Goal: Task Accomplishment & Management: Manage account settings

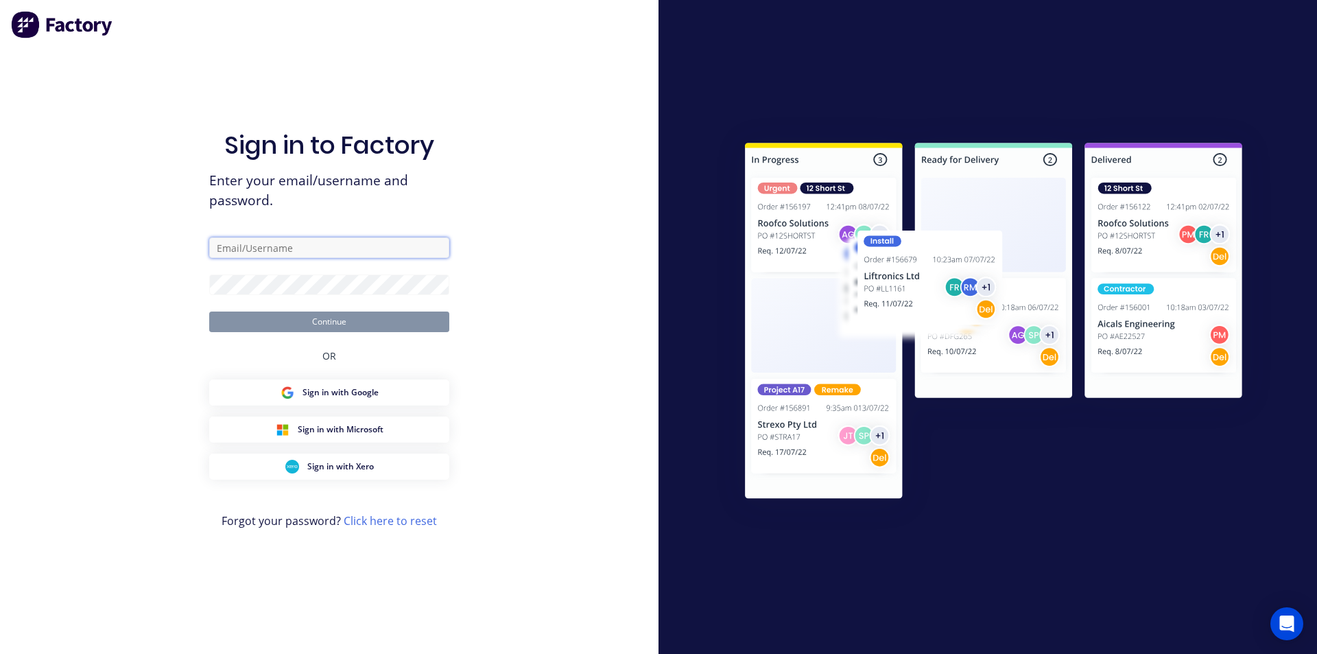
type input "[EMAIL_ADDRESS][DOMAIN_NAME]"
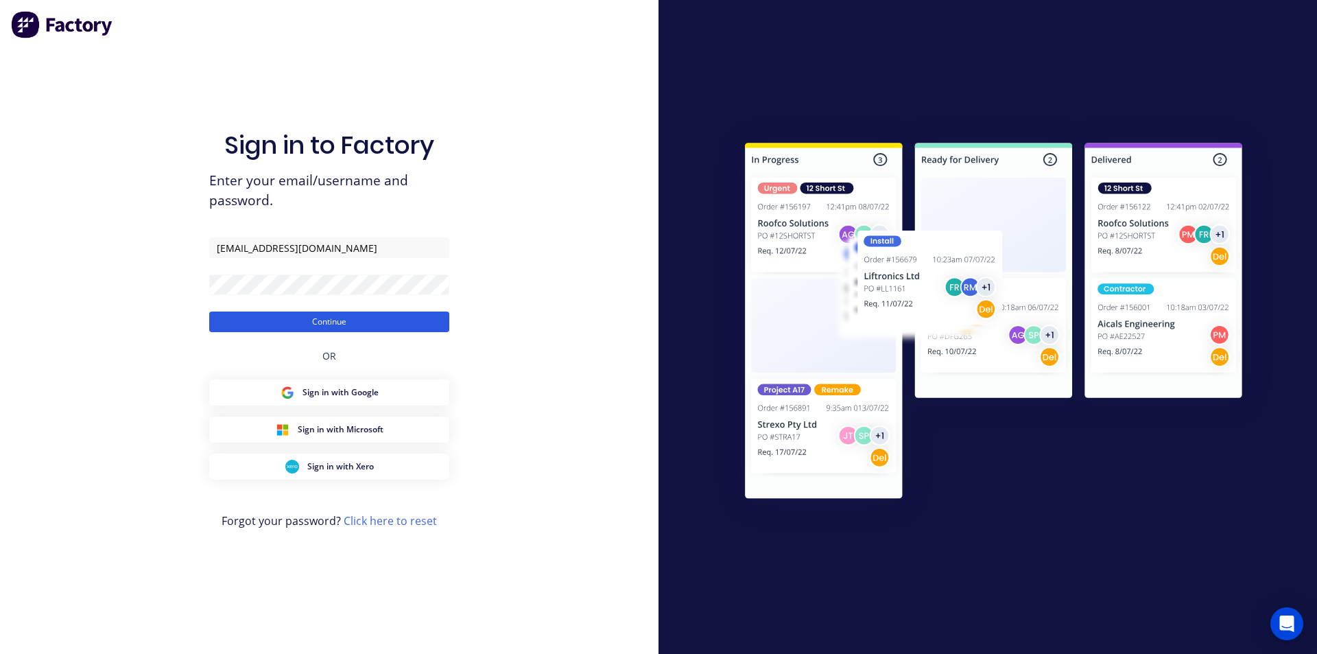
click at [349, 322] on button "Continue" at bounding box center [329, 321] width 240 height 21
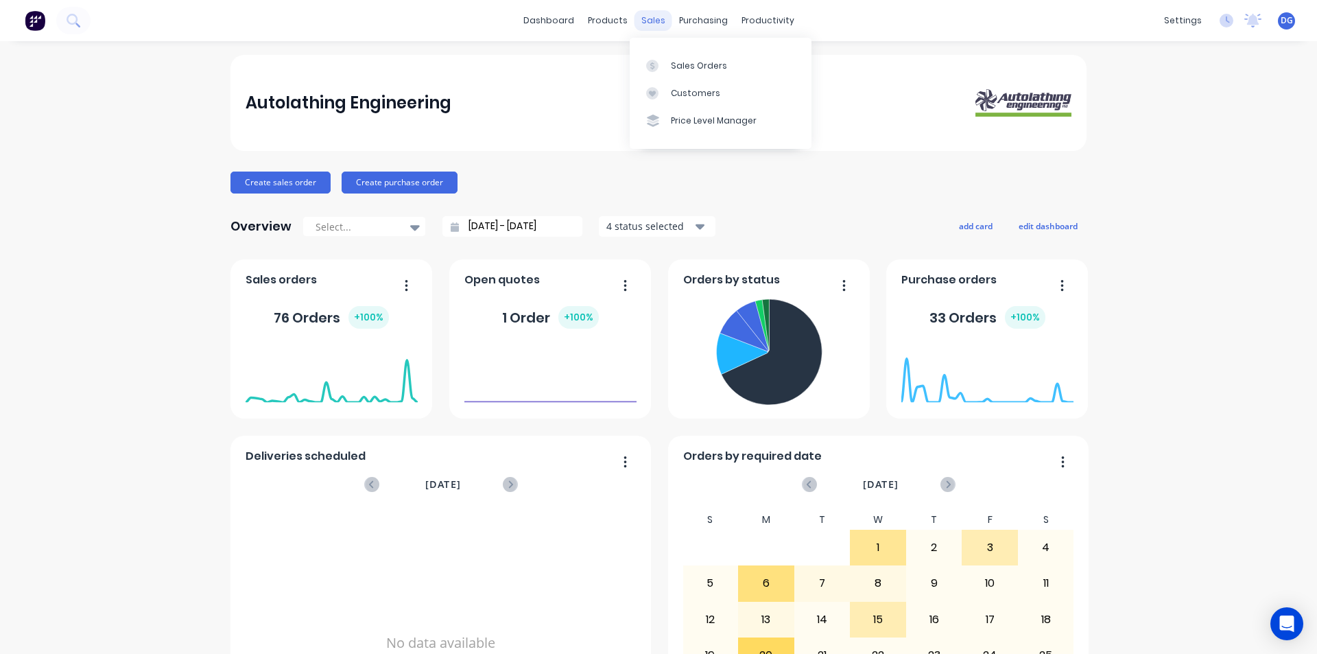
click at [651, 23] on div "sales" at bounding box center [653, 20] width 38 height 21
click at [683, 62] on div "Sales Orders" at bounding box center [699, 66] width 56 height 12
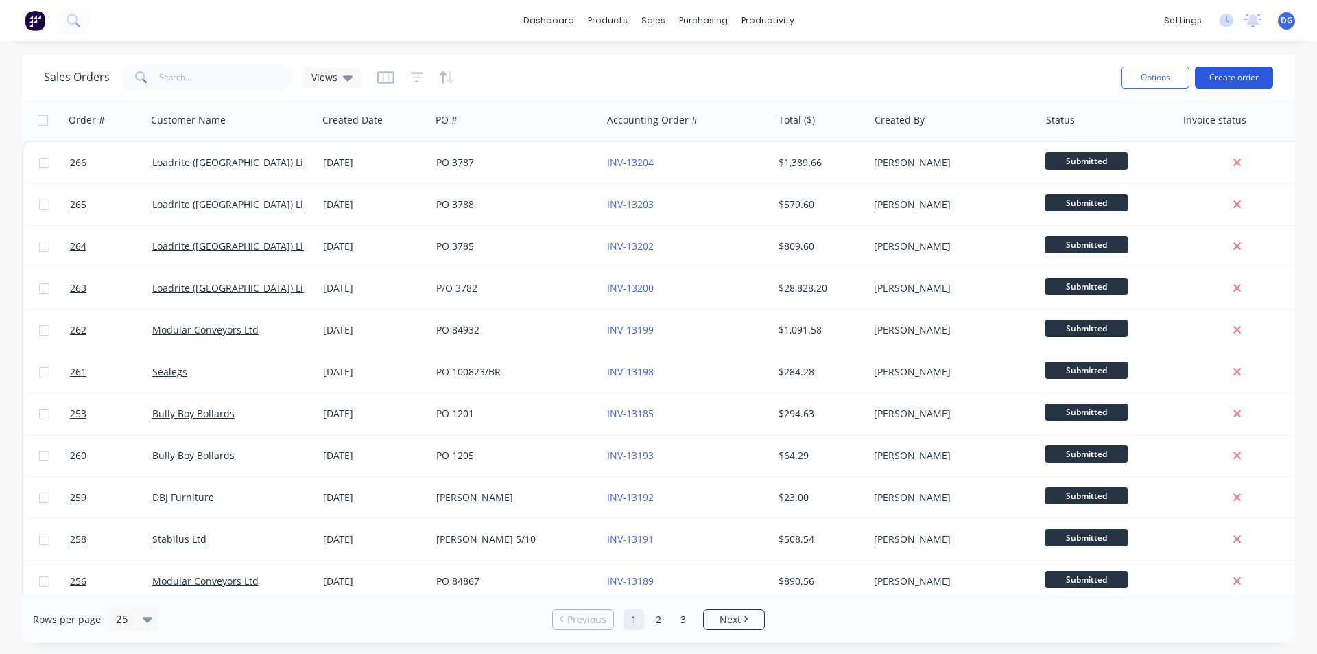
click at [1224, 73] on button "Create order" at bounding box center [1234, 78] width 78 height 22
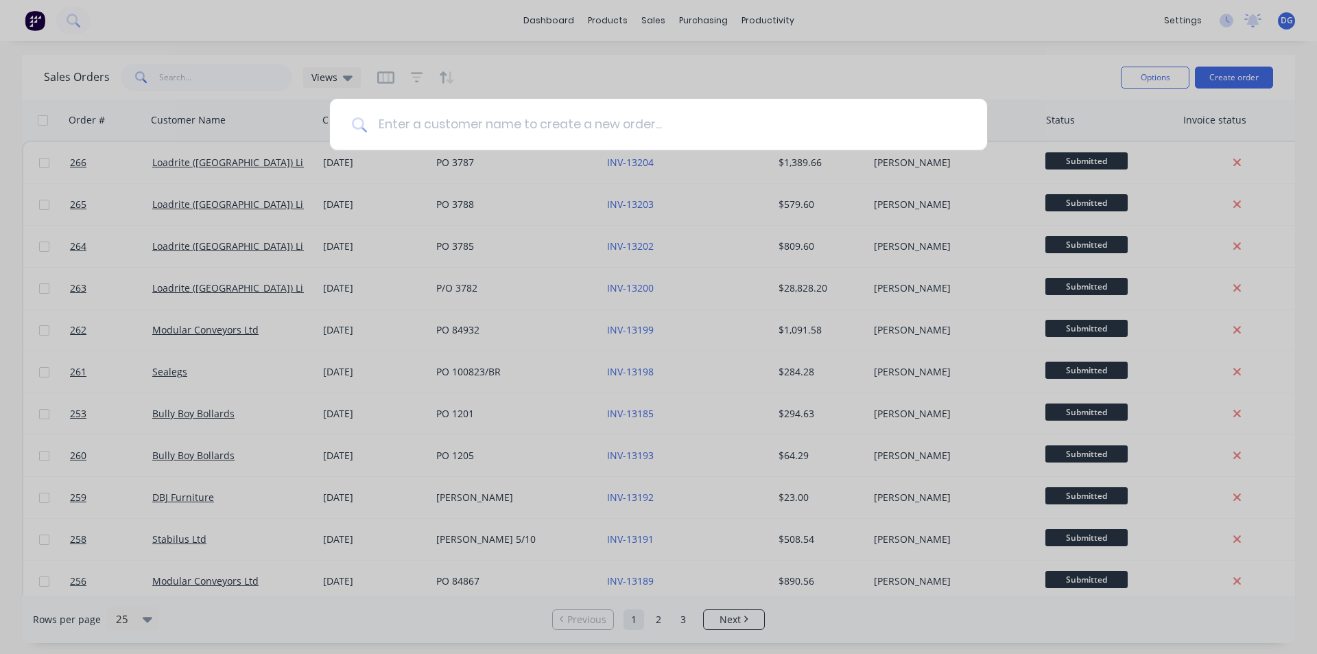
click at [440, 128] on input at bounding box center [666, 124] width 598 height 51
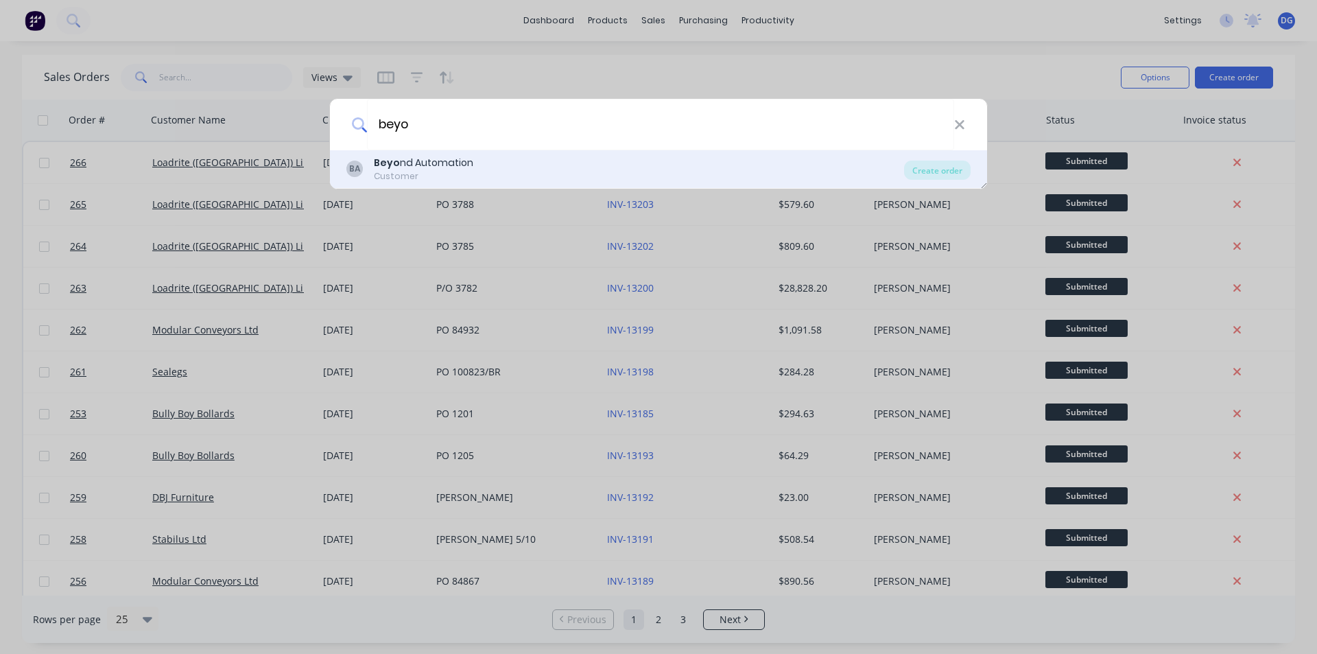
type input "beyo"
click at [440, 162] on div "Beyo nd Automation" at bounding box center [423, 163] width 99 height 14
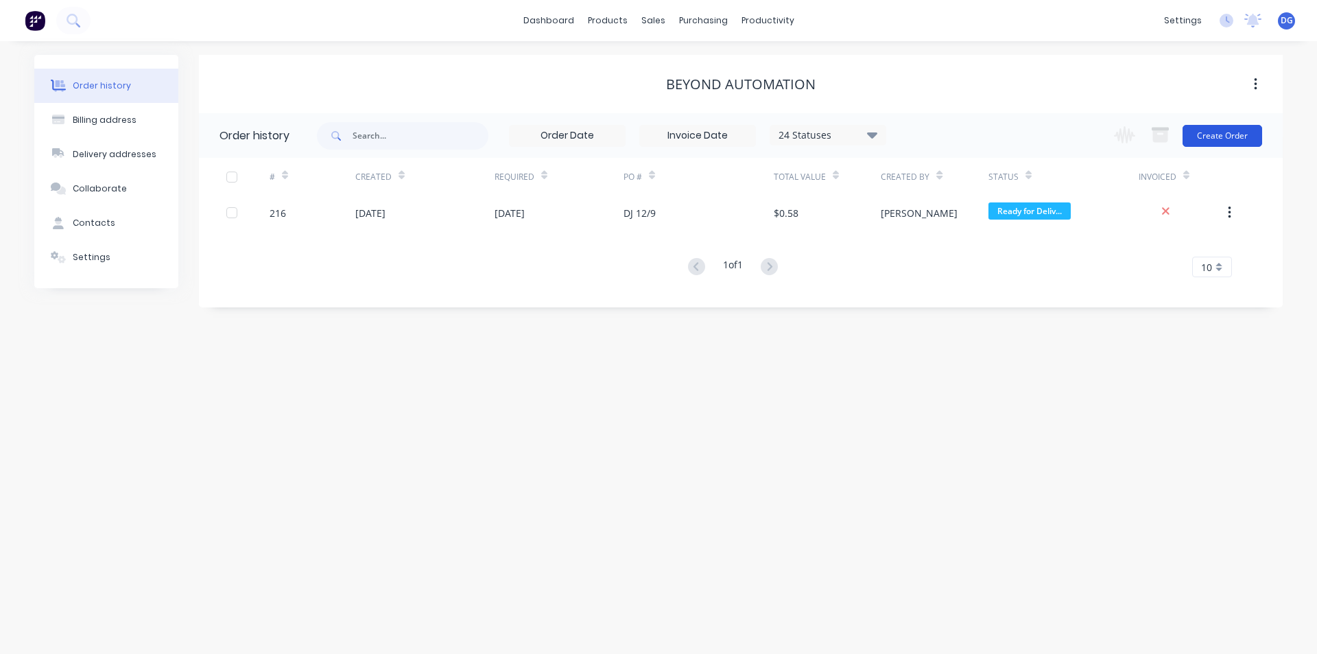
click at [1223, 132] on button "Create Order" at bounding box center [1222, 136] width 80 height 22
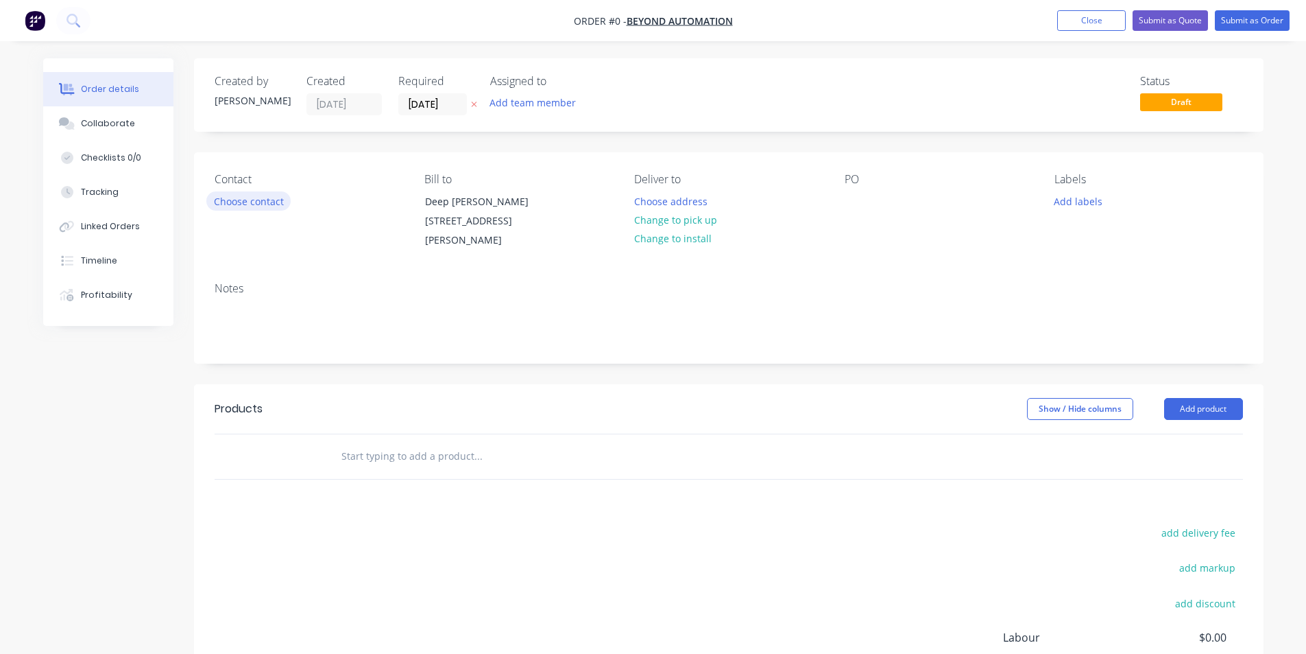
click at [250, 204] on button "Choose contact" at bounding box center [248, 200] width 84 height 19
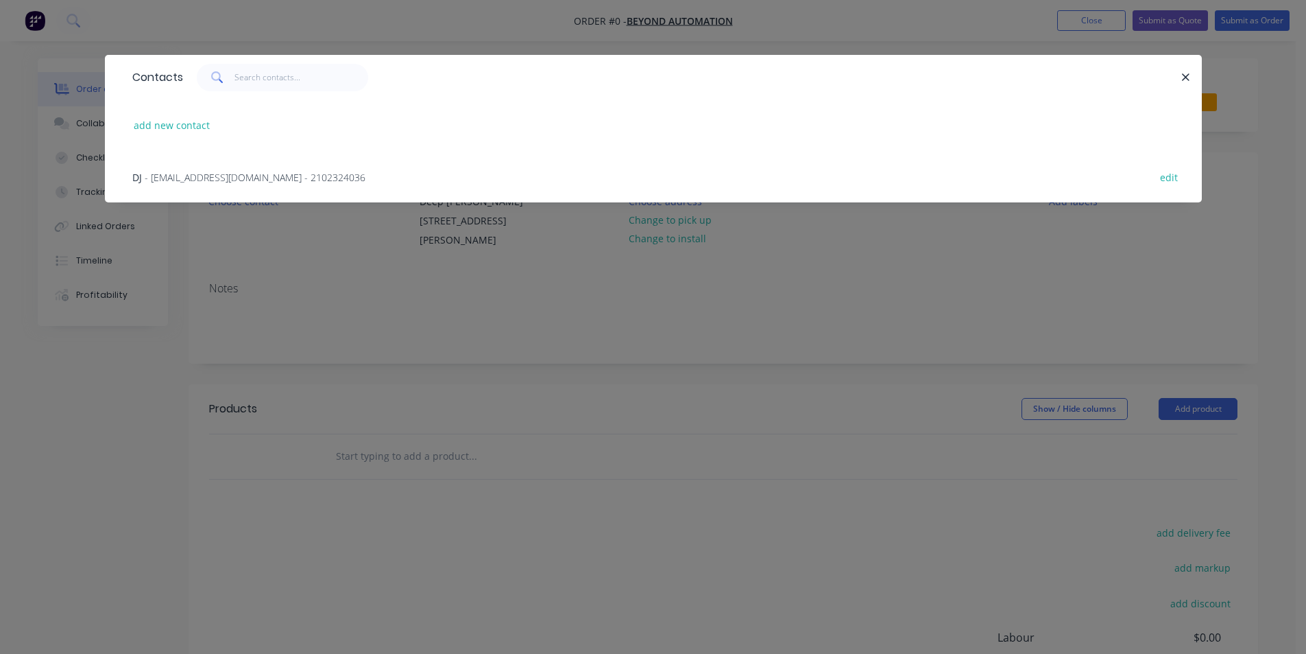
click at [215, 176] on span "- accounts@beyondautomation.co.nz - 2102324036" at bounding box center [255, 177] width 221 height 13
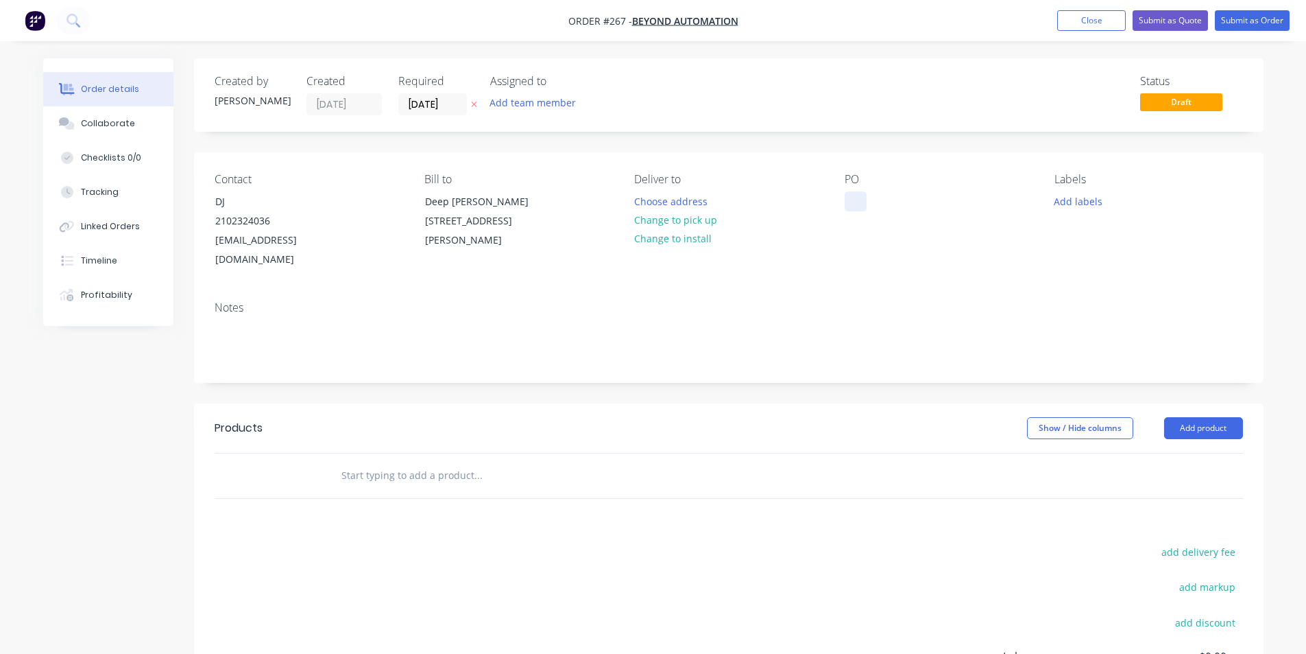
click at [856, 205] on div at bounding box center [856, 201] width 22 height 20
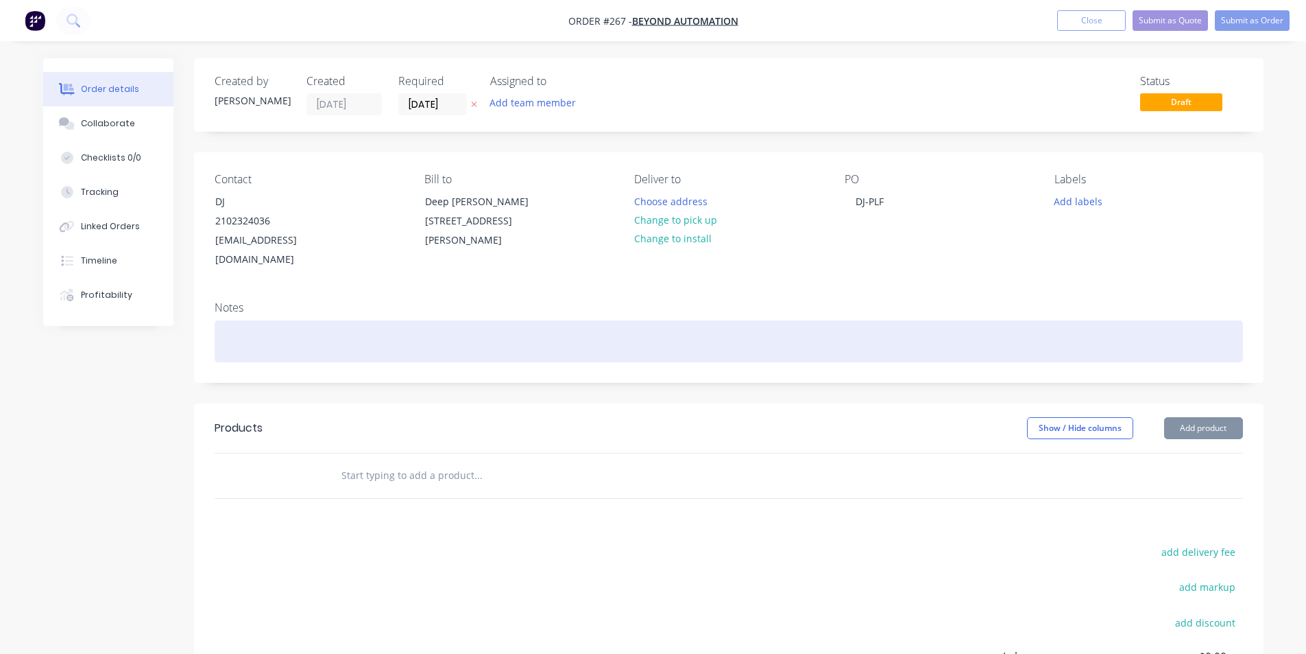
click at [279, 322] on div at bounding box center [729, 341] width 1029 height 42
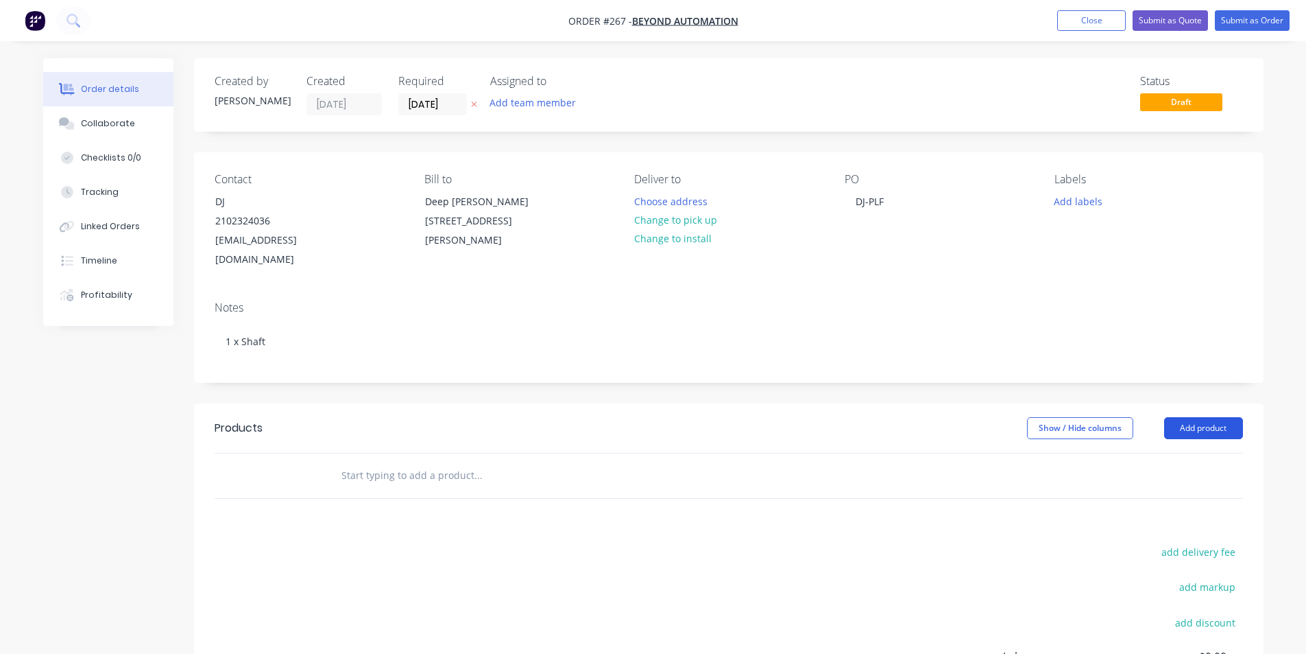
click at [1211, 417] on button "Add product" at bounding box center [1203, 428] width 79 height 22
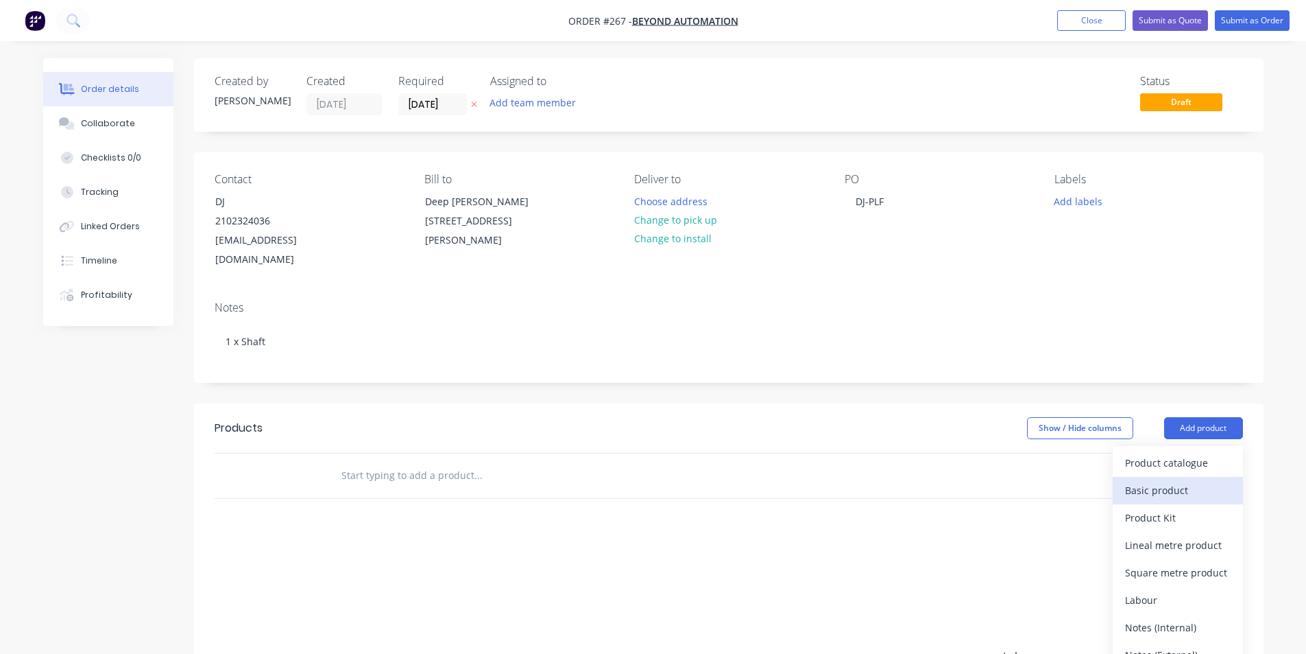
click at [1185, 480] on div "Basic product" at bounding box center [1178, 490] width 106 height 20
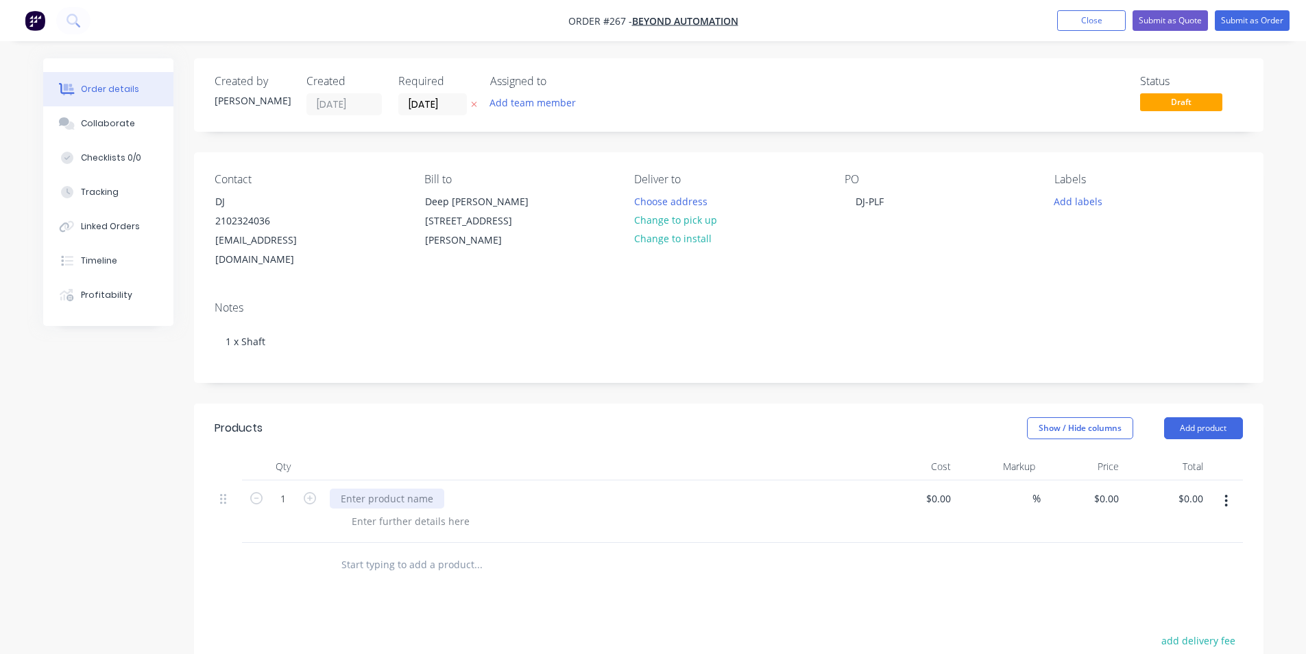
click at [352, 488] on div at bounding box center [387, 498] width 115 height 20
click at [1251, 18] on button "Submit as Order" at bounding box center [1252, 20] width 75 height 21
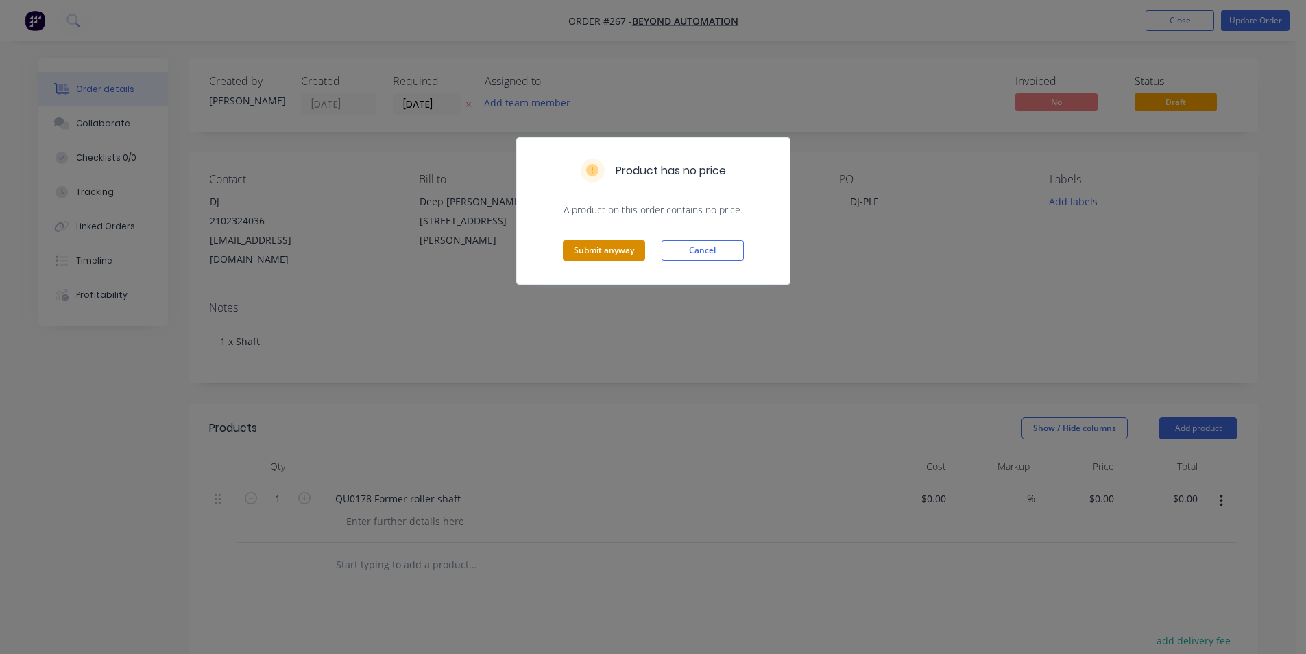
click at [602, 252] on button "Submit anyway" at bounding box center [604, 250] width 82 height 21
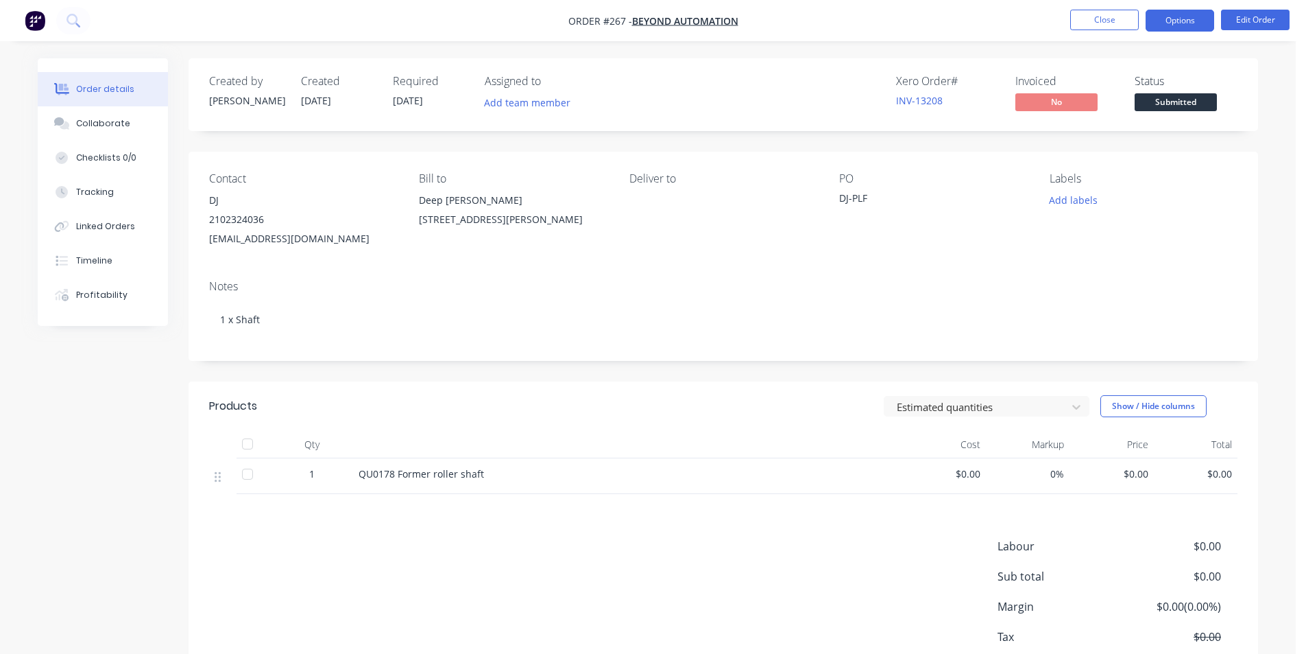
click at [1173, 21] on button "Options" at bounding box center [1180, 21] width 69 height 22
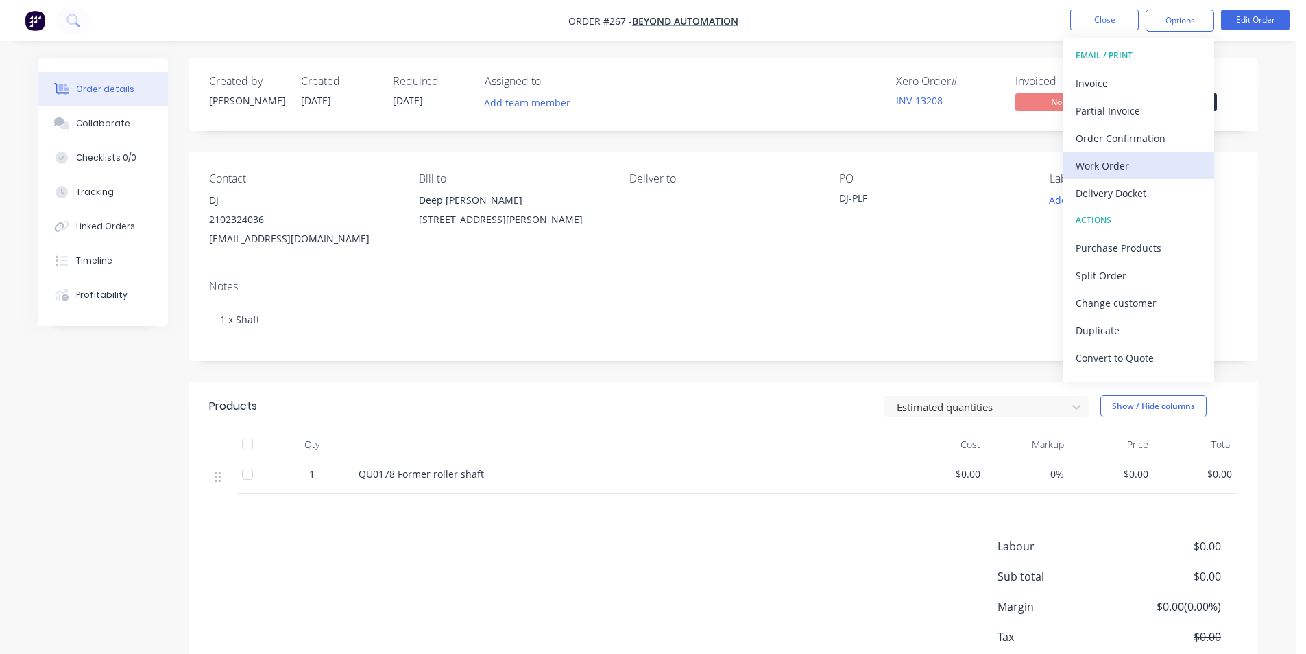
click at [1121, 167] on div "Work Order" at bounding box center [1139, 166] width 126 height 20
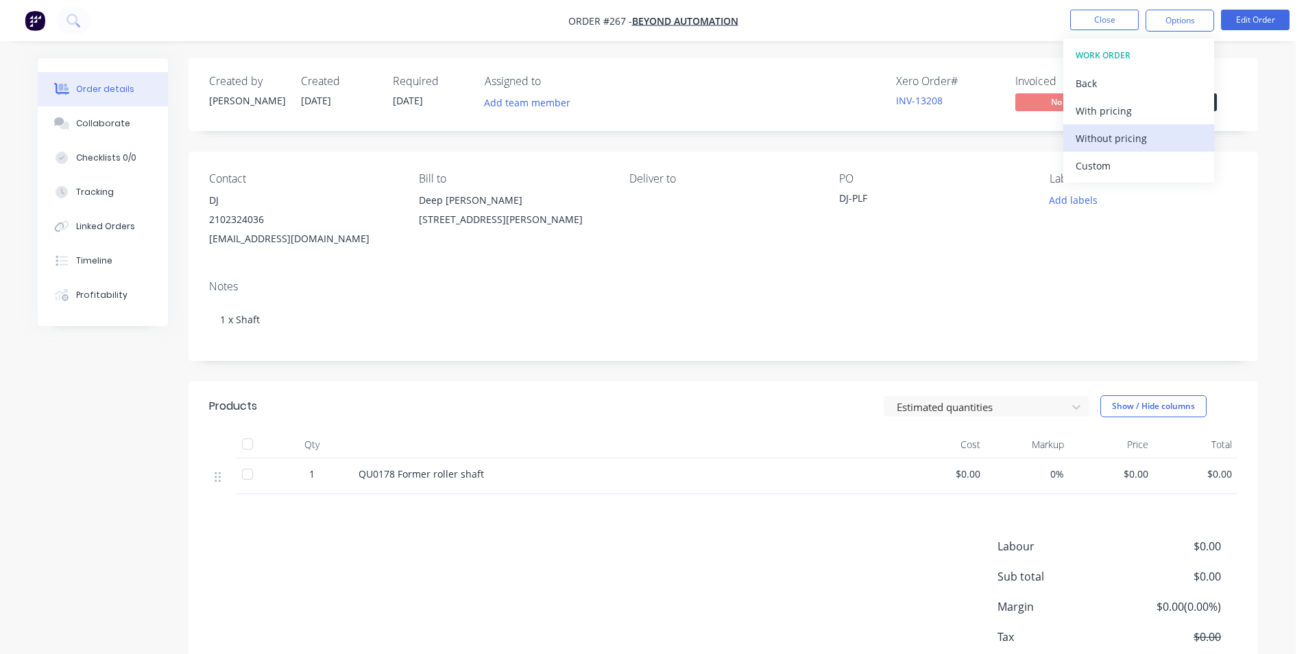
click at [1121, 136] on div "Without pricing" at bounding box center [1139, 138] width 126 height 20
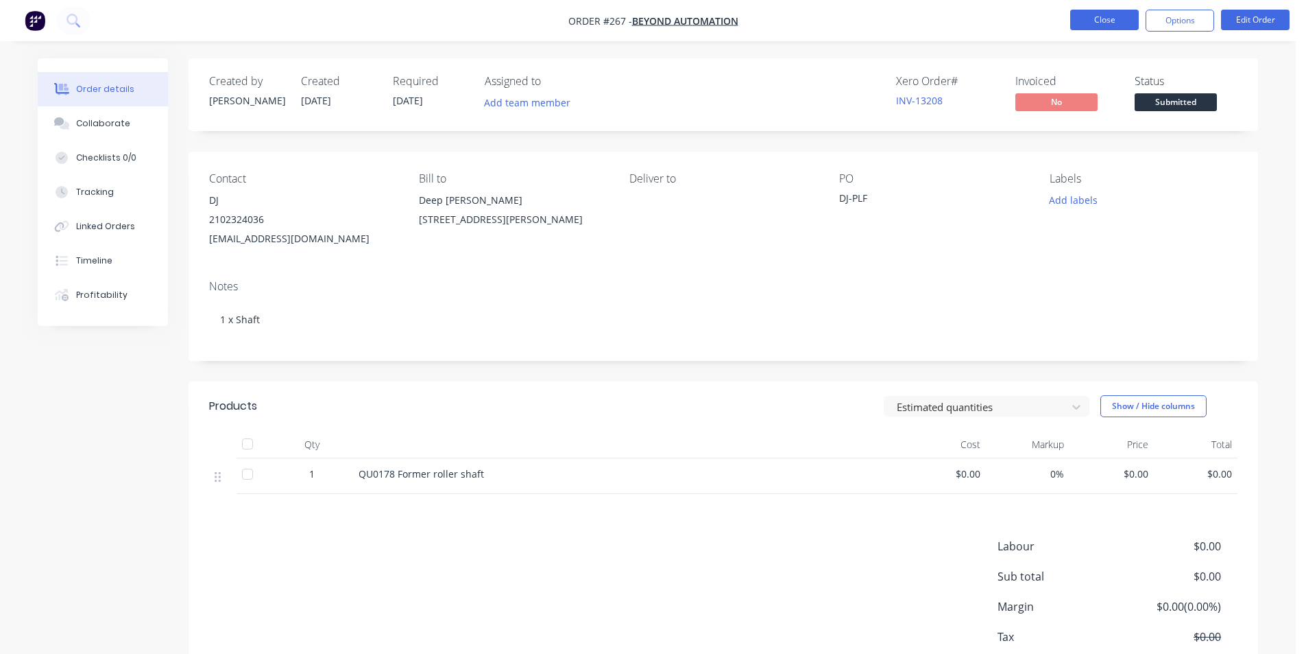
click at [1114, 23] on button "Close" at bounding box center [1104, 20] width 69 height 21
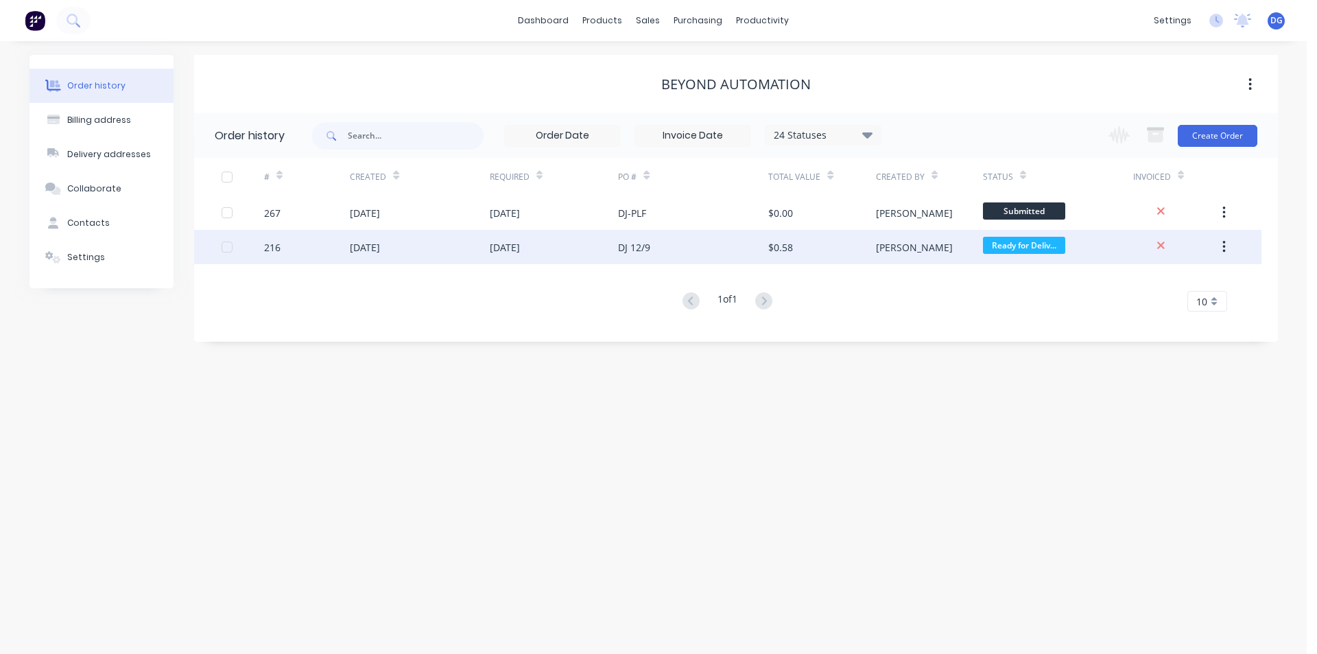
click at [376, 246] on div "18 Sep 2025" at bounding box center [365, 247] width 30 height 14
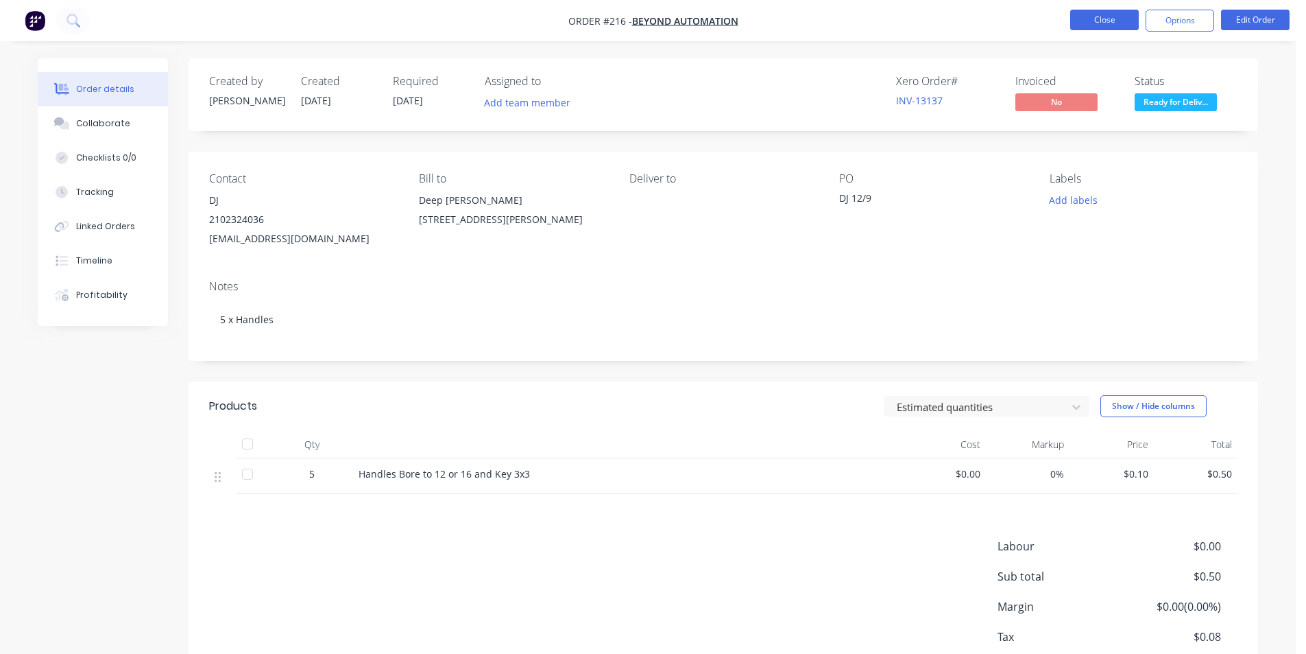
click at [1118, 24] on button "Close" at bounding box center [1104, 20] width 69 height 21
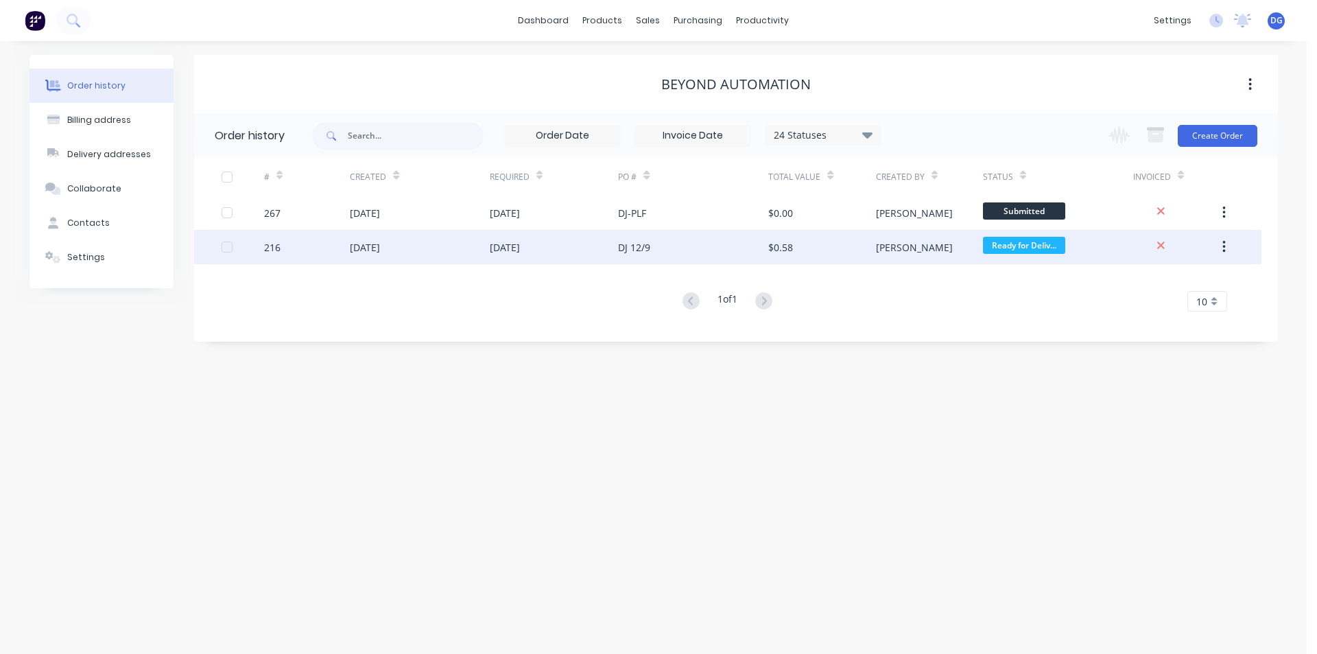
click at [228, 250] on div at bounding box center [226, 246] width 27 height 27
click at [1221, 246] on button "button" at bounding box center [1224, 247] width 32 height 25
click at [270, 248] on div "216" at bounding box center [272, 247] width 16 height 14
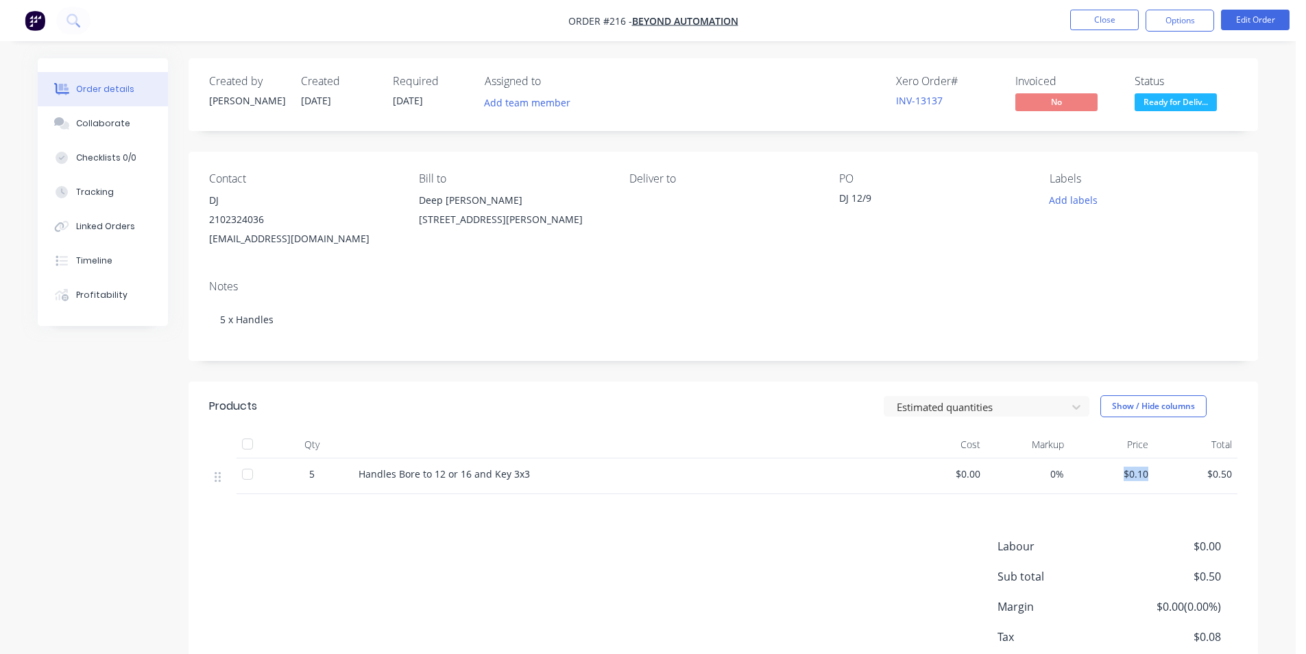
drag, startPoint x: 1149, startPoint y: 471, endPoint x: 1126, endPoint y: 475, distance: 23.0
click at [1126, 475] on div "$0.10" at bounding box center [1112, 476] width 84 height 36
click at [1138, 472] on span "$0.10" at bounding box center [1111, 473] width 73 height 14
click at [1258, 18] on button "Edit Order" at bounding box center [1255, 20] width 69 height 21
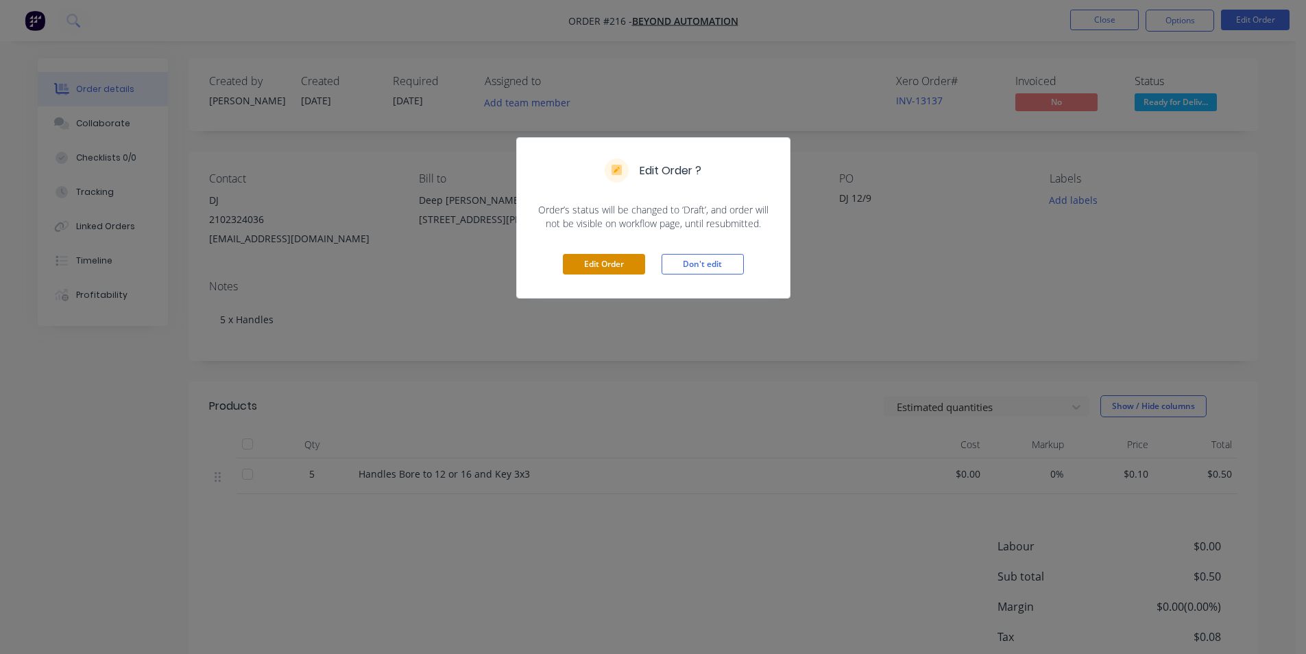
click at [602, 263] on button "Edit Order" at bounding box center [604, 264] width 82 height 21
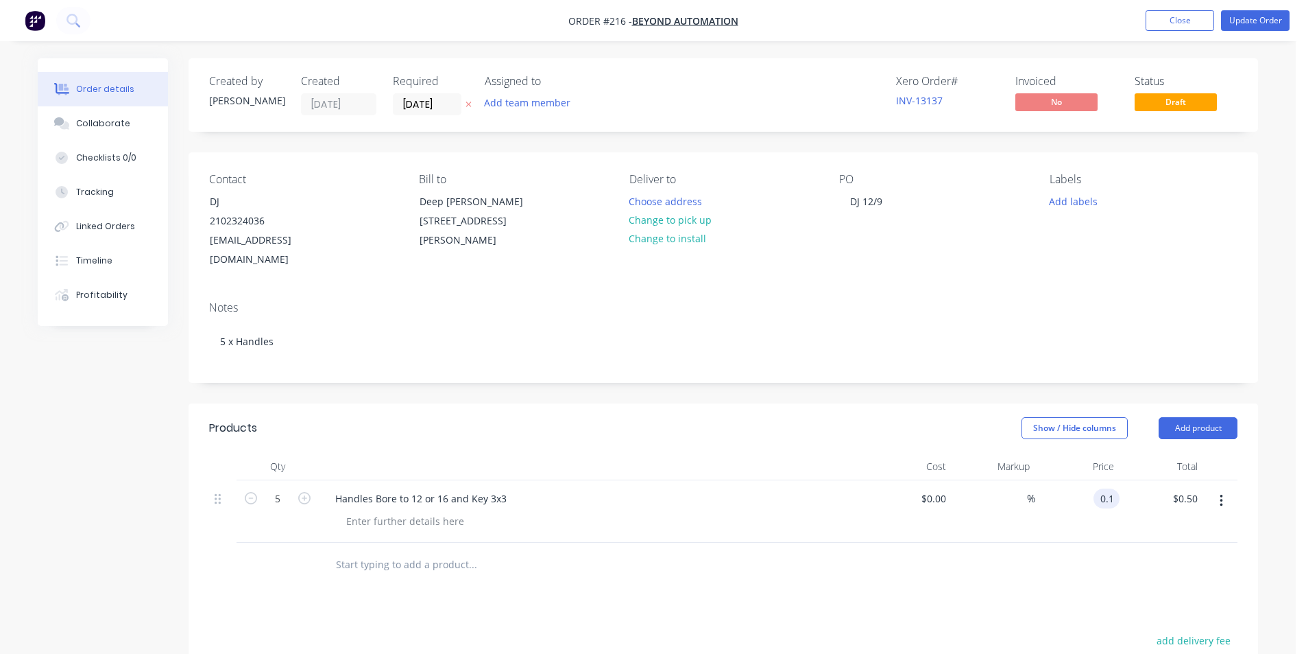
click at [1114, 488] on input "0.1" at bounding box center [1109, 498] width 21 height 20
type input "$35.00"
type input "$175.00"
click at [1262, 21] on button "Update Order" at bounding box center [1255, 20] width 69 height 21
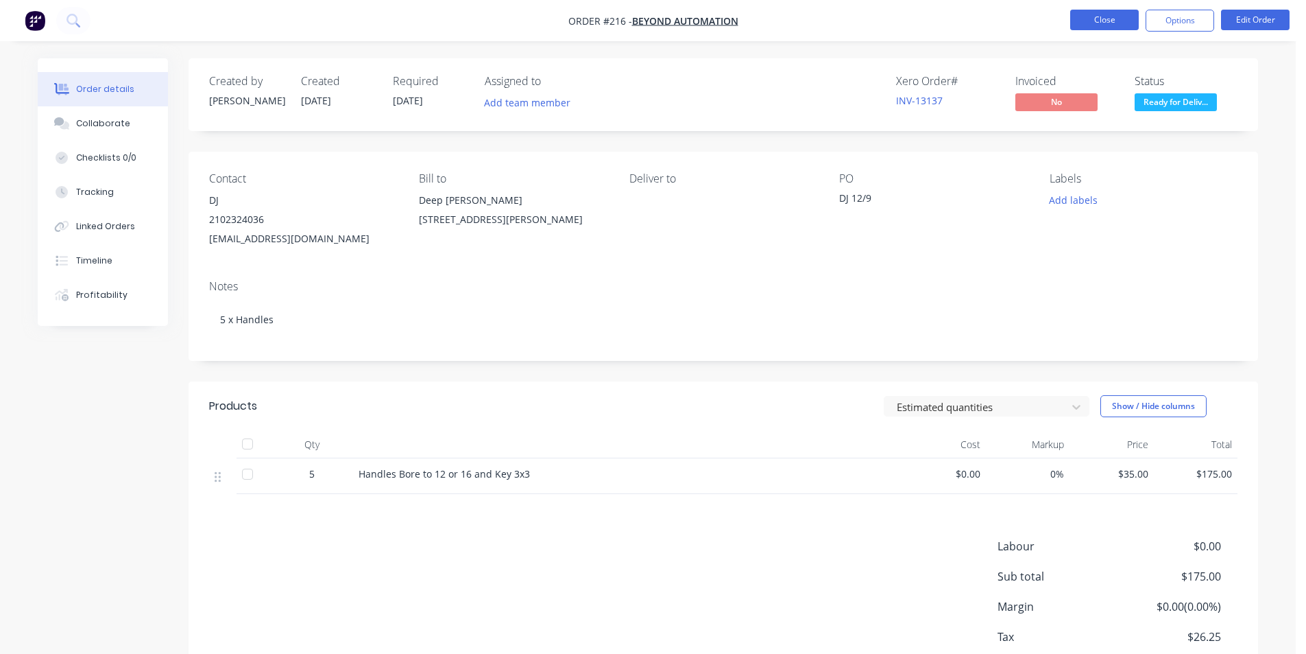
click at [1113, 20] on button "Close" at bounding box center [1104, 20] width 69 height 21
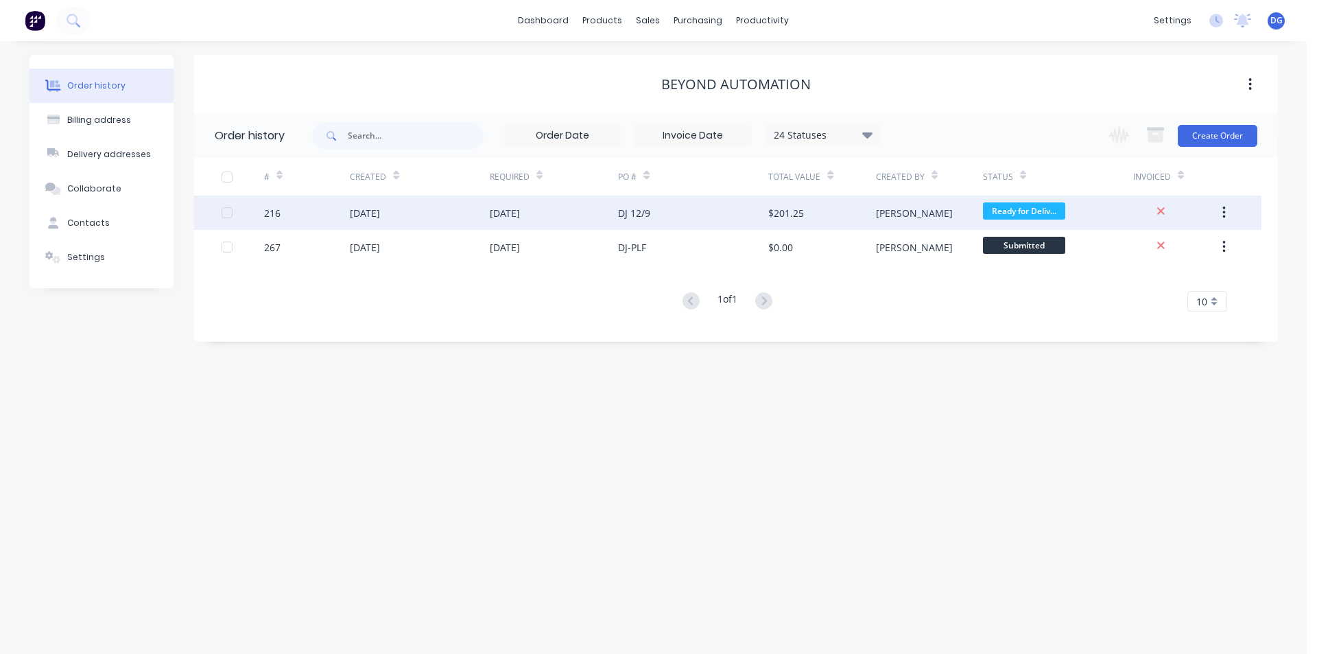
click at [229, 211] on div at bounding box center [226, 212] width 27 height 27
click at [1225, 212] on icon "button" at bounding box center [1224, 212] width 3 height 12
click at [1152, 250] on div "Archive" at bounding box center [1175, 249] width 106 height 20
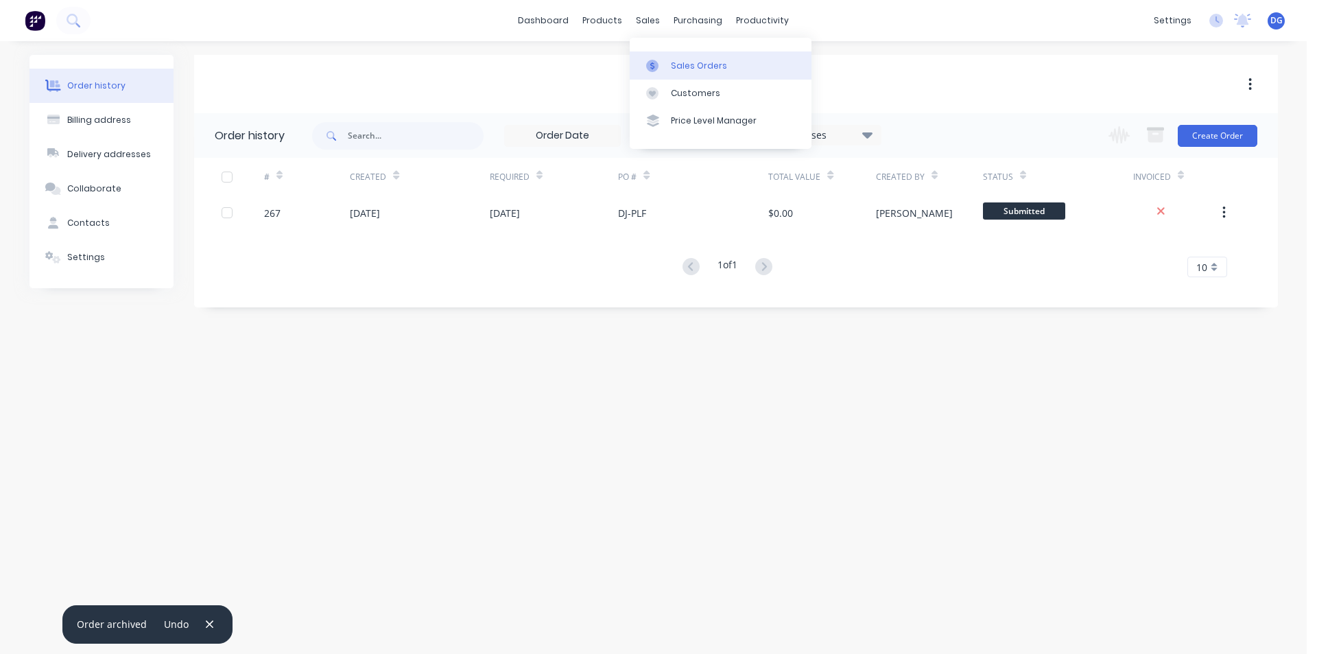
click at [680, 67] on div "Sales Orders" at bounding box center [699, 66] width 56 height 12
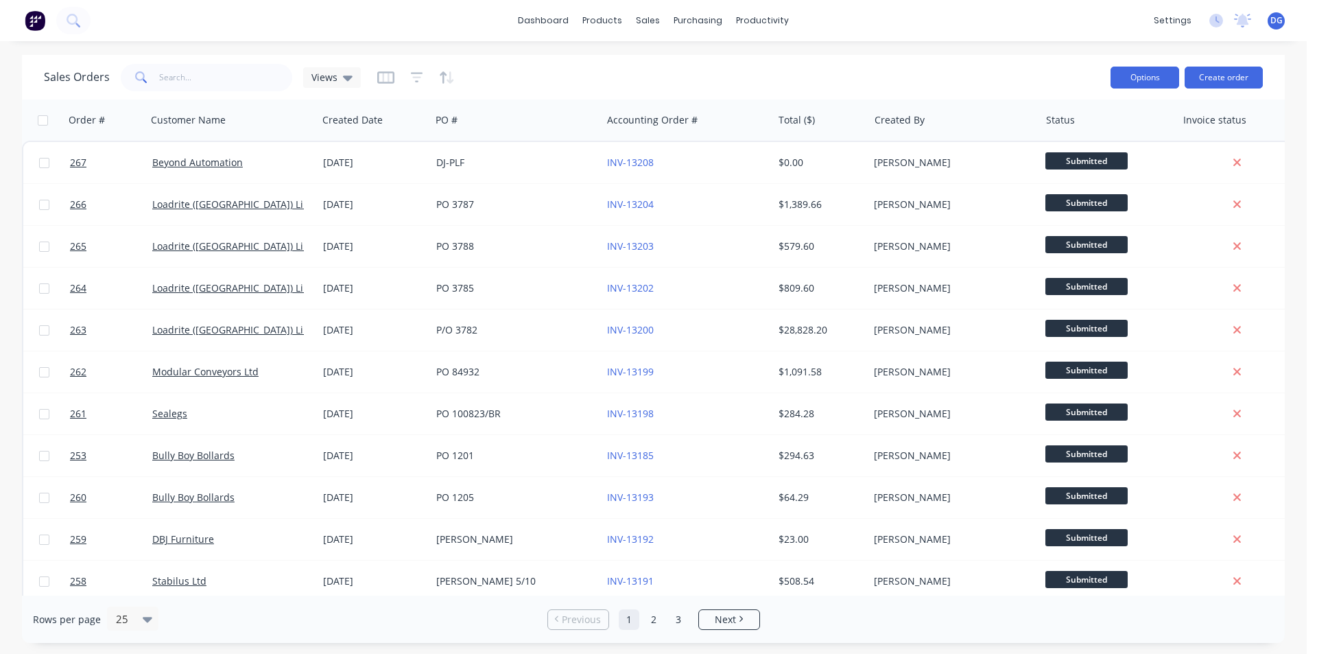
click at [1139, 82] on button "Options" at bounding box center [1144, 78] width 69 height 22
click at [625, 60] on div "Sales Orders Views" at bounding box center [571, 77] width 1055 height 34
click at [650, 24] on div "sales" at bounding box center [648, 20] width 38 height 21
click at [696, 63] on div "Sales Orders" at bounding box center [699, 66] width 56 height 12
click at [1221, 84] on button "Create order" at bounding box center [1223, 78] width 78 height 22
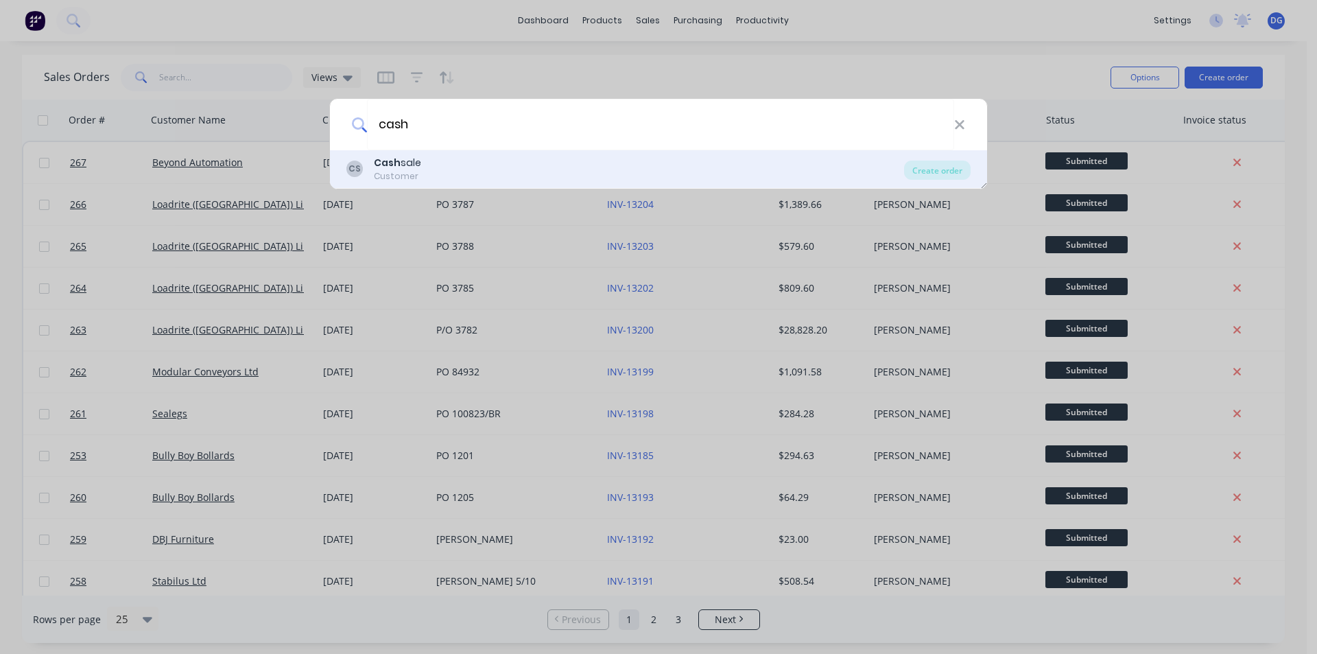
type input "cash"
click at [453, 169] on div "CS Cash sale Customer" at bounding box center [625, 169] width 558 height 27
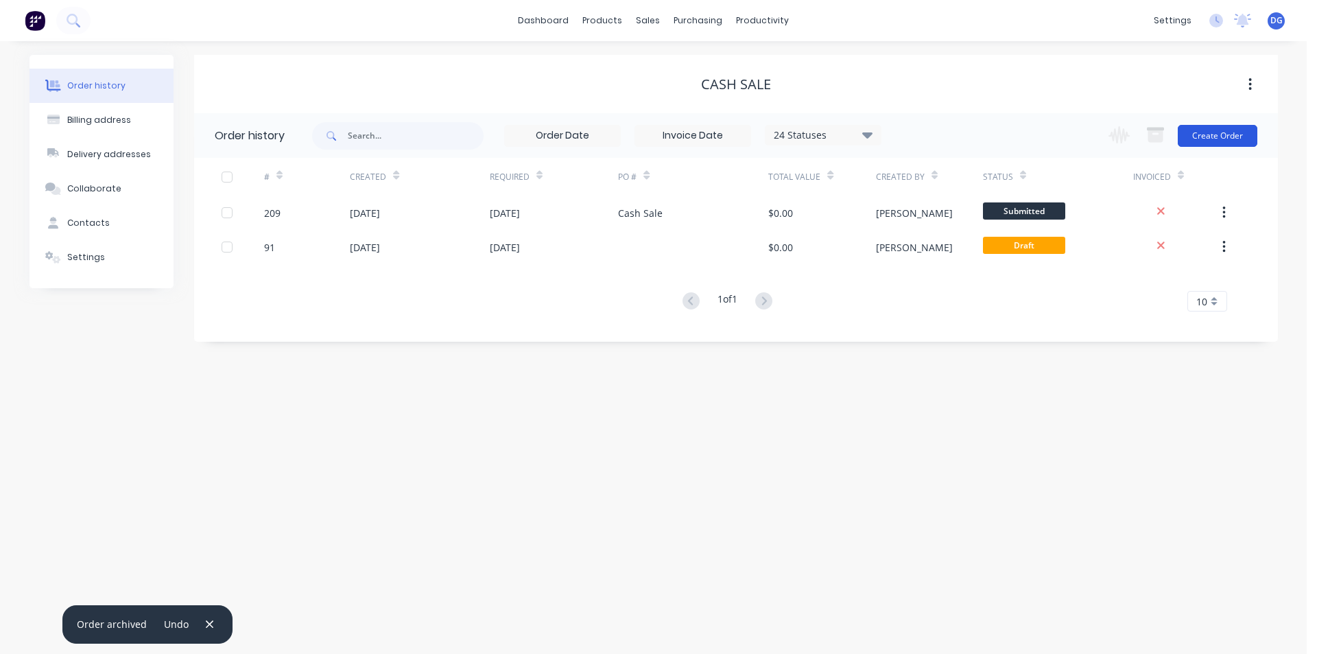
click at [1219, 135] on button "Create Order" at bounding box center [1217, 136] width 80 height 22
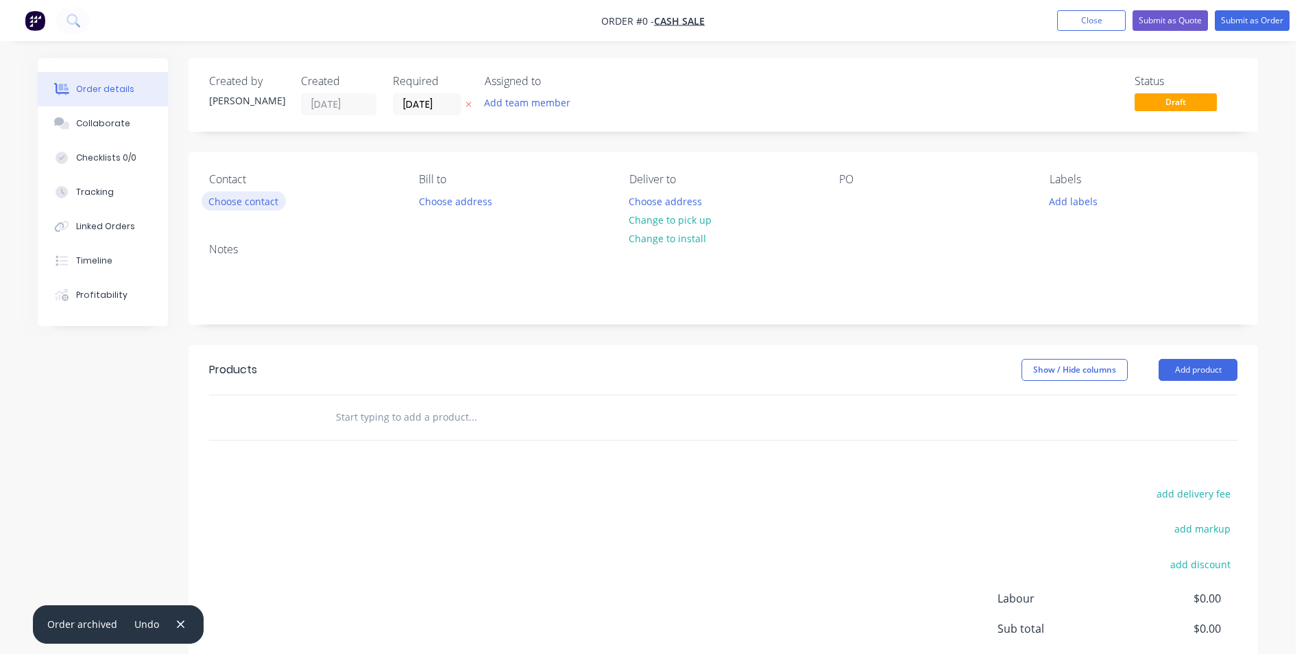
click at [263, 199] on button "Choose contact" at bounding box center [244, 200] width 84 height 19
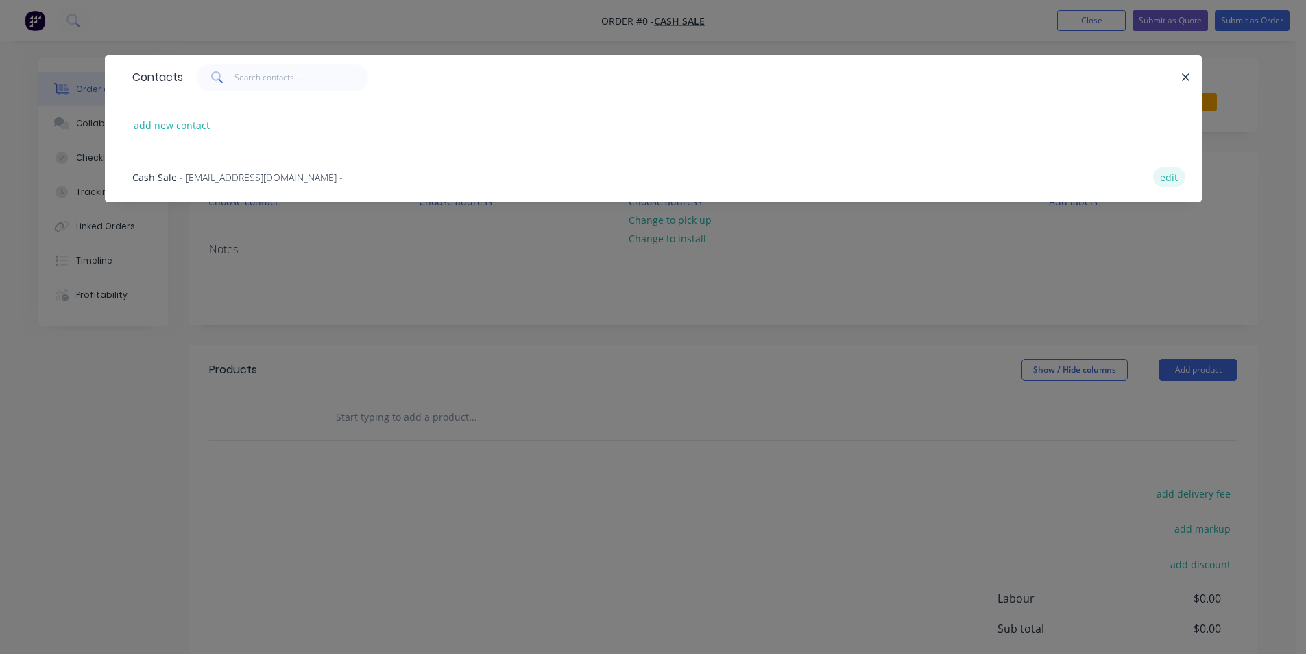
click at [1166, 178] on button "edit" at bounding box center [1169, 176] width 32 height 19
select select "NZ"
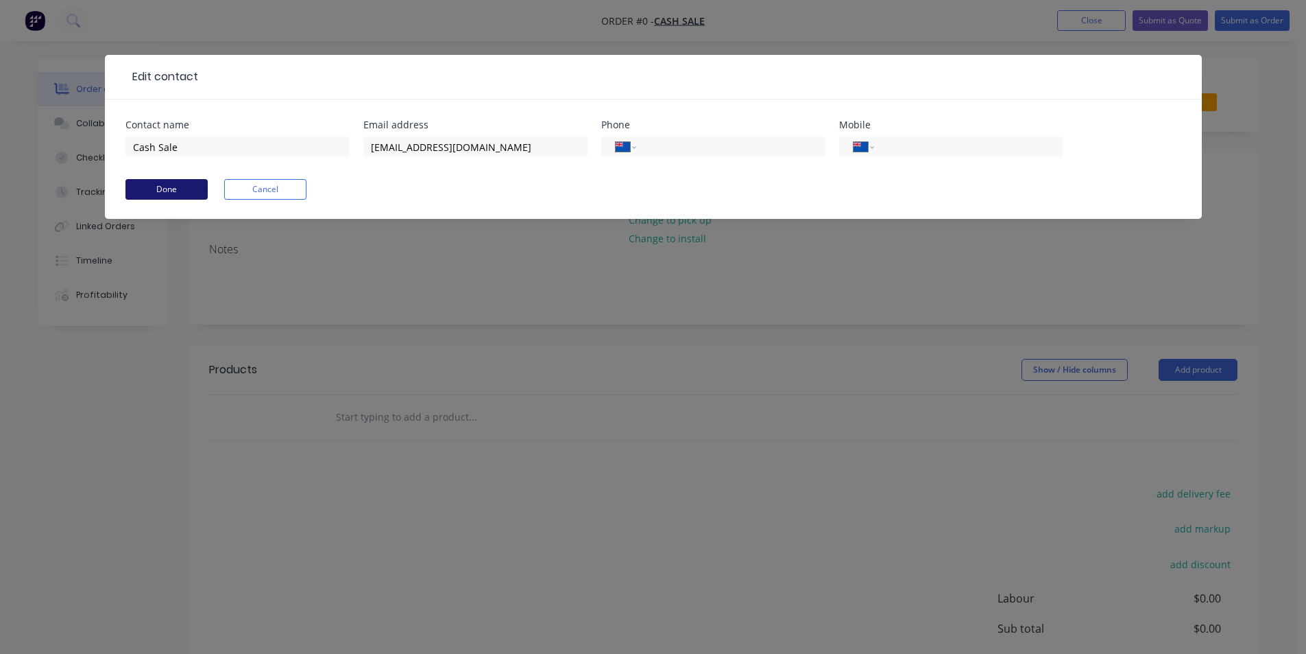
click at [177, 187] on button "Done" at bounding box center [166, 189] width 82 height 21
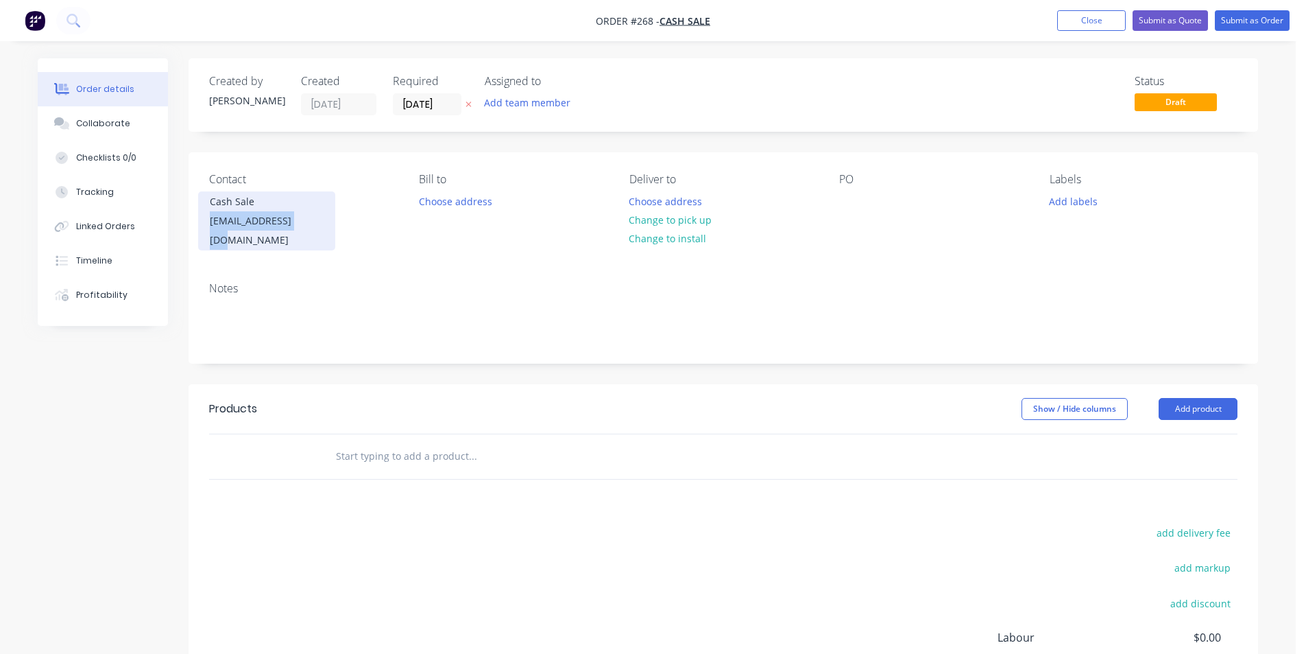
drag, startPoint x: 314, startPoint y: 219, endPoint x: 206, endPoint y: 218, distance: 108.4
click at [206, 218] on div "Cash Sale mattyk74@yahoo.com" at bounding box center [266, 220] width 137 height 59
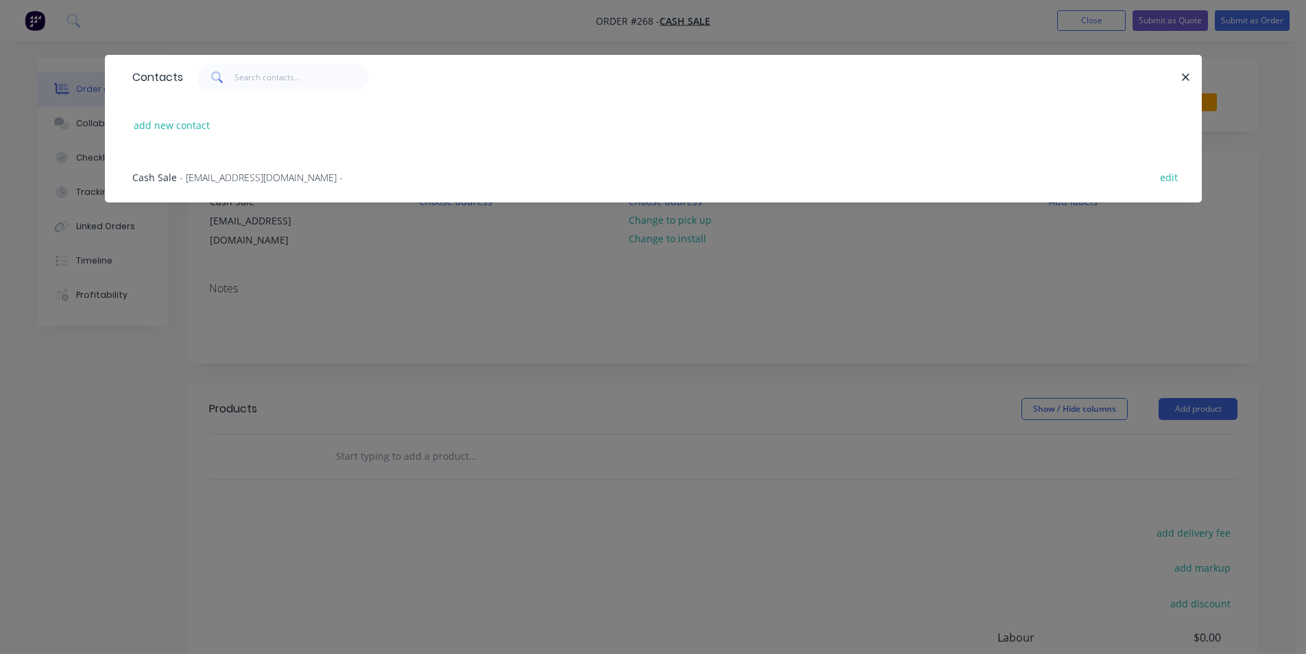
drag, startPoint x: 269, startPoint y: 193, endPoint x: 307, endPoint y: 137, distance: 67.7
click at [307, 137] on div "add new contact" at bounding box center [653, 124] width 1056 height 51
click at [1187, 73] on icon "button" at bounding box center [1186, 77] width 9 height 12
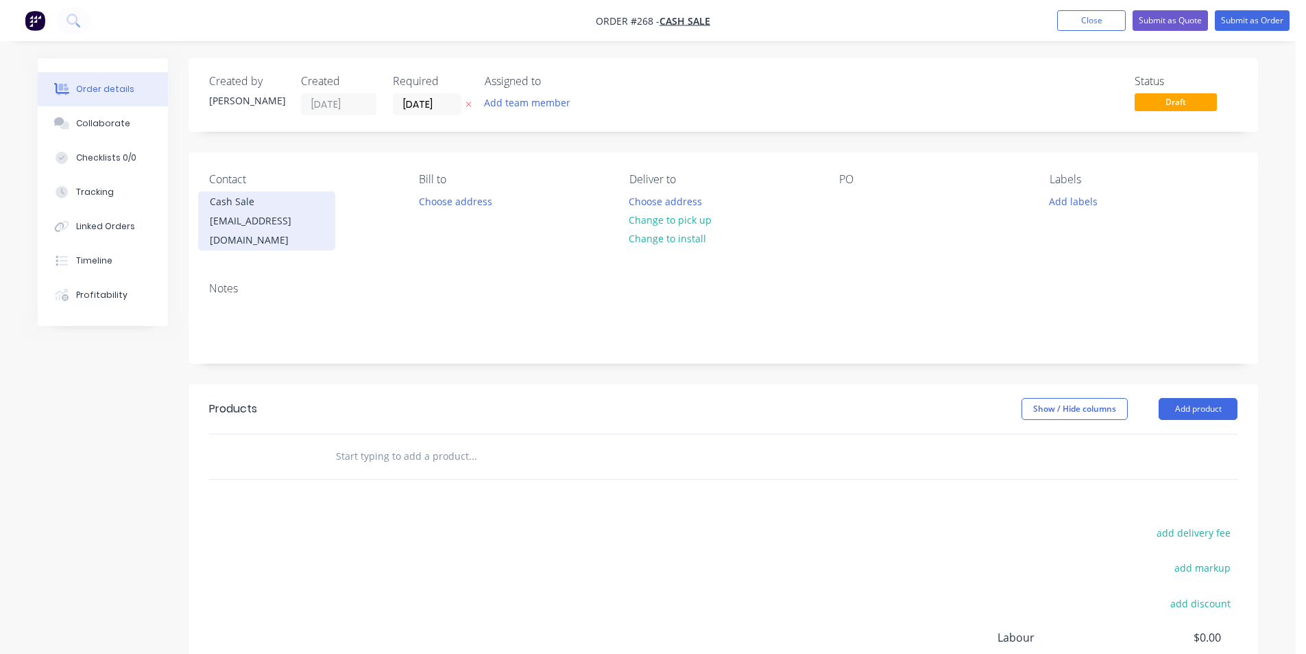
click at [308, 222] on div "mattyk74@yahoo.com" at bounding box center [267, 230] width 114 height 38
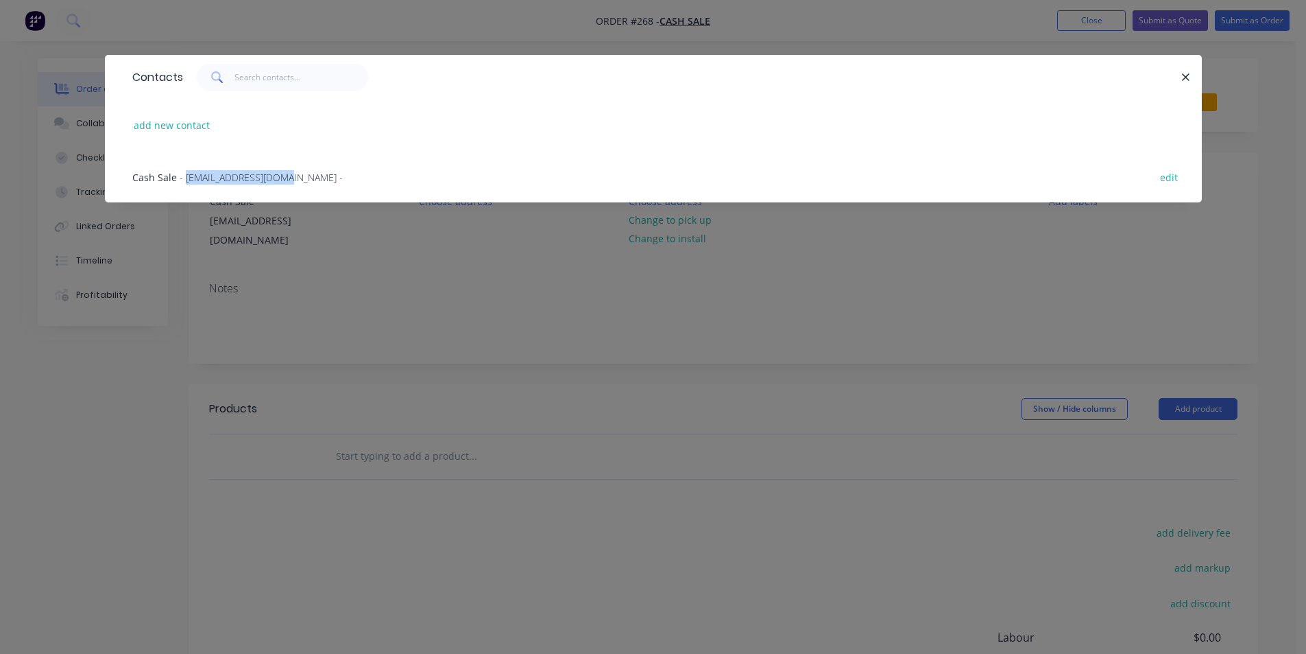
drag, startPoint x: 285, startPoint y: 176, endPoint x: 182, endPoint y: 182, distance: 102.3
click at [182, 182] on div "Cash Sale - mattyk74@yahoo.com - edit" at bounding box center [653, 176] width 1056 height 51
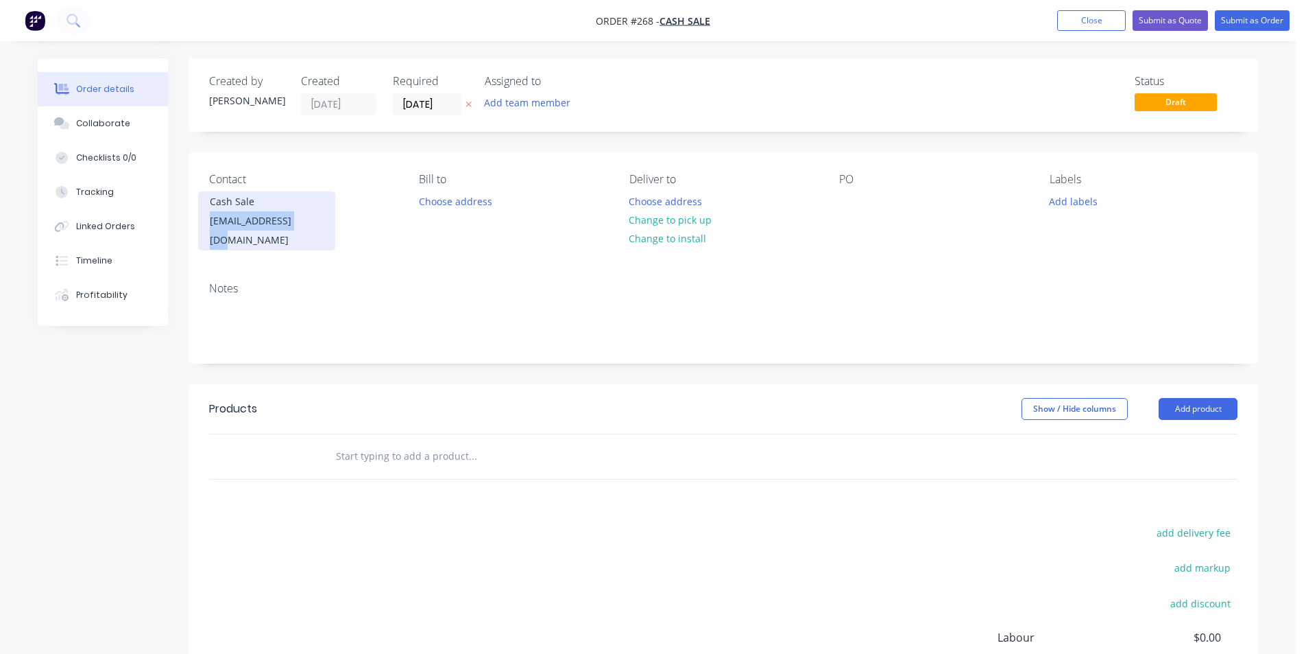
drag, startPoint x: 207, startPoint y: 223, endPoint x: 334, endPoint y: 226, distance: 126.9
click at [334, 226] on div "Cash Sale mattyk74@yahoo.com" at bounding box center [266, 220] width 137 height 59
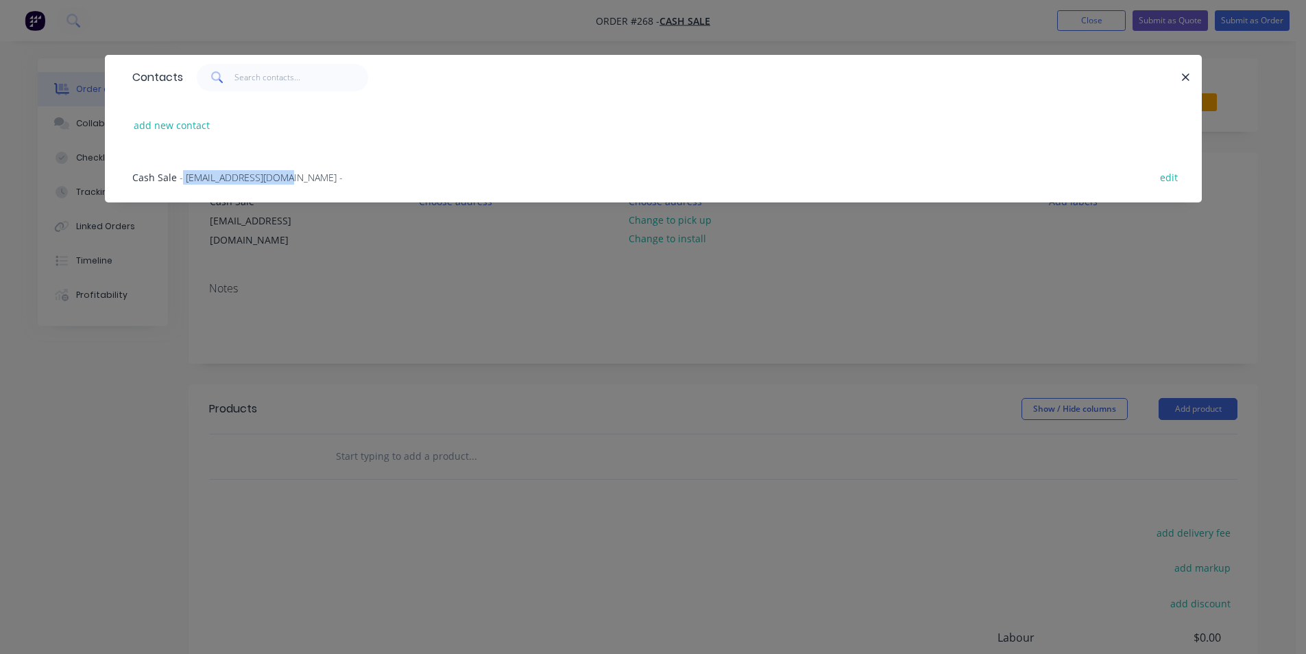
drag, startPoint x: 289, startPoint y: 175, endPoint x: 182, endPoint y: 183, distance: 107.3
click at [182, 183] on div "Cash Sale - mattyk74@yahoo.com - edit" at bounding box center [653, 176] width 1056 height 51
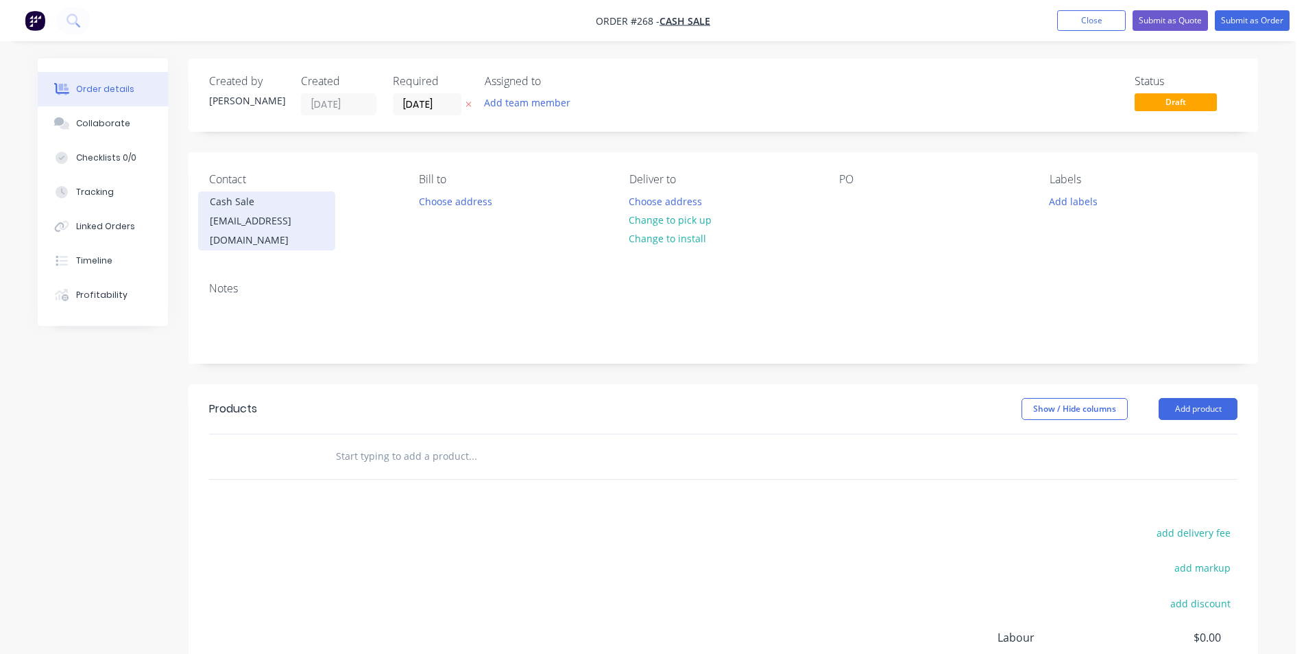
click at [255, 218] on div "mattyk74@yahoo.com" at bounding box center [267, 230] width 114 height 38
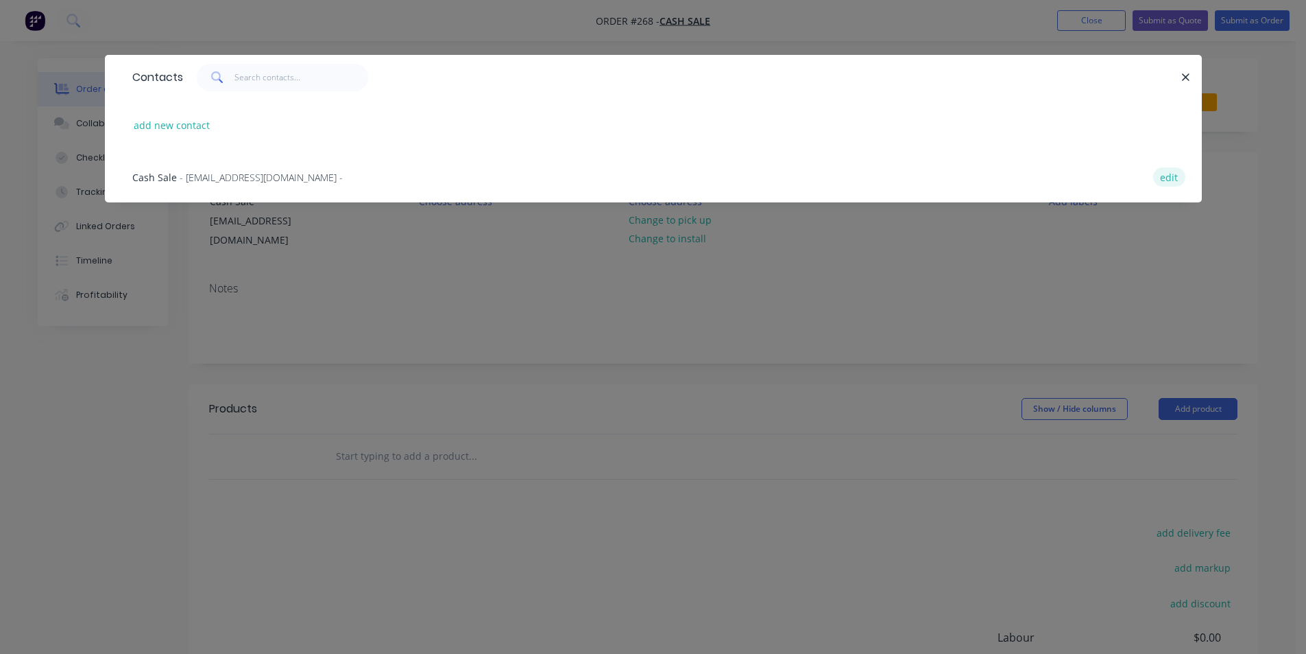
click at [1165, 180] on button "edit" at bounding box center [1169, 176] width 32 height 19
select select "NZ"
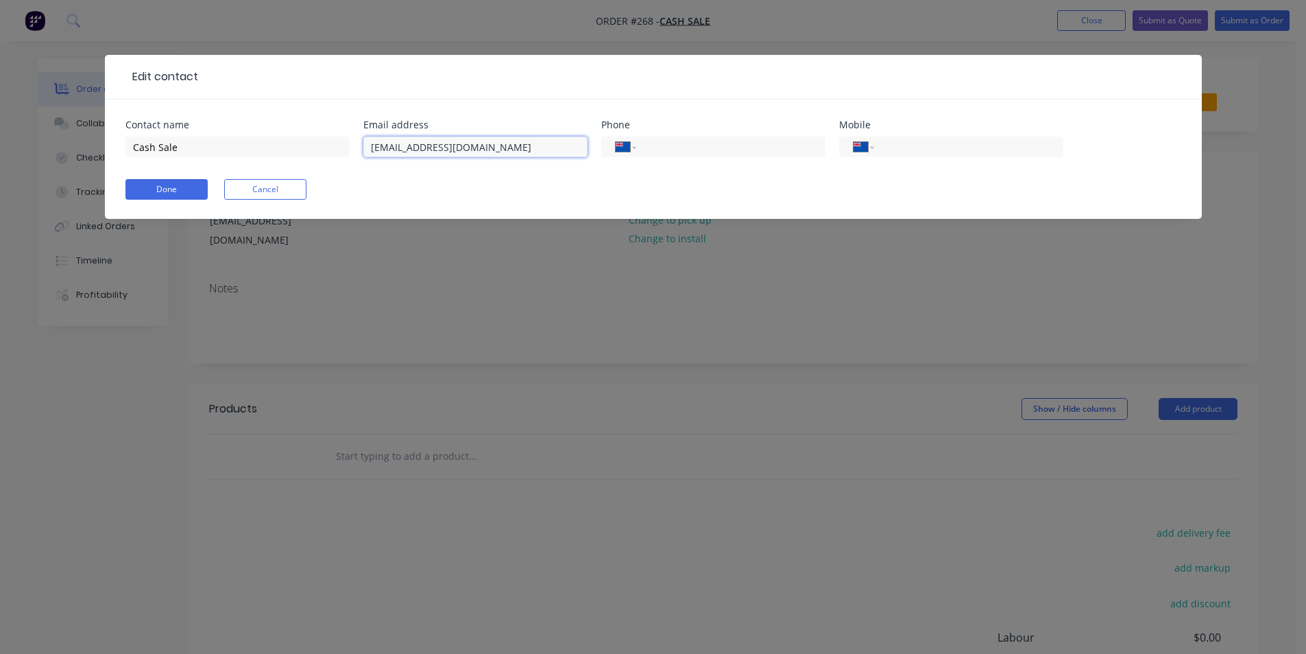
drag, startPoint x: 472, startPoint y: 146, endPoint x: 359, endPoint y: 151, distance: 113.3
click at [359, 151] on div "Contact name Cash Sale Email address mattyk74@yahoo.com Phone International Afg…" at bounding box center [653, 146] width 1056 height 53
click at [177, 188] on button "Done" at bounding box center [166, 189] width 82 height 21
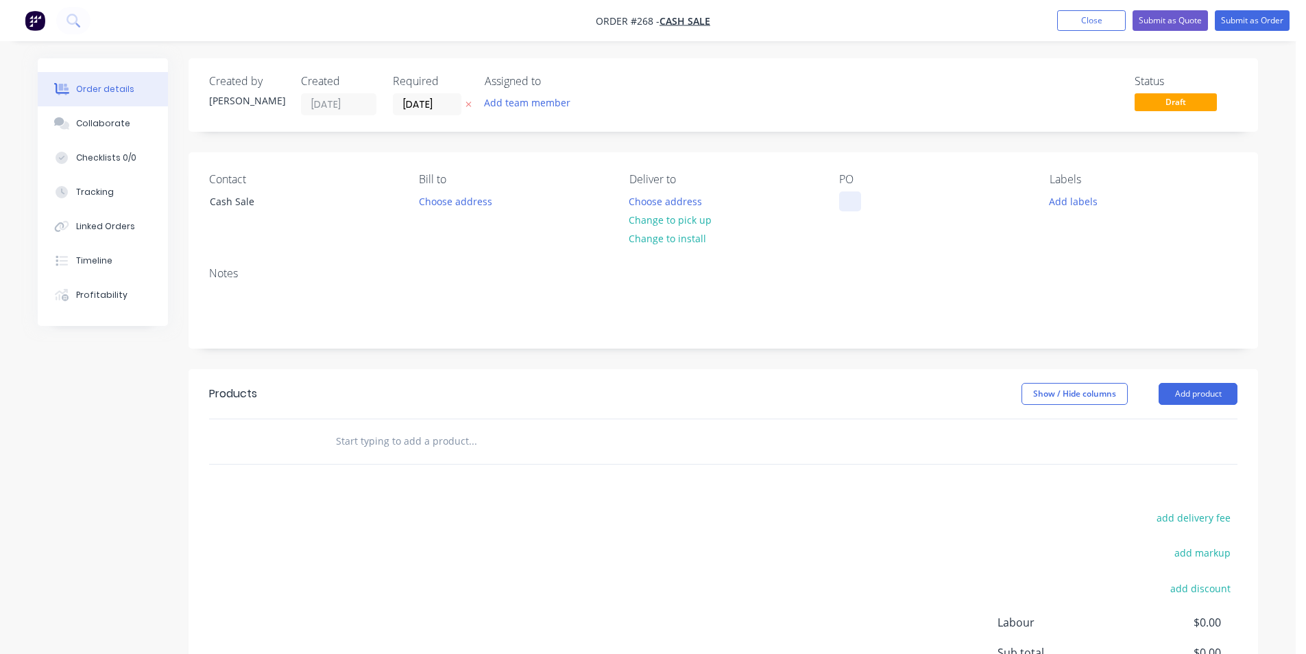
click at [846, 202] on div at bounding box center [850, 201] width 22 height 20
click at [1207, 399] on button "Add product" at bounding box center [1198, 394] width 79 height 22
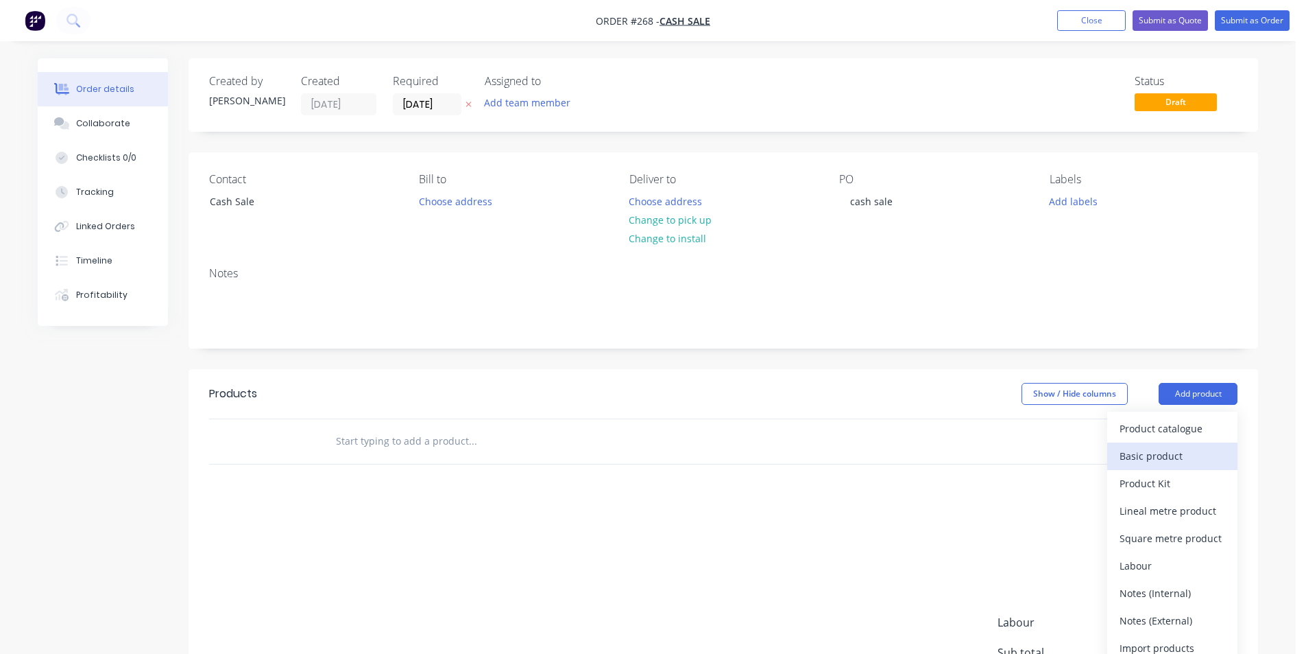
click at [1171, 455] on div "Basic product" at bounding box center [1173, 456] width 106 height 20
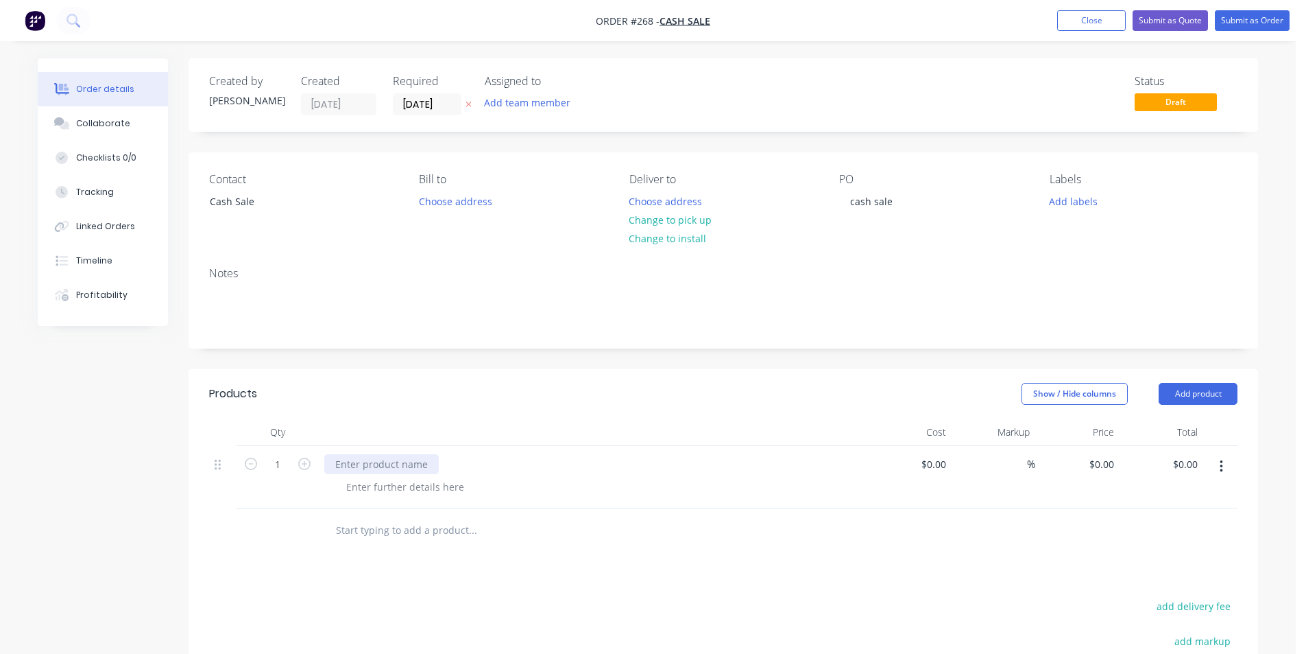
click at [356, 462] on div at bounding box center [381, 464] width 115 height 20
click at [609, 464] on div "Make spacer for ali welded part / Micarta sheet" at bounding box center [593, 464] width 538 height 20
click at [1113, 466] on input "0" at bounding box center [1104, 464] width 32 height 20
type input "$0.10"
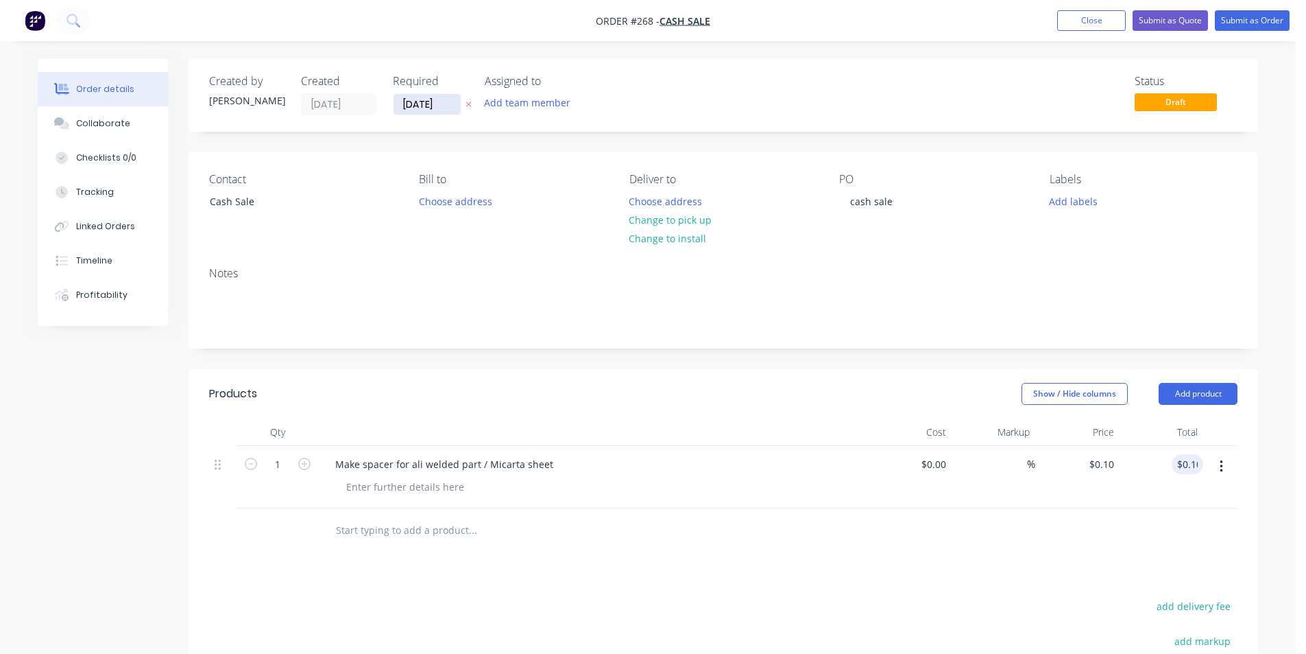
click at [446, 104] on input "08/10/25" at bounding box center [427, 104] width 67 height 21
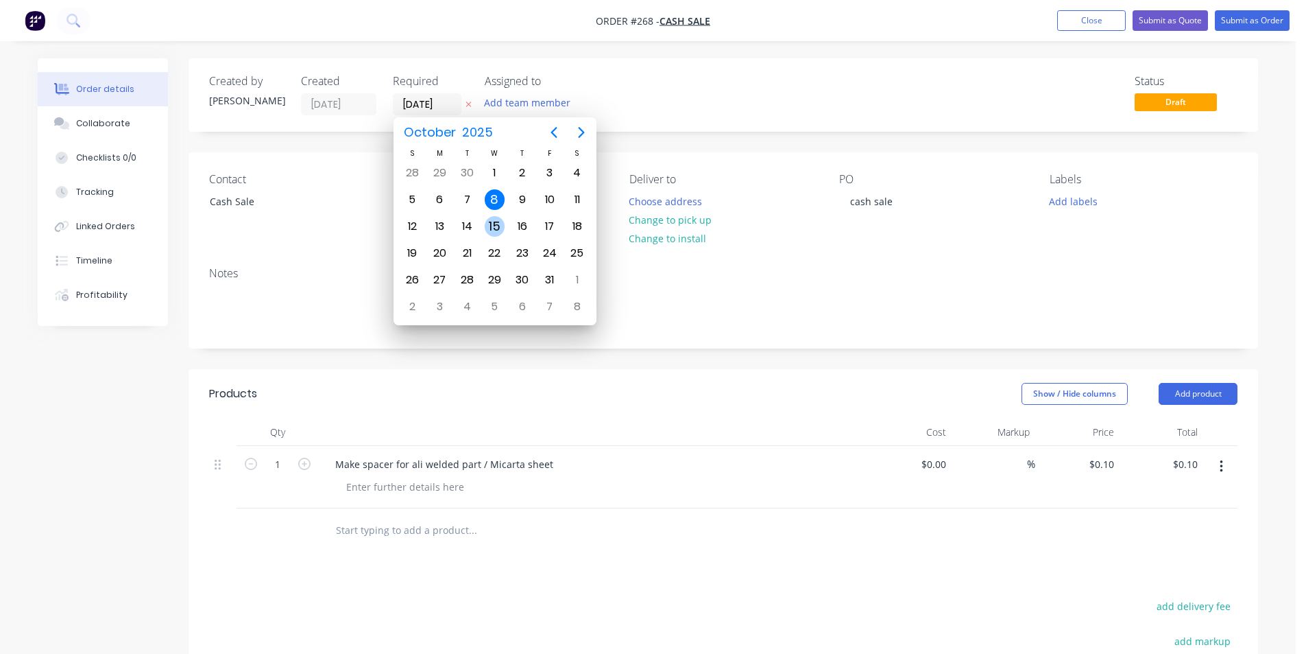
drag, startPoint x: 492, startPoint y: 226, endPoint x: 537, endPoint y: 225, distance: 45.3
click at [492, 227] on div "15" at bounding box center [495, 226] width 21 height 21
type input "15/10/25"
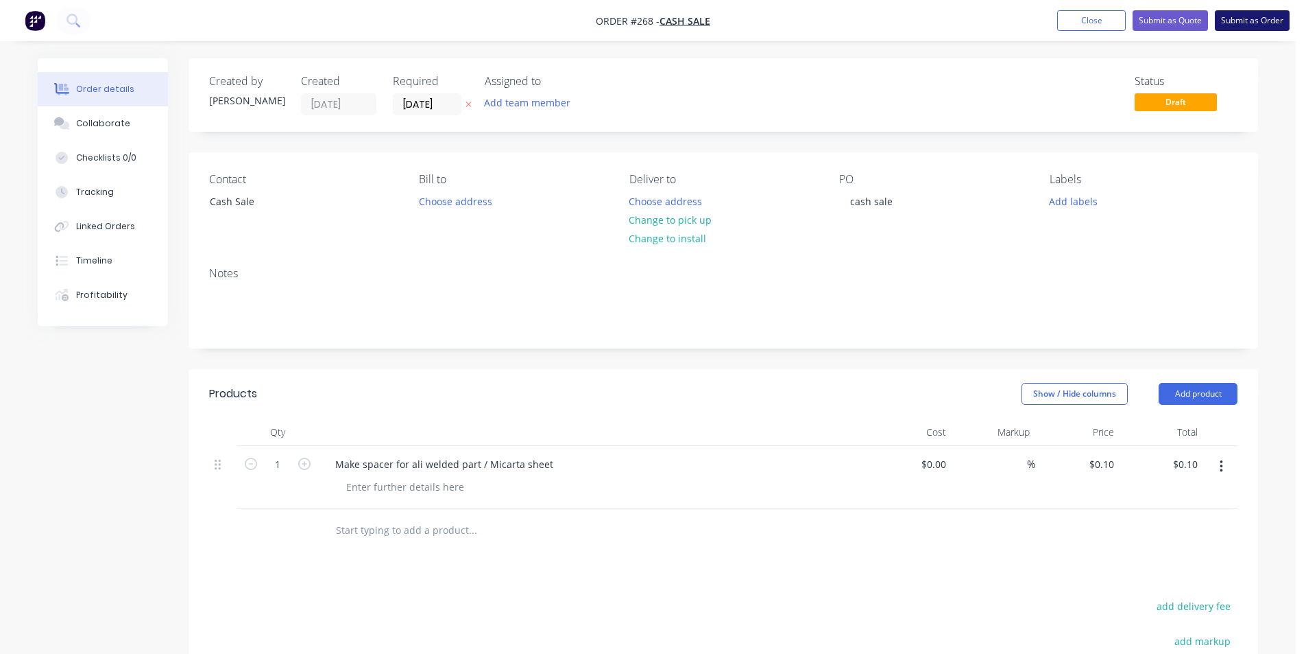
click at [1265, 21] on button "Submit as Order" at bounding box center [1252, 20] width 75 height 21
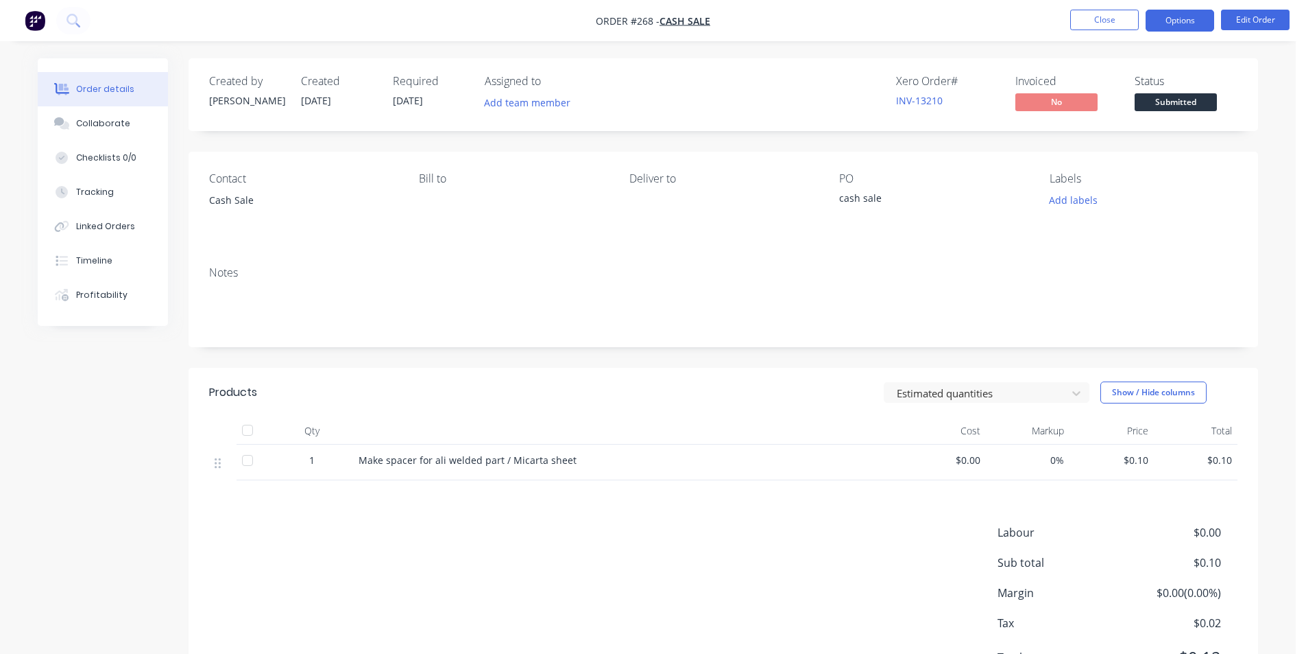
click at [1171, 16] on button "Options" at bounding box center [1180, 21] width 69 height 22
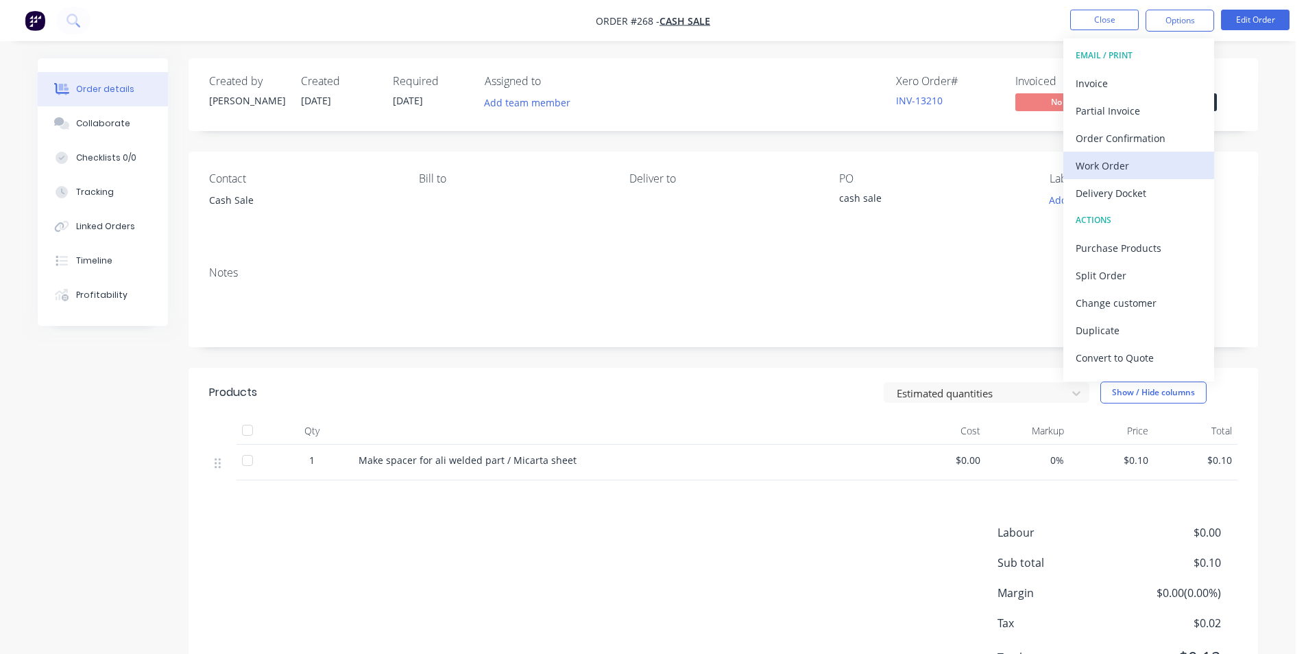
click at [1119, 163] on div "Work Order" at bounding box center [1139, 166] width 126 height 20
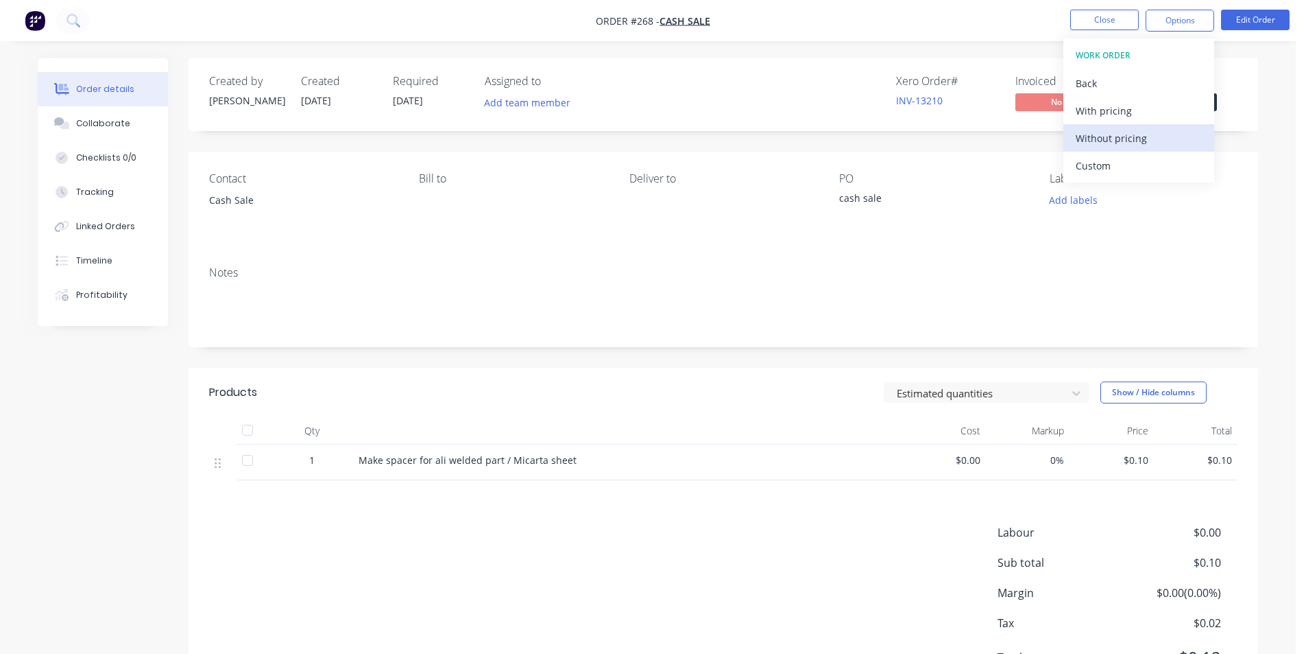
click at [1124, 136] on div "Without pricing" at bounding box center [1139, 138] width 126 height 20
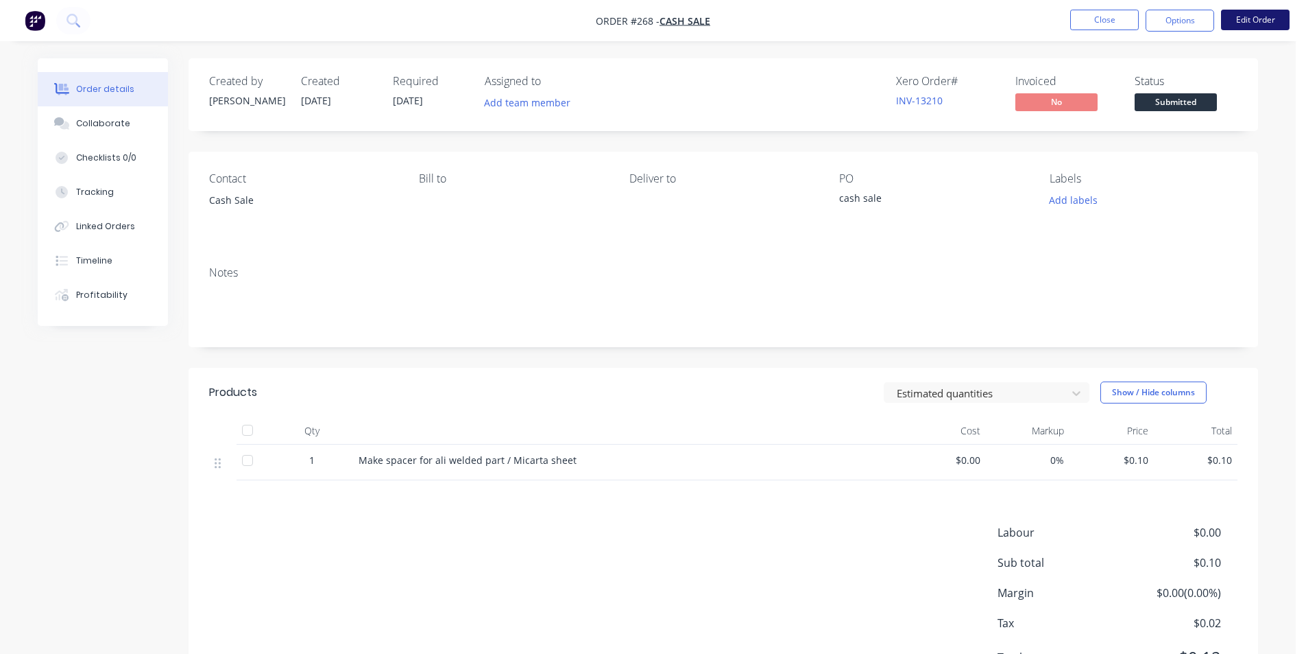
click at [1247, 23] on button "Edit Order" at bounding box center [1255, 20] width 69 height 21
click at [1247, 23] on div "Edit Order ? Order’s status will be changed to ‘Draft’, and order will not be v…" at bounding box center [653, 327] width 1306 height 654
click at [1247, 23] on button "Edit Order" at bounding box center [1255, 20] width 69 height 21
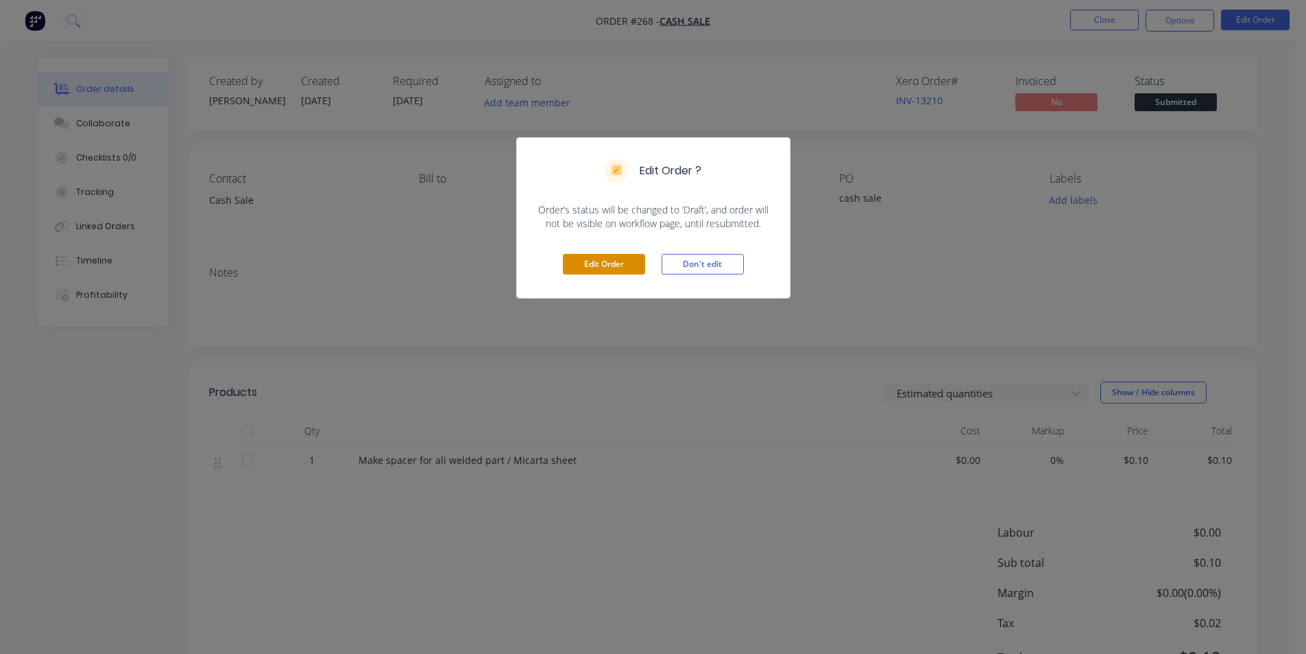
click at [610, 273] on button "Edit Order" at bounding box center [604, 264] width 82 height 21
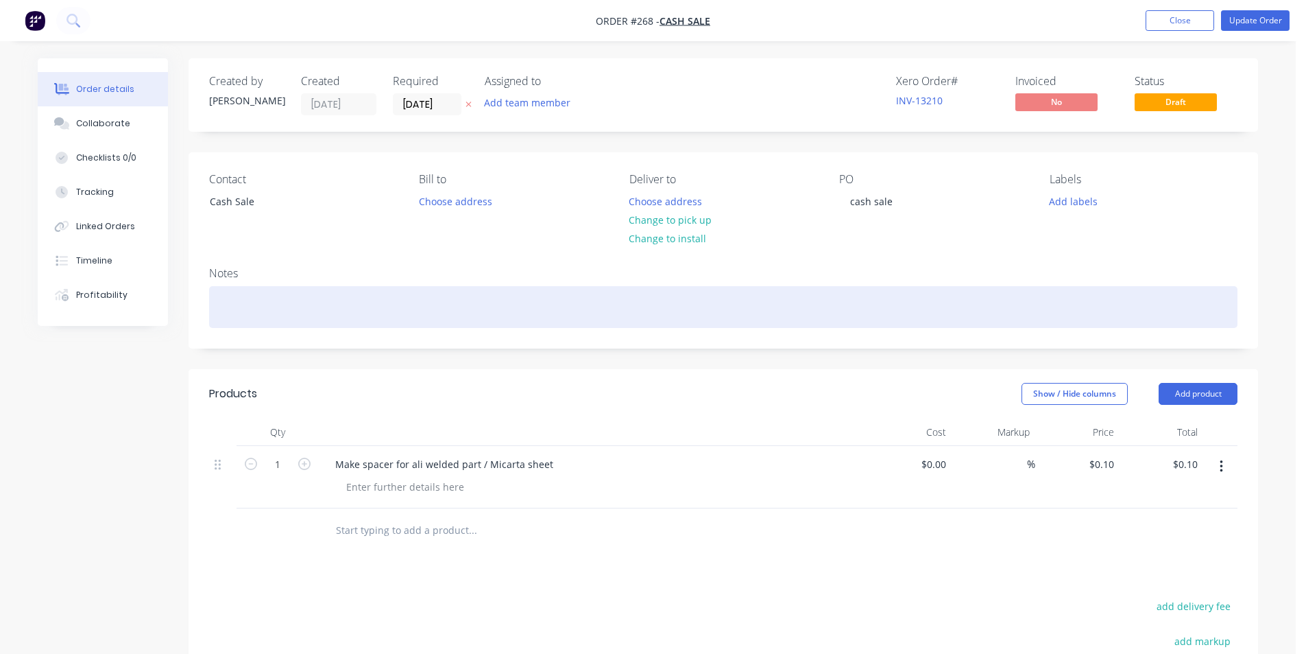
click at [280, 310] on div at bounding box center [723, 307] width 1029 height 42
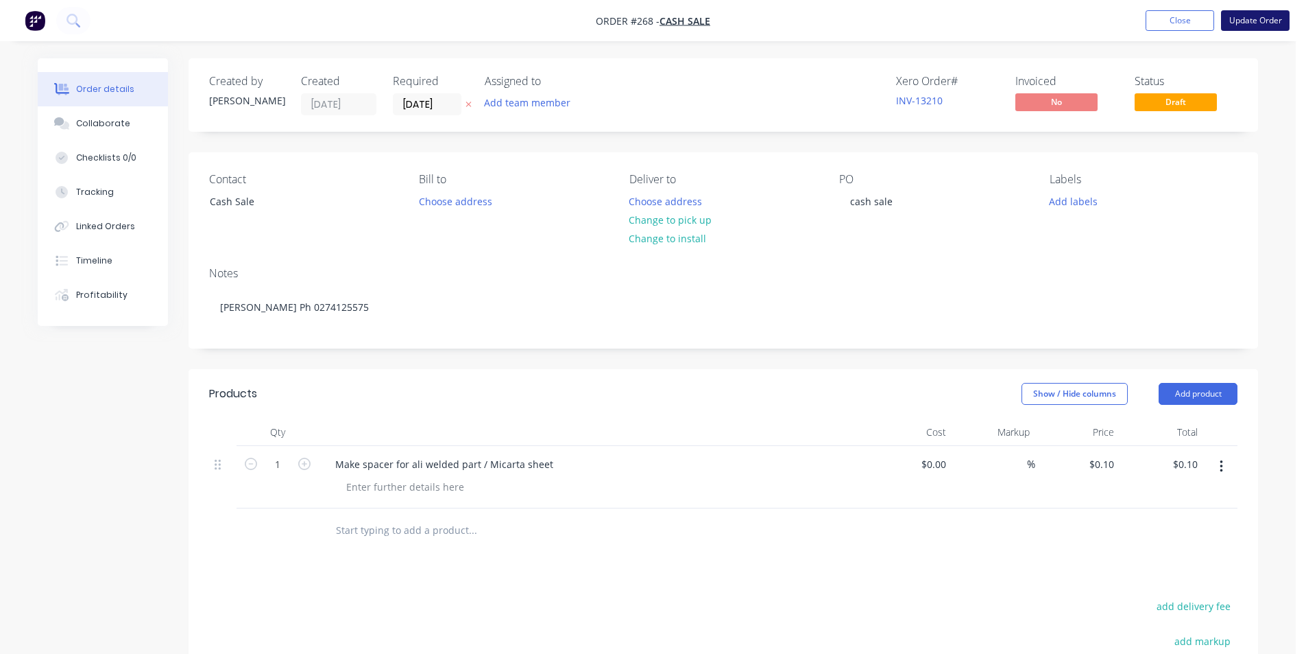
click at [1258, 21] on button "Update Order" at bounding box center [1255, 20] width 69 height 21
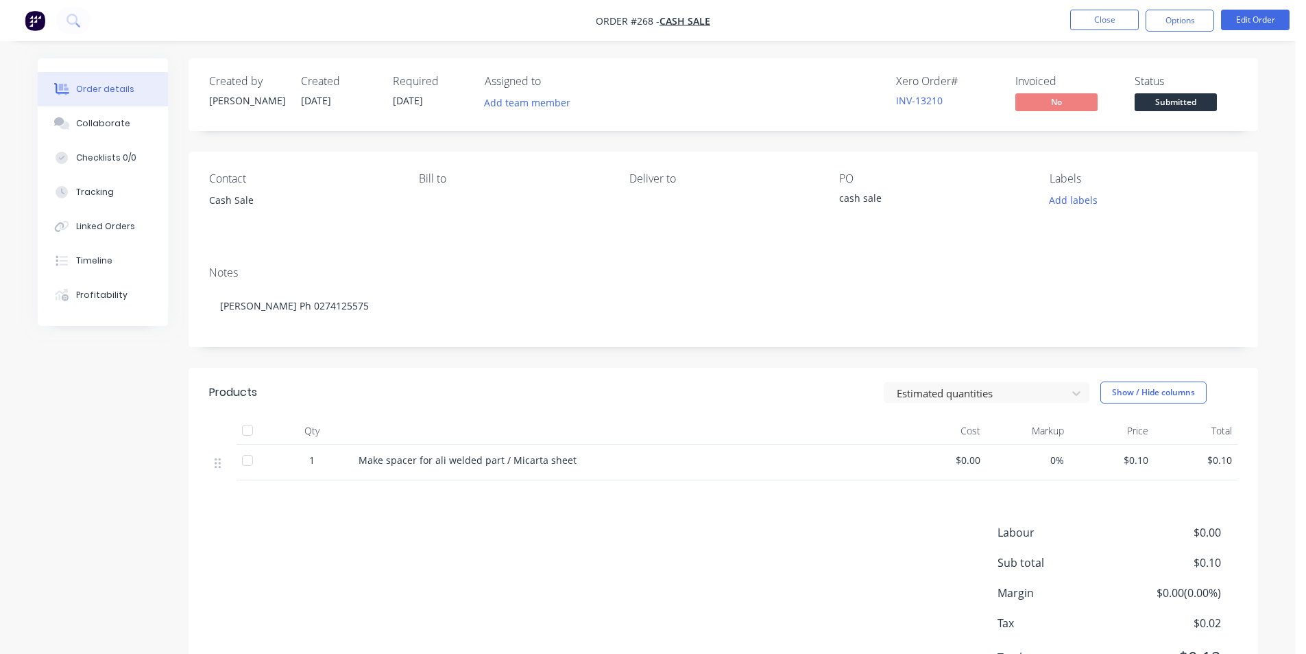
click at [753, 242] on div "Contact Cash Sale Bill to Deliver to PO cash sale Labels Add labels" at bounding box center [724, 204] width 1070 height 104
click at [1103, 21] on button "Close" at bounding box center [1104, 20] width 69 height 21
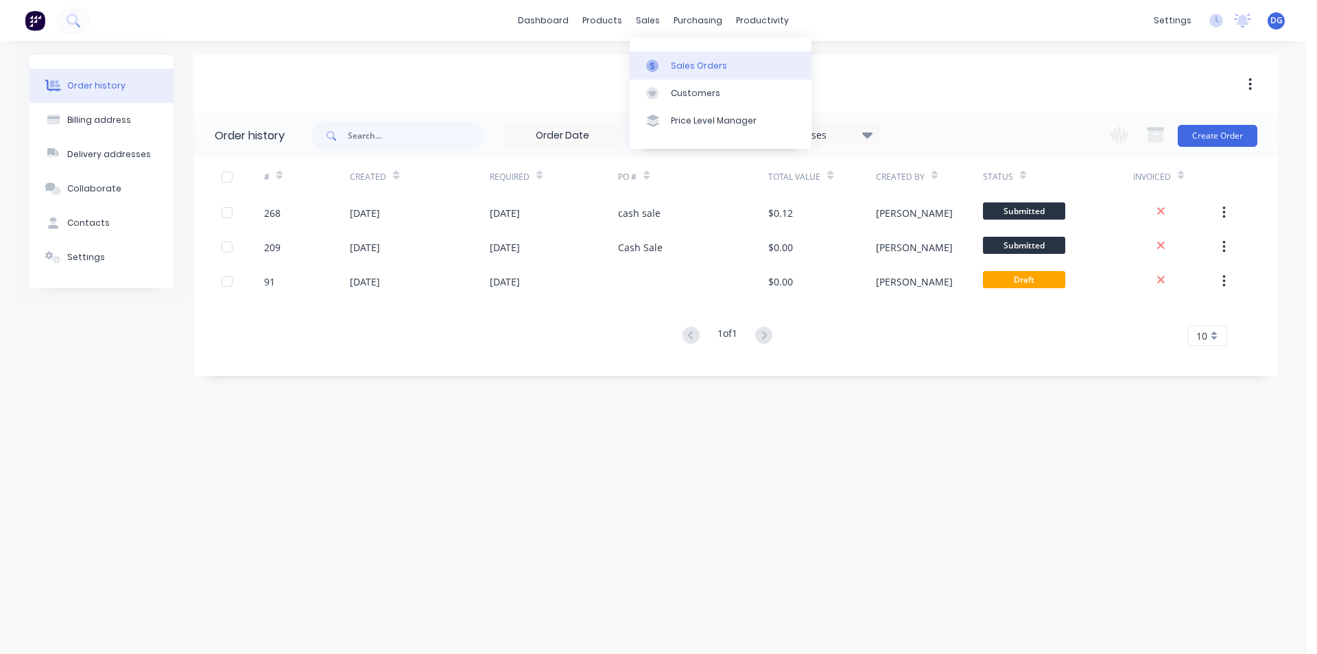
click at [680, 69] on div "Sales Orders" at bounding box center [699, 66] width 56 height 12
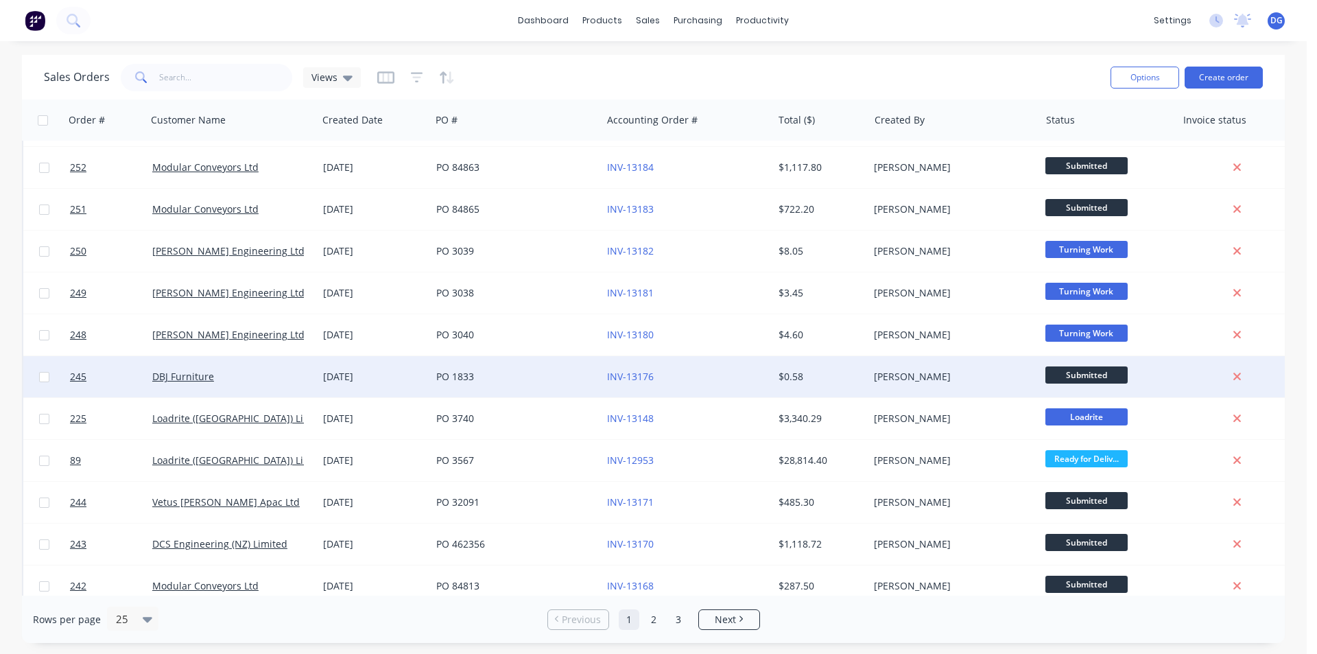
scroll to position [598, 0]
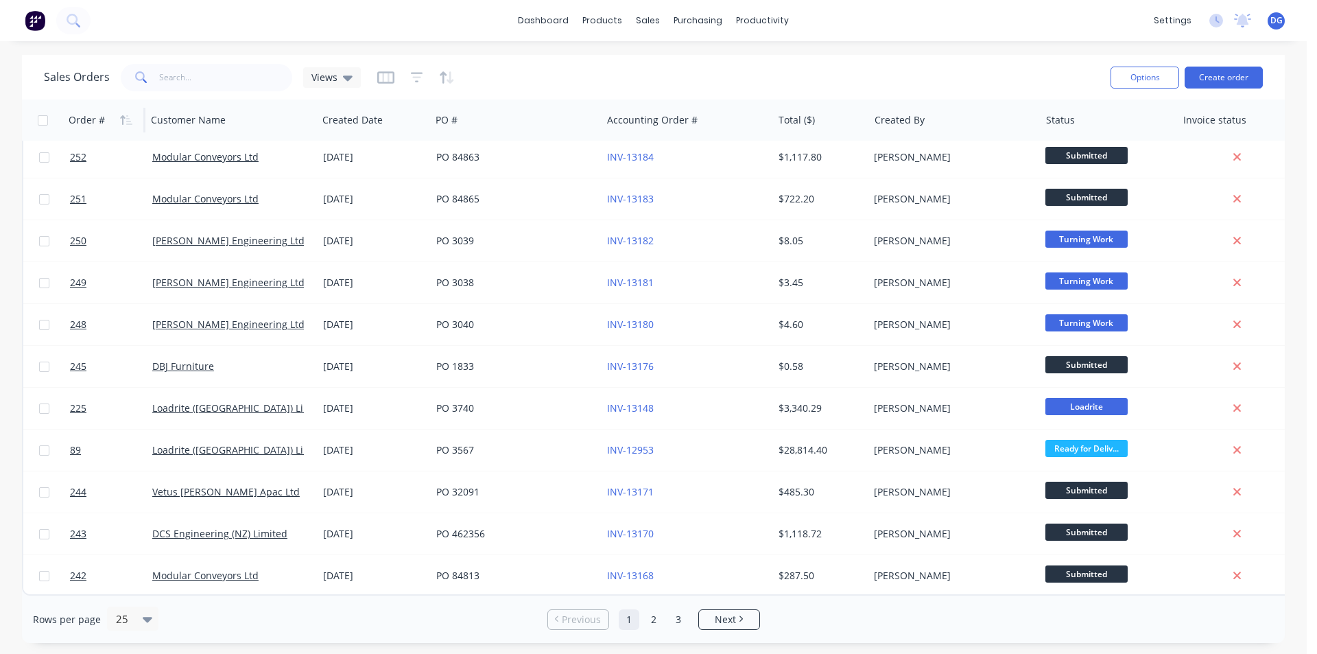
click at [84, 119] on div "Order #" at bounding box center [87, 120] width 36 height 14
click at [128, 119] on icon "button" at bounding box center [126, 120] width 12 height 11
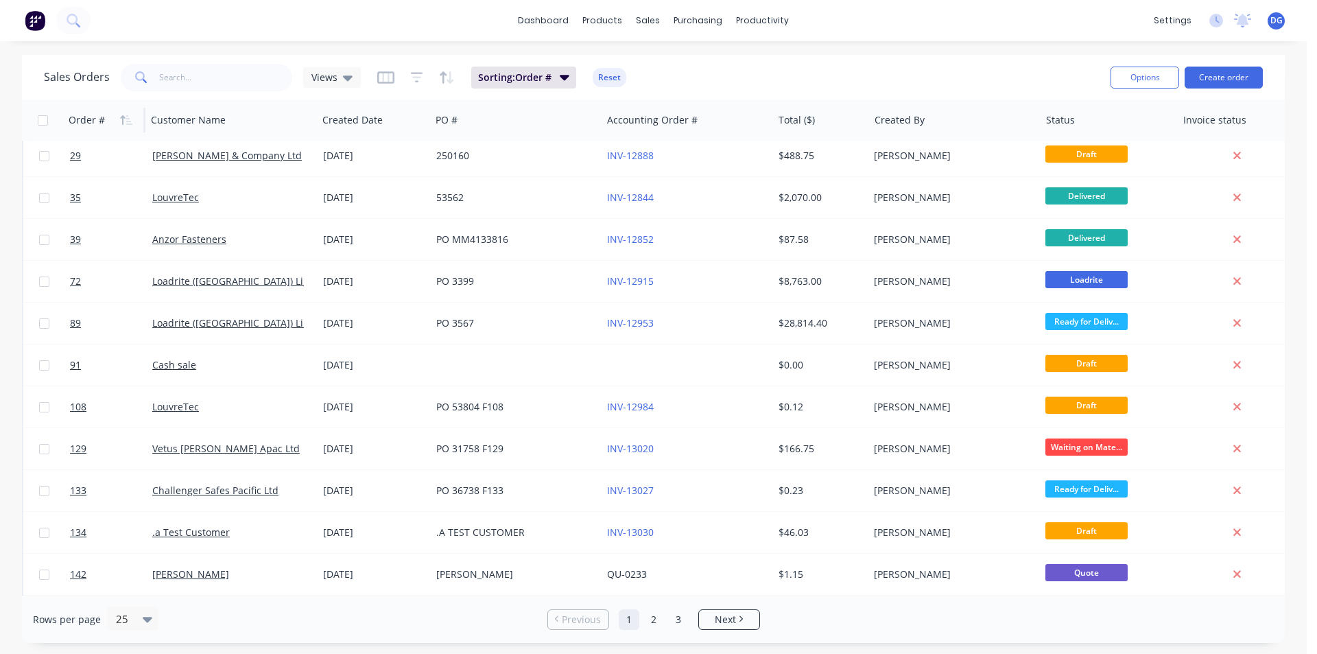
scroll to position [0, 0]
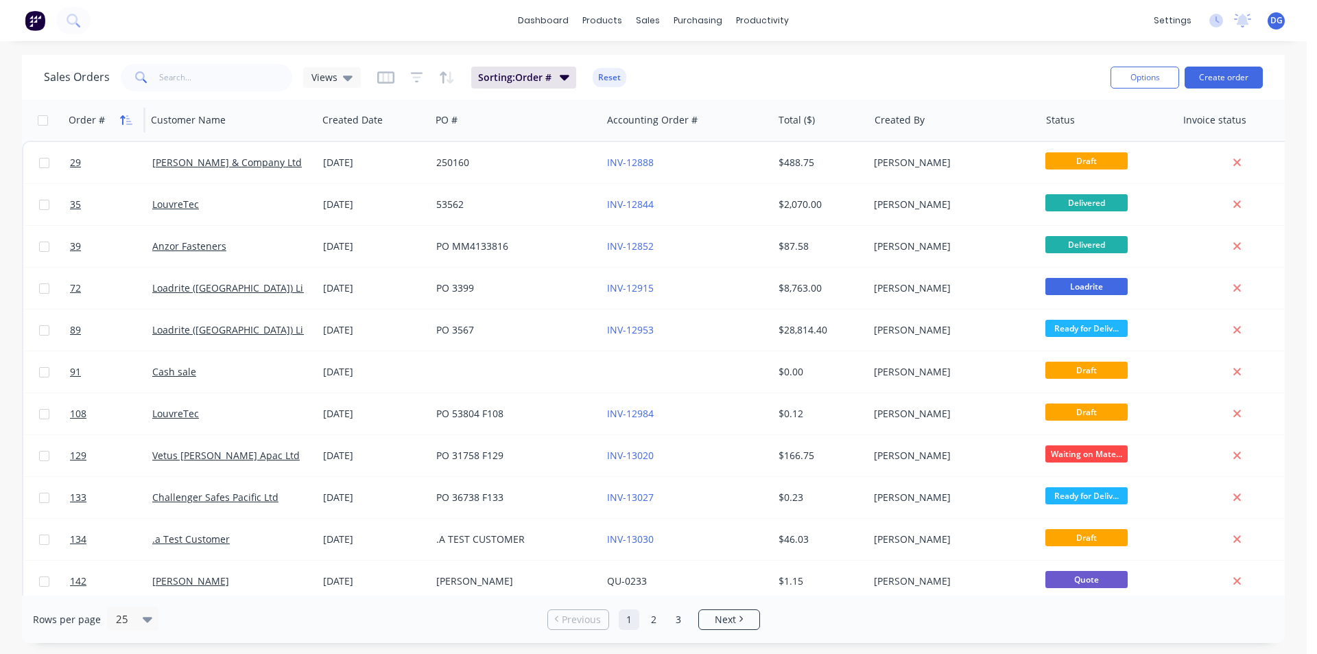
click at [124, 115] on icon "button" at bounding box center [126, 120] width 12 height 11
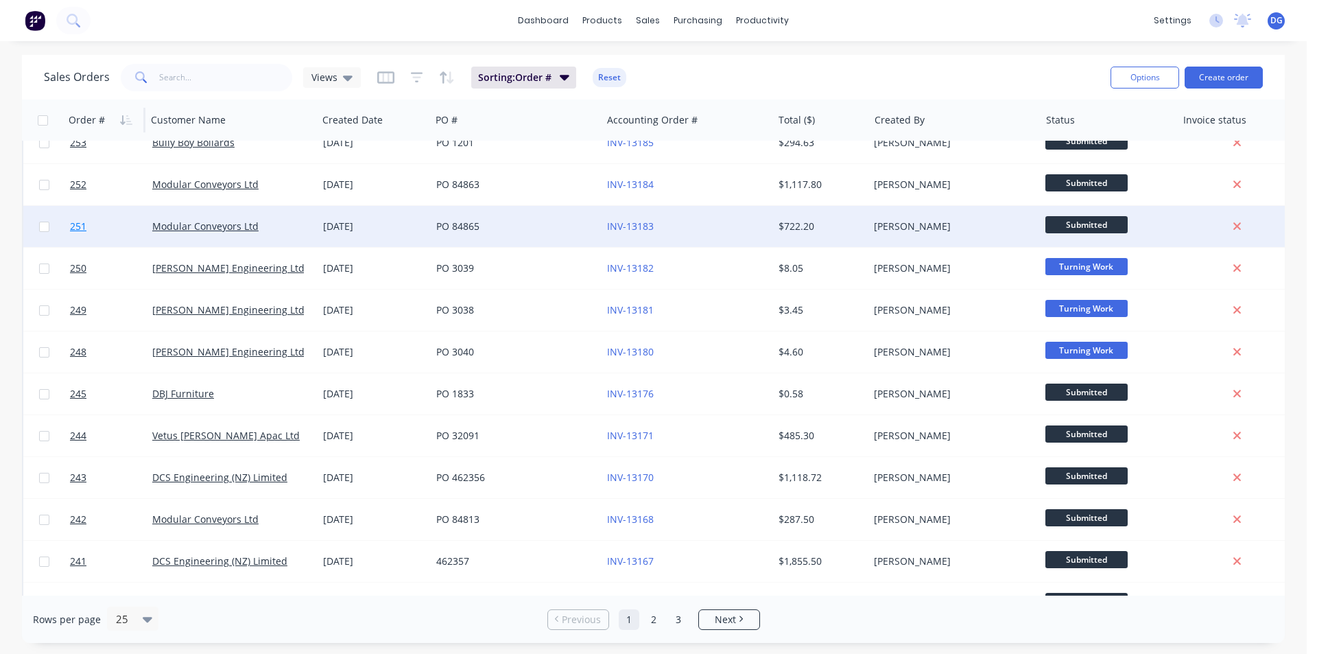
scroll to position [598, 0]
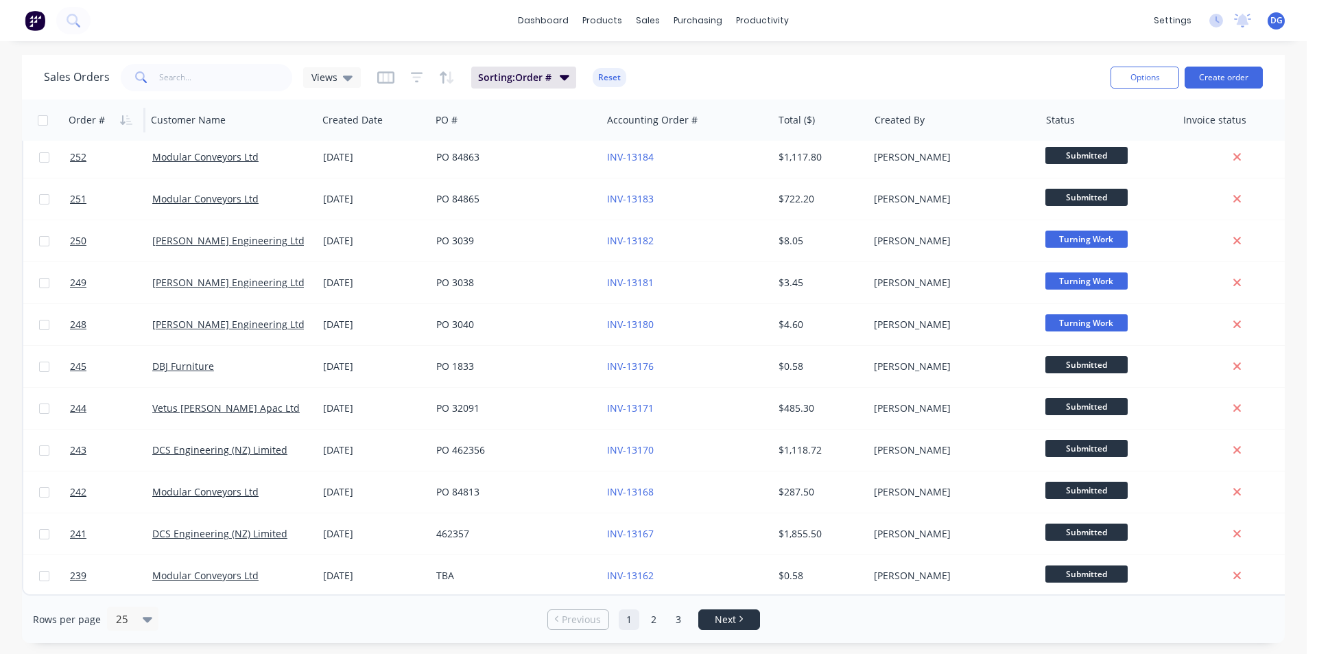
click at [715, 618] on span "Next" at bounding box center [725, 619] width 21 height 14
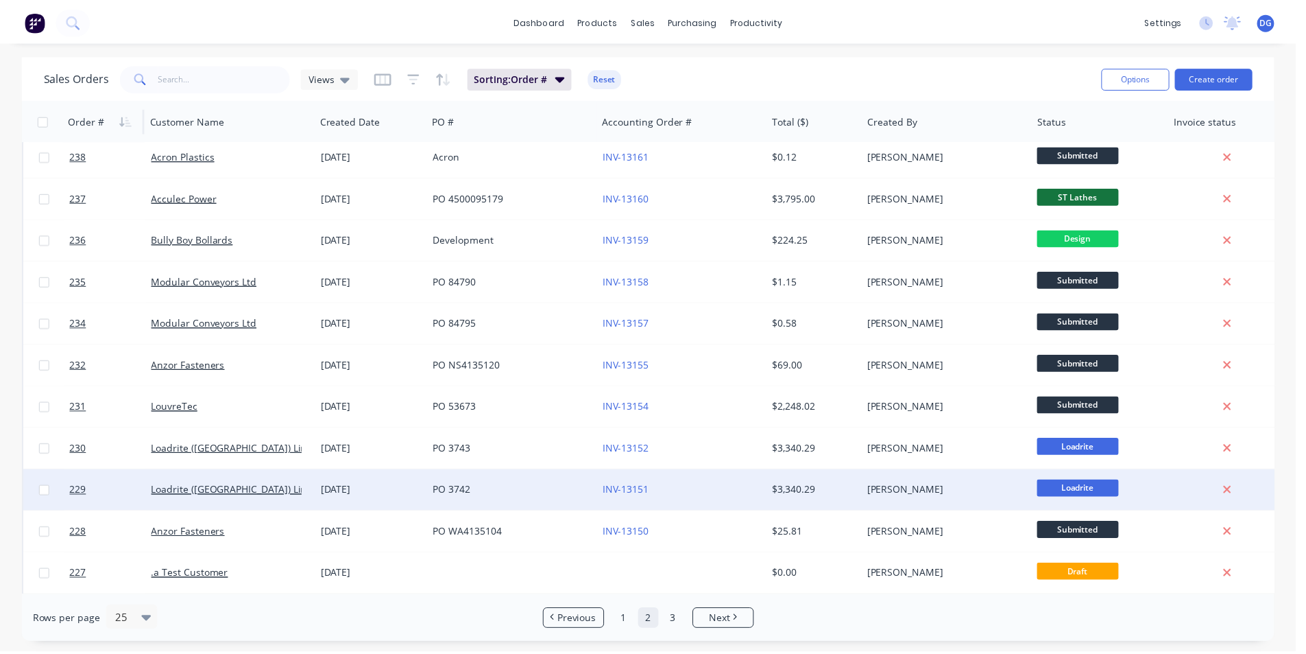
scroll to position [0, 0]
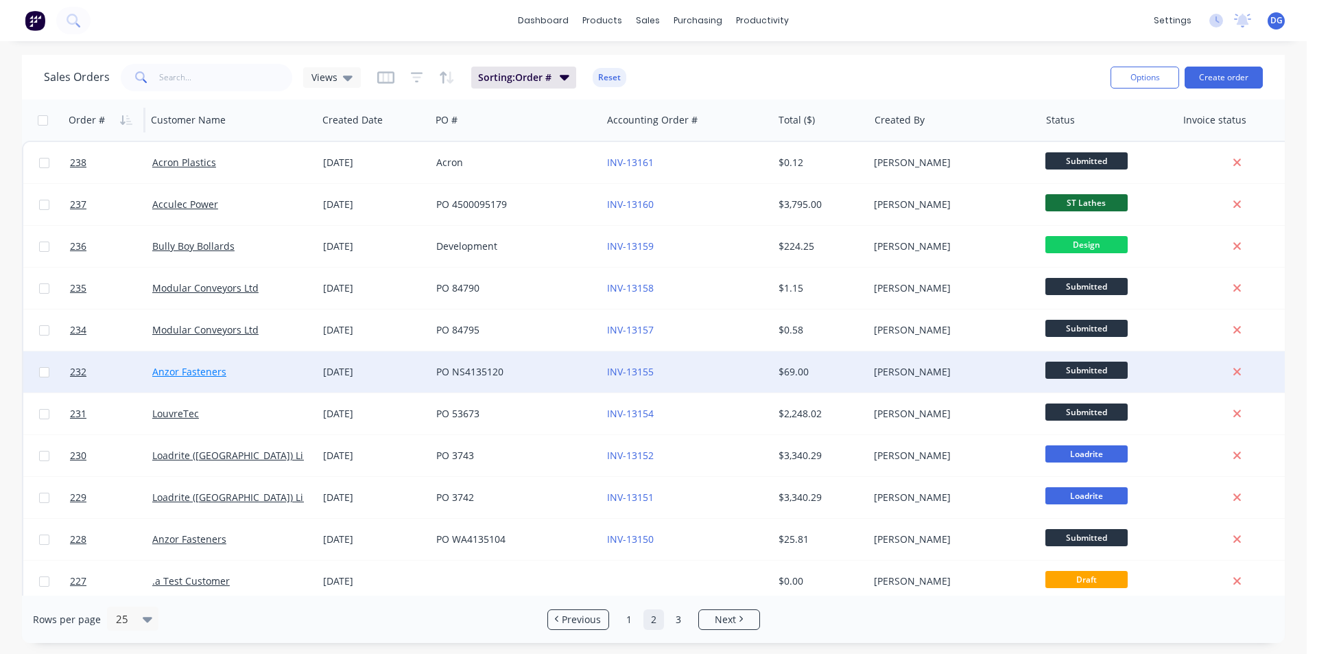
click at [197, 365] on link "Anzor Fasteners" at bounding box center [189, 371] width 74 height 13
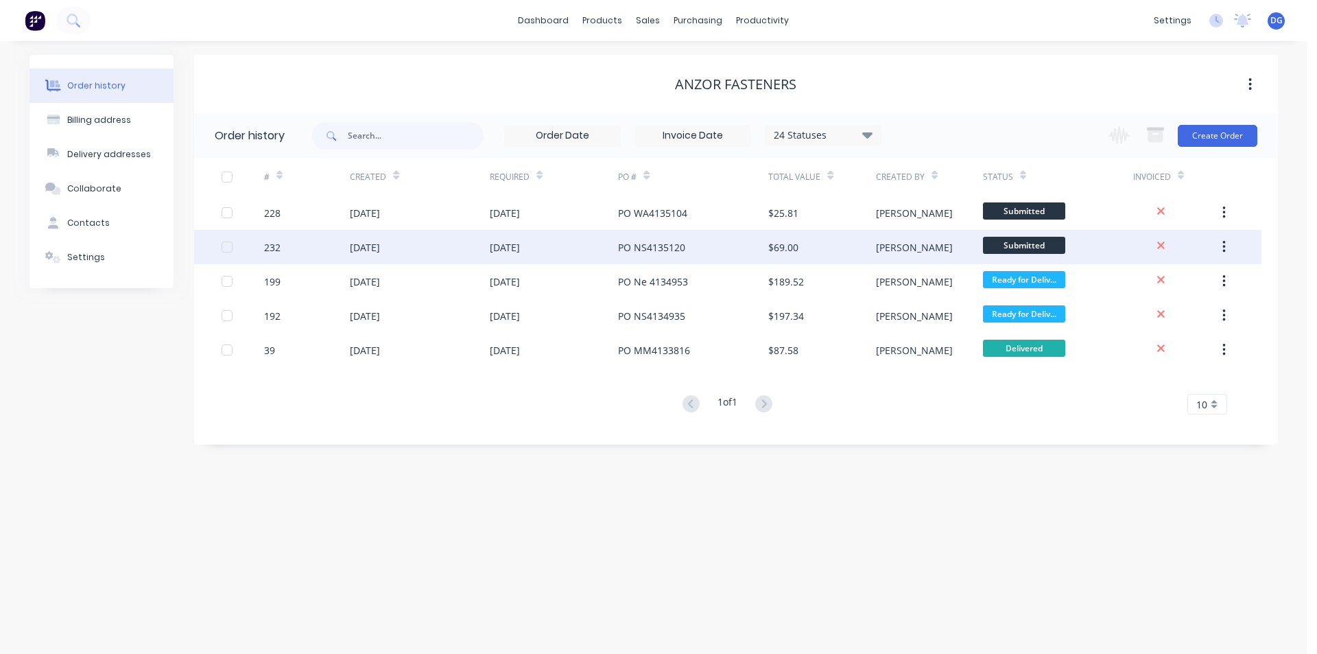
click at [228, 247] on div at bounding box center [226, 246] width 27 height 27
click at [1223, 248] on icon "button" at bounding box center [1223, 246] width 3 height 15
click at [1182, 287] on div "Archive" at bounding box center [1175, 283] width 106 height 20
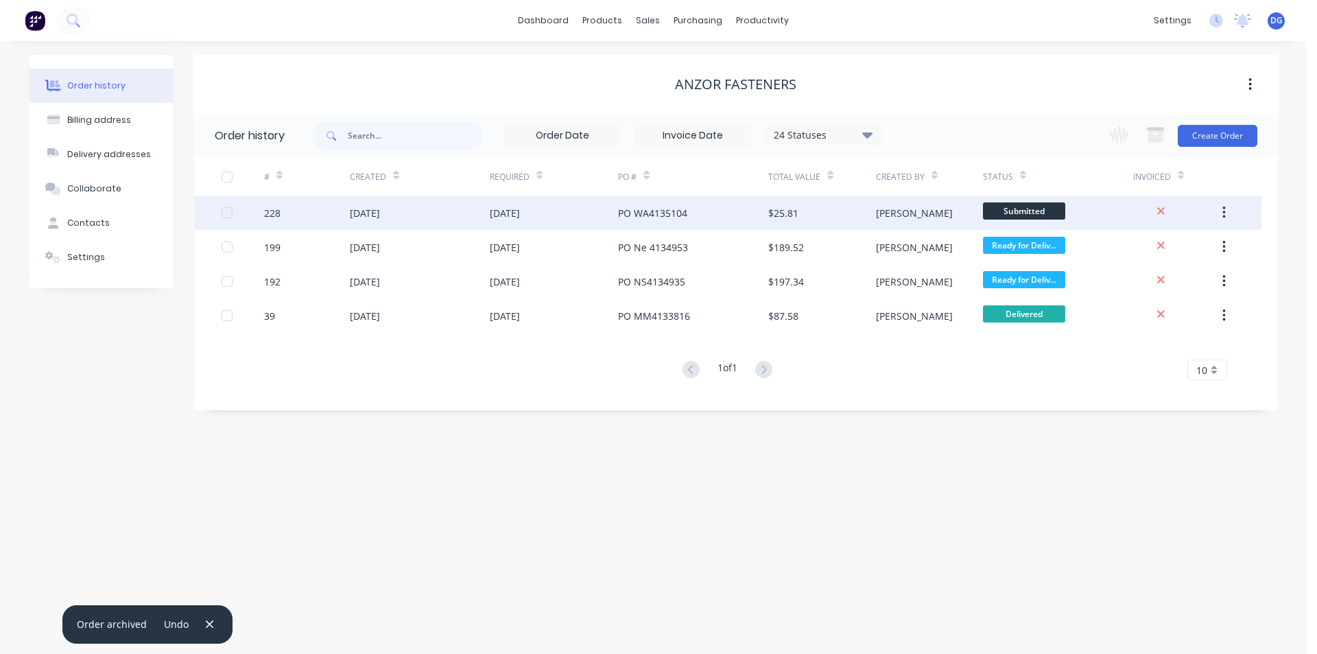
click at [368, 212] on div "22 Sep 2025" at bounding box center [365, 213] width 30 height 14
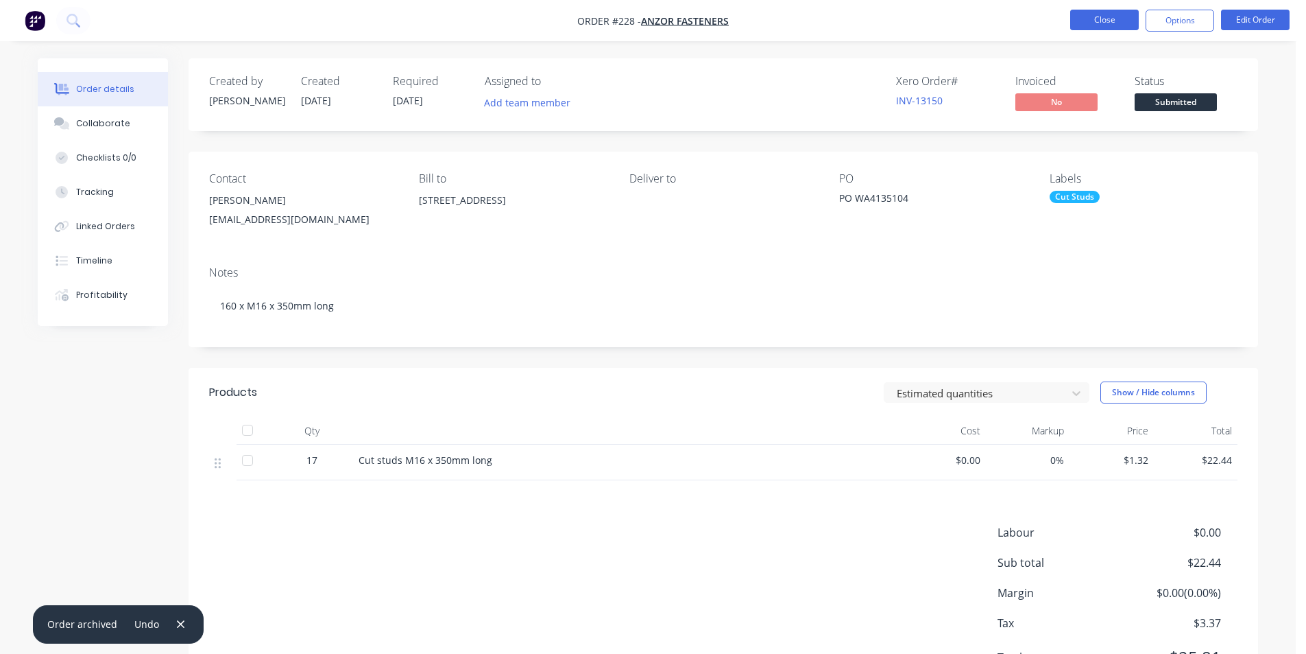
click at [1108, 21] on button "Close" at bounding box center [1104, 20] width 69 height 21
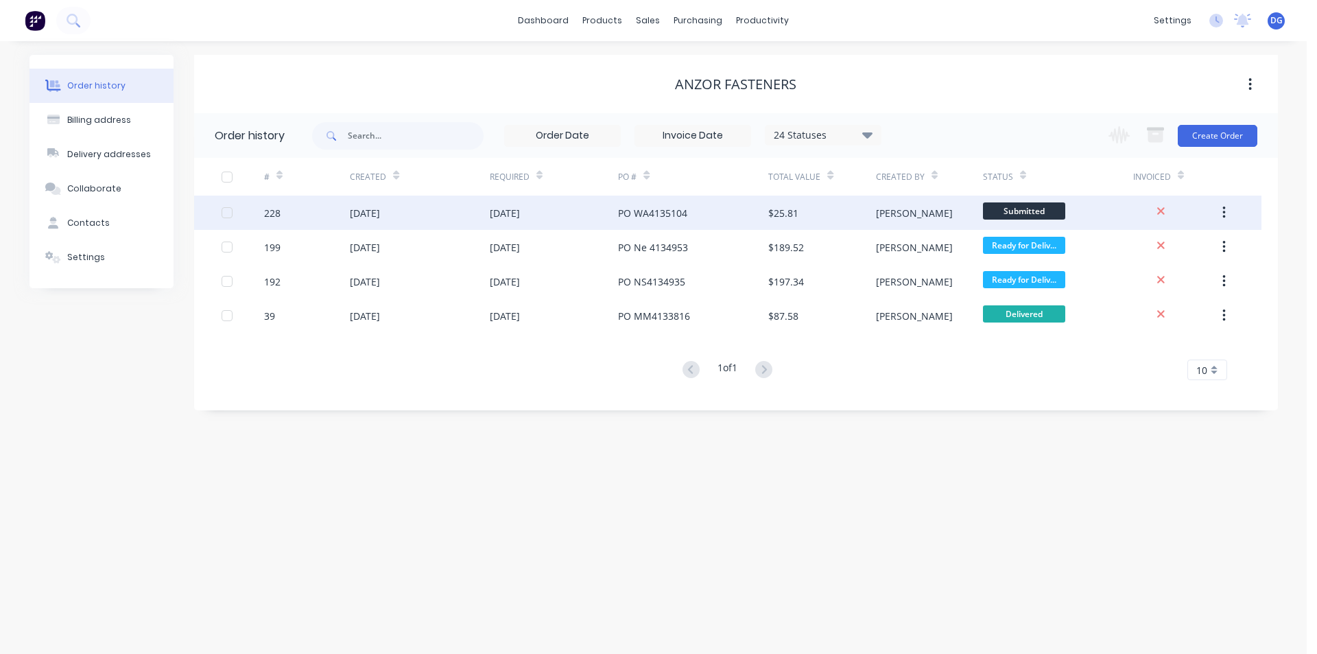
click at [228, 212] on div at bounding box center [226, 212] width 27 height 27
click at [1224, 215] on icon "button" at bounding box center [1223, 212] width 3 height 15
click at [1169, 251] on div "Archive" at bounding box center [1175, 249] width 106 height 20
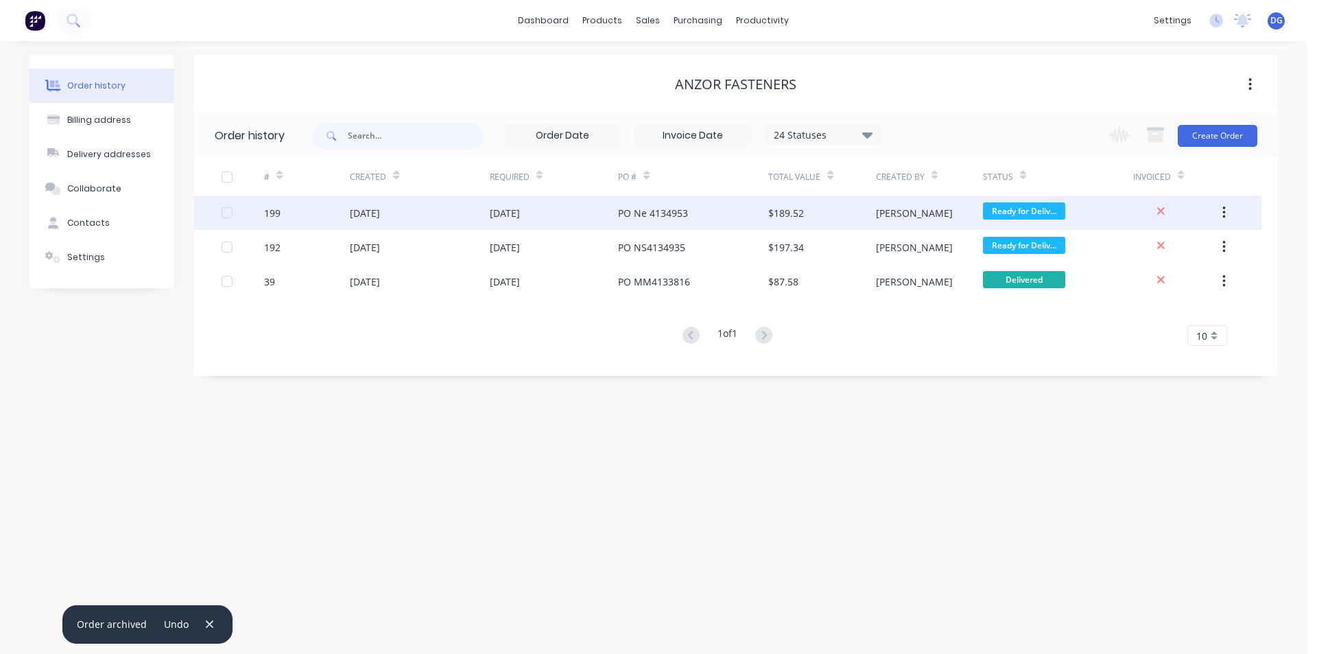
click at [380, 209] on div "09 Sep 2025" at bounding box center [365, 213] width 30 height 14
click at [229, 213] on div at bounding box center [226, 212] width 27 height 27
click at [379, 213] on div "09 Sep 2025" at bounding box center [365, 213] width 30 height 14
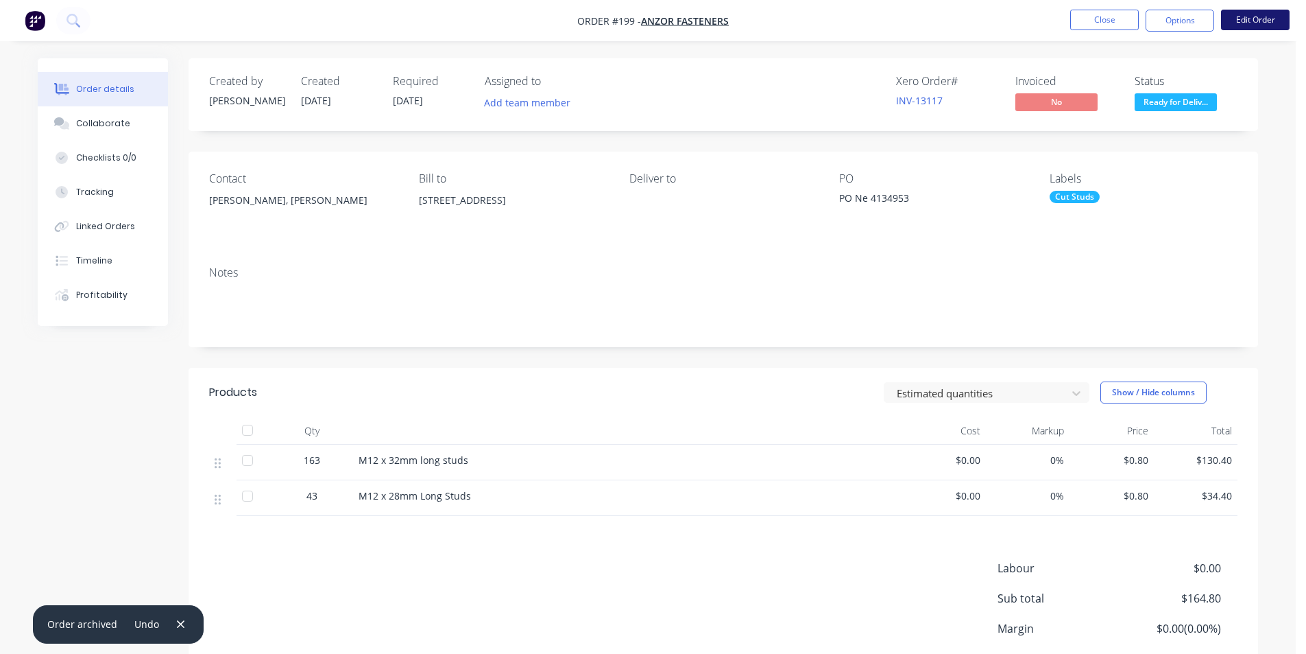
click at [1269, 21] on button "Edit Order" at bounding box center [1255, 20] width 69 height 21
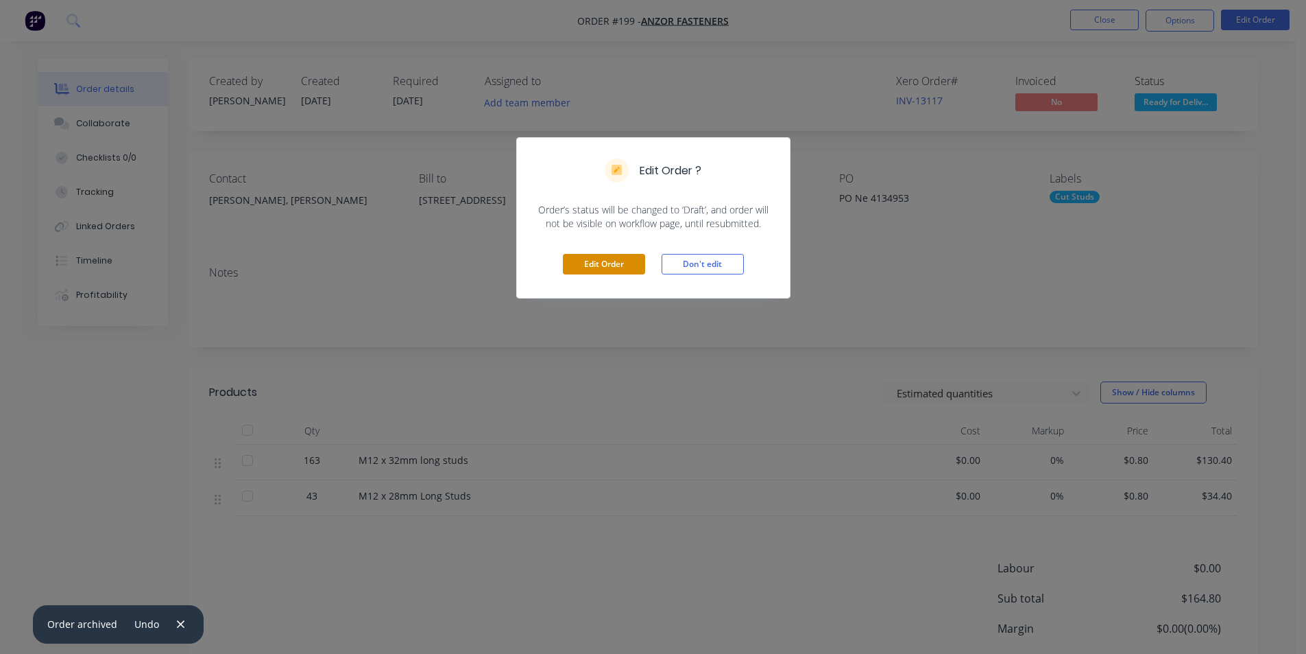
click at [601, 262] on button "Edit Order" at bounding box center [604, 264] width 82 height 21
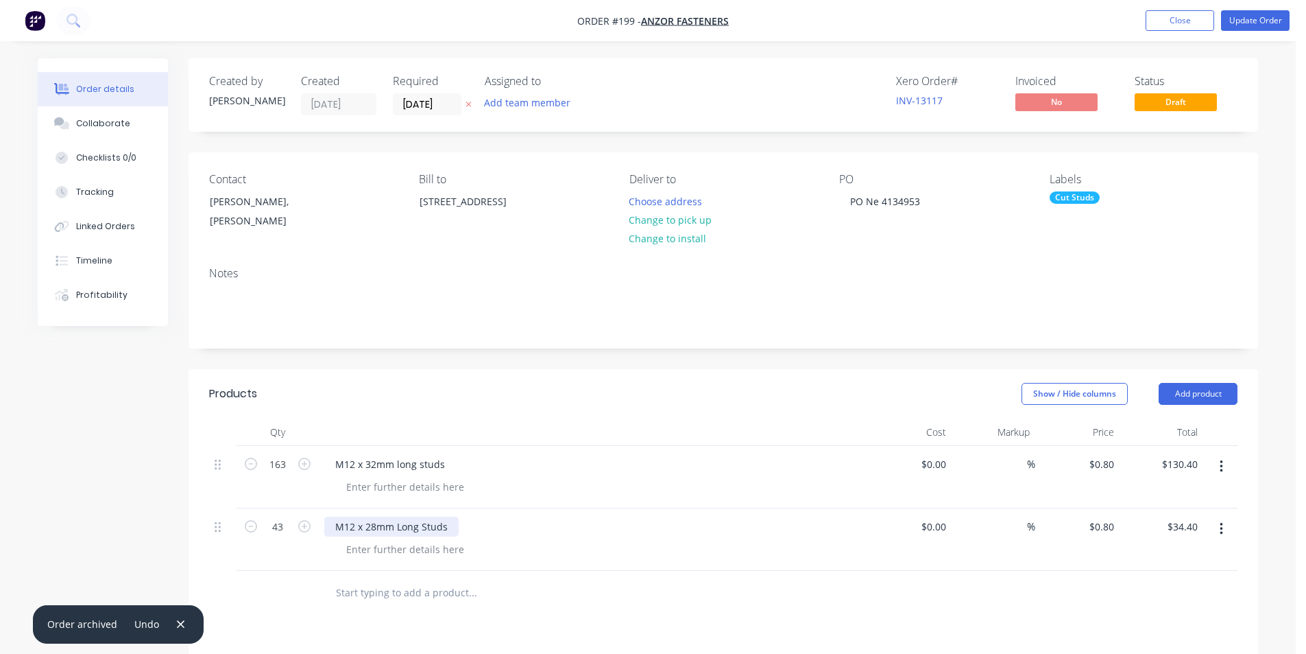
click at [353, 527] on div "M12 x 28mm Long Studs" at bounding box center [391, 526] width 134 height 20
click at [1113, 526] on input "0.8" at bounding box center [1104, 526] width 32 height 20
type input "$0.66"
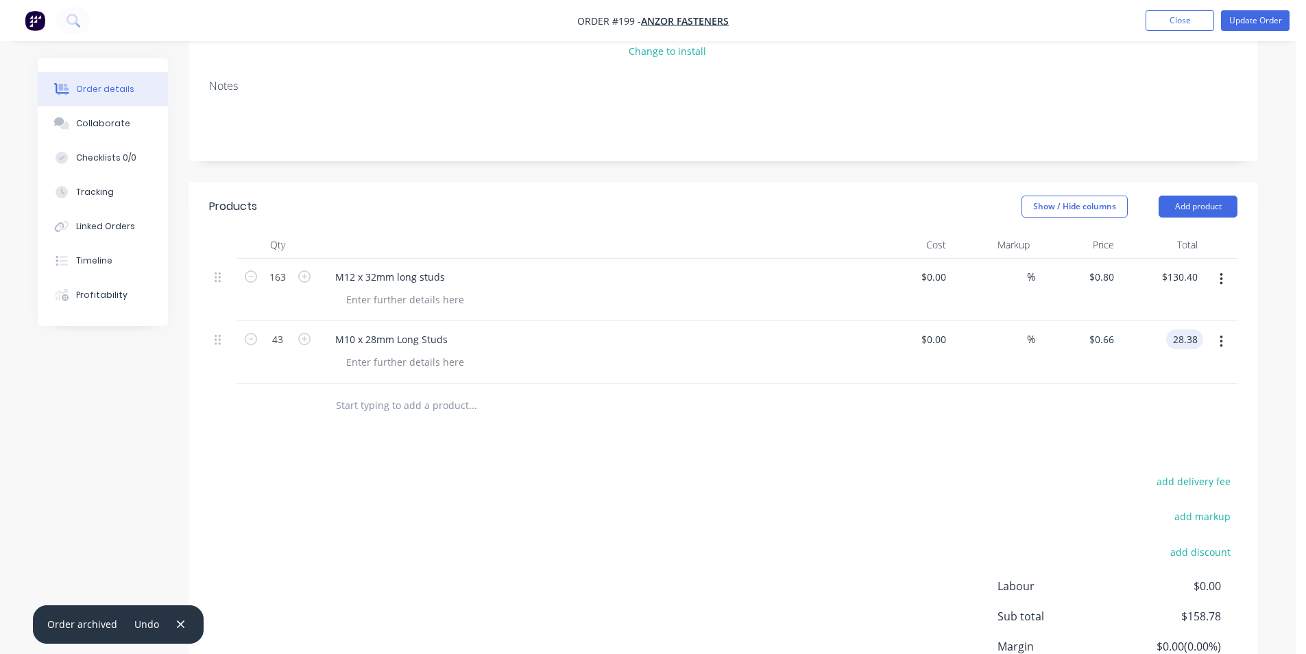
scroll to position [274, 0]
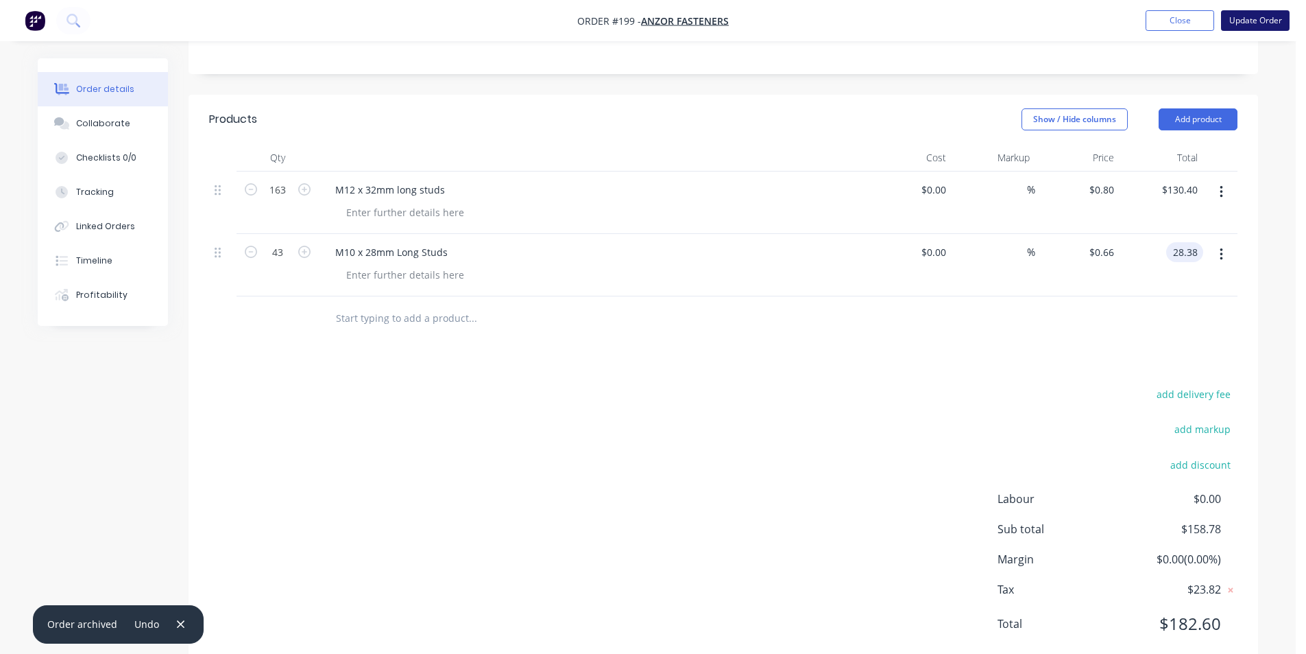
type input "$28.38"
click at [1258, 19] on button "Update Order" at bounding box center [1255, 20] width 69 height 21
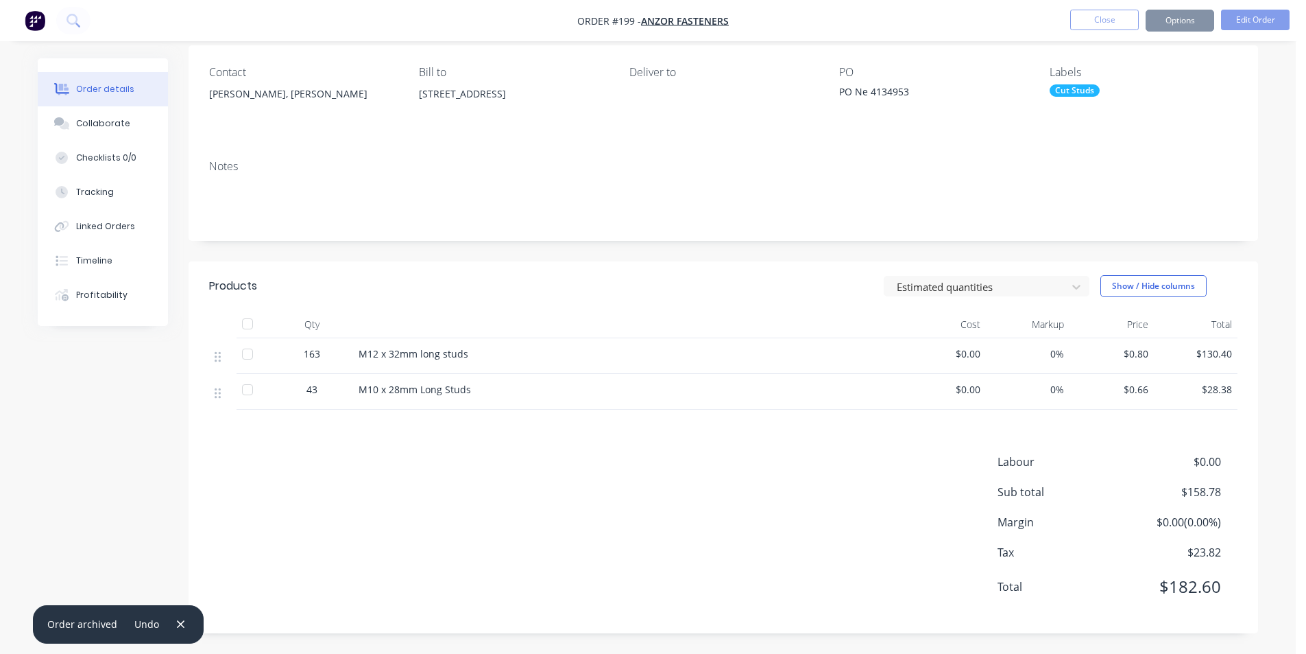
scroll to position [0, 0]
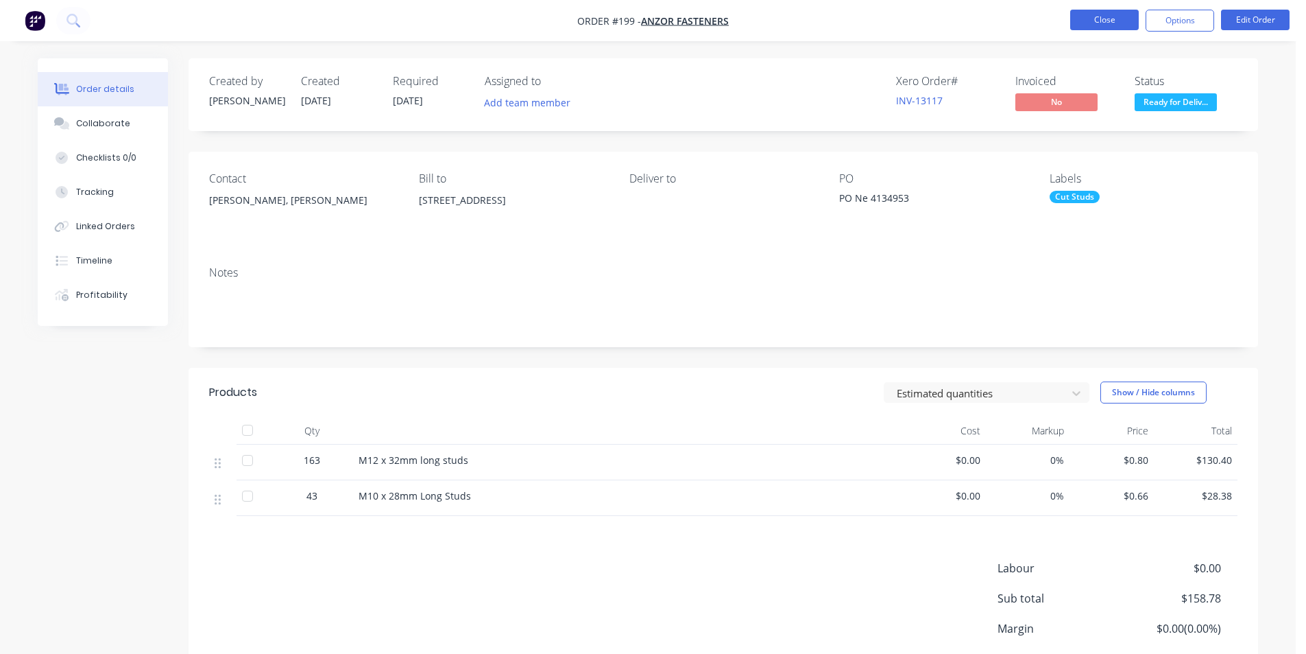
click at [1103, 19] on button "Close" at bounding box center [1104, 20] width 69 height 21
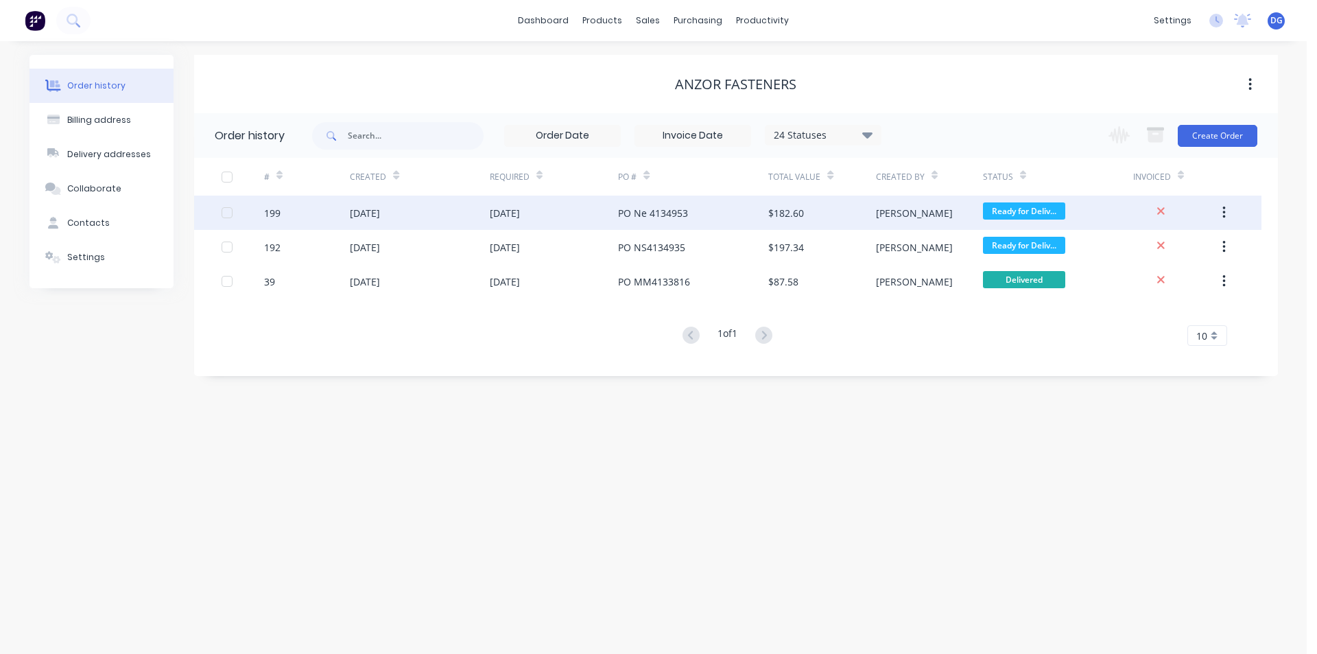
click at [226, 213] on div at bounding box center [226, 212] width 27 height 27
click at [1226, 211] on button "button" at bounding box center [1224, 212] width 32 height 25
click at [1151, 249] on div "Archive" at bounding box center [1175, 249] width 106 height 20
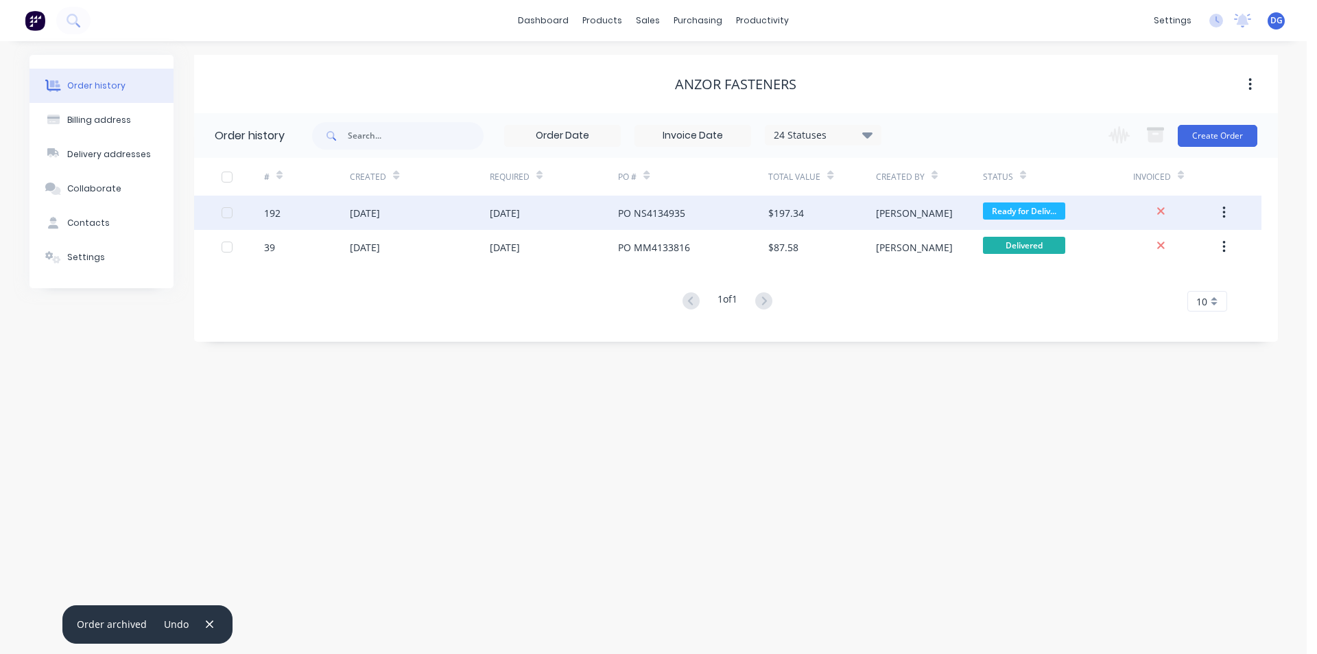
click at [368, 215] on div "08 Sep 2025" at bounding box center [365, 213] width 30 height 14
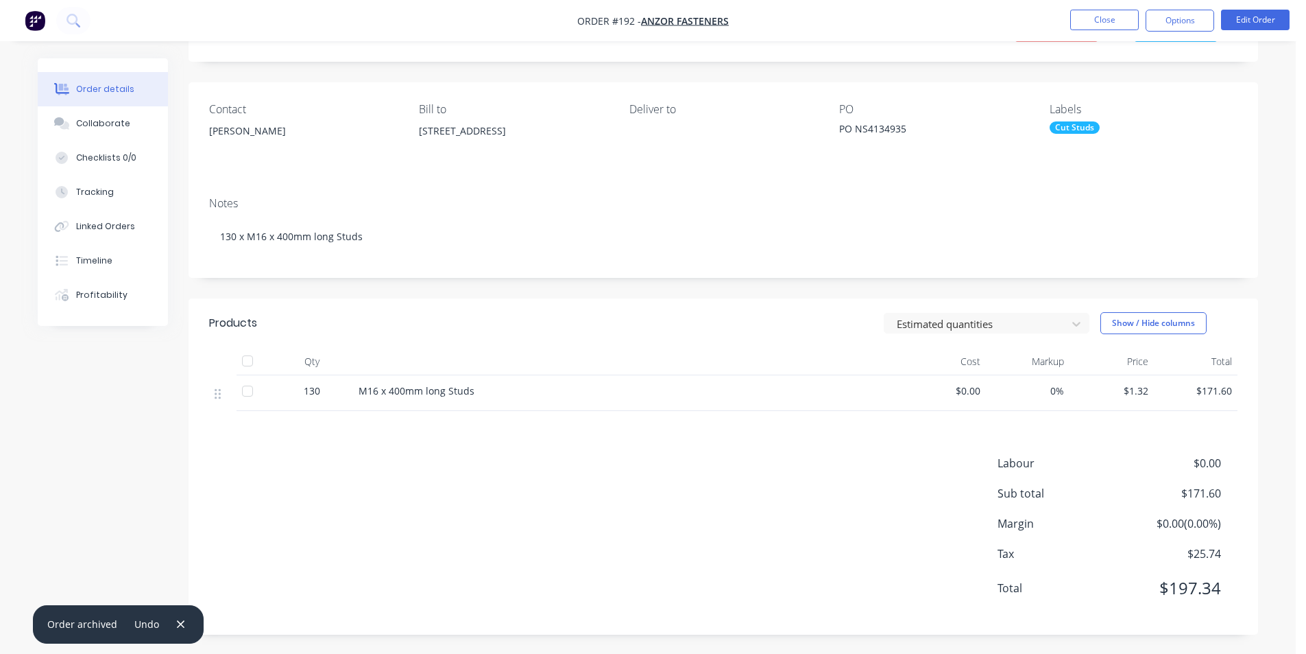
scroll to position [71, 0]
click at [1112, 19] on button "Close" at bounding box center [1104, 20] width 69 height 21
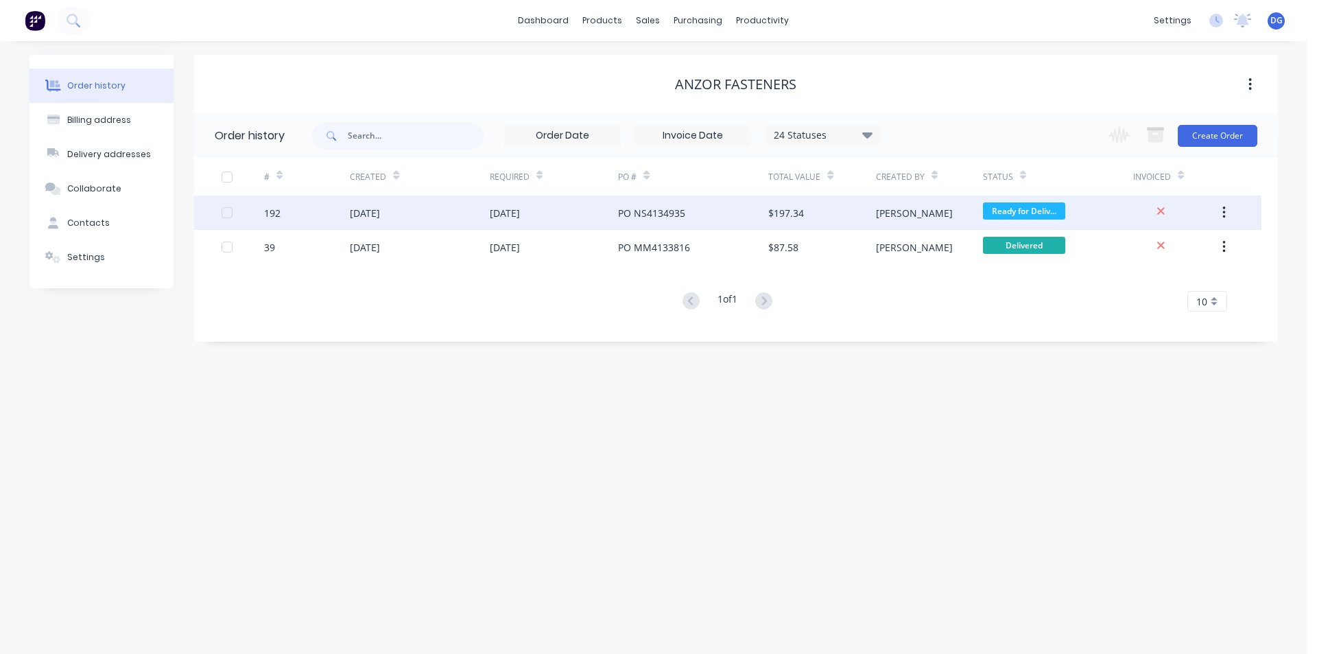
click at [227, 211] on div at bounding box center [226, 212] width 27 height 27
click at [1222, 213] on icon "button" at bounding box center [1223, 212] width 3 height 15
click at [1164, 250] on div "Archive" at bounding box center [1175, 249] width 106 height 20
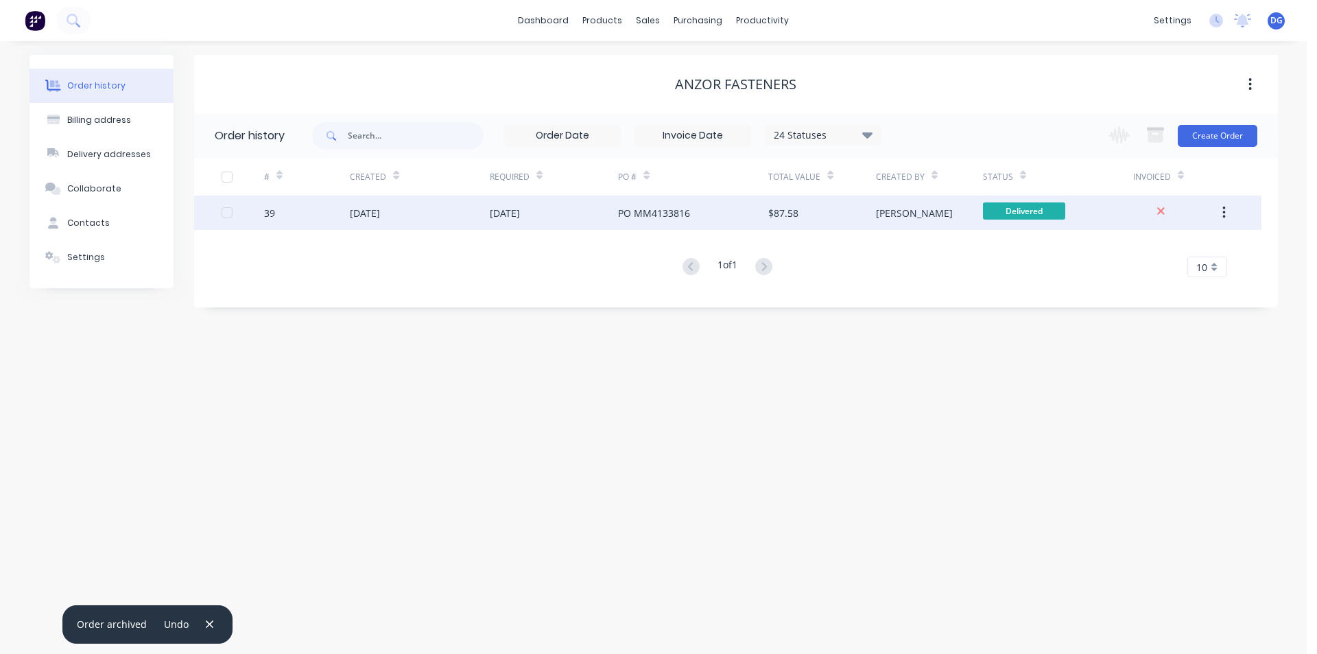
click at [380, 211] on div "23 Jun 2025" at bounding box center [365, 213] width 30 height 14
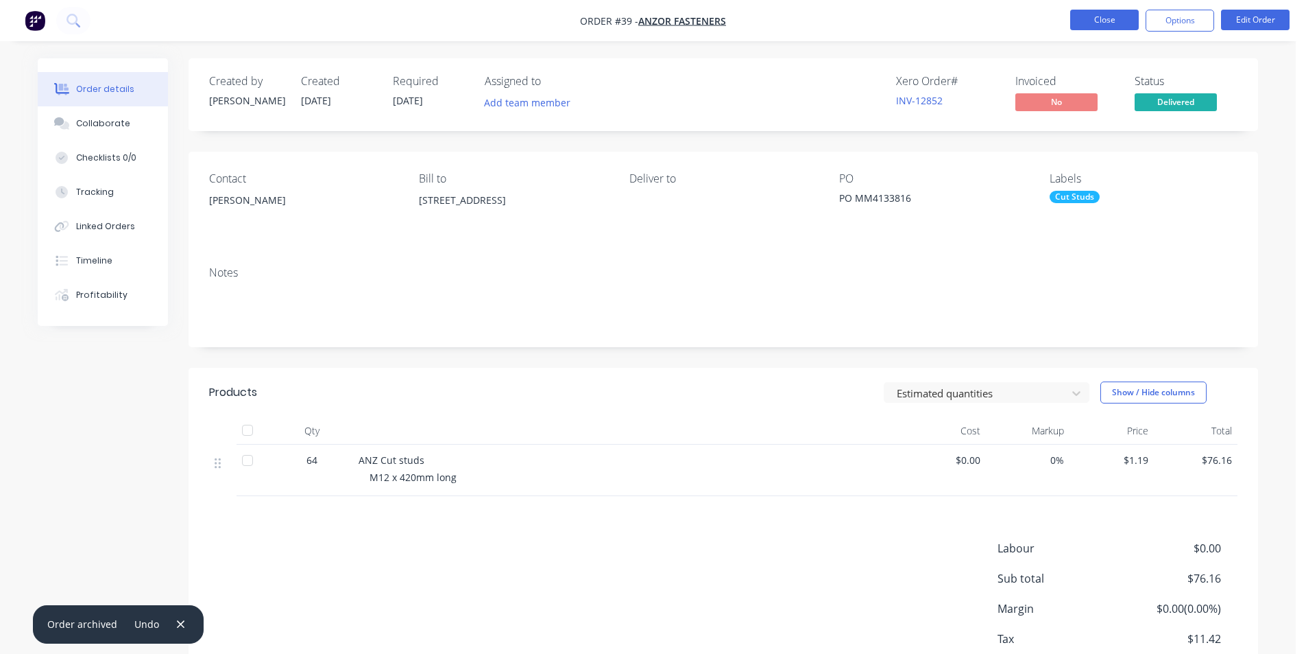
click at [1114, 16] on button "Close" at bounding box center [1104, 20] width 69 height 21
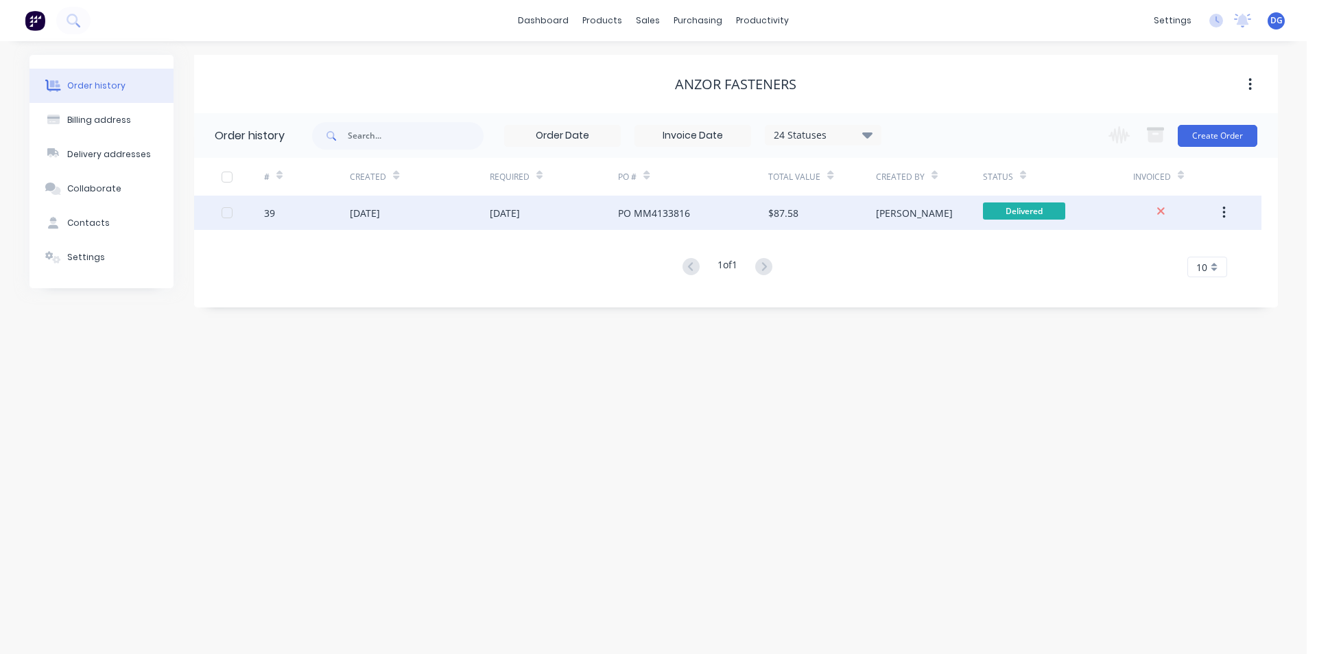
click at [1228, 210] on button "button" at bounding box center [1224, 212] width 32 height 25
click at [1165, 249] on div "Archive" at bounding box center [1175, 249] width 106 height 20
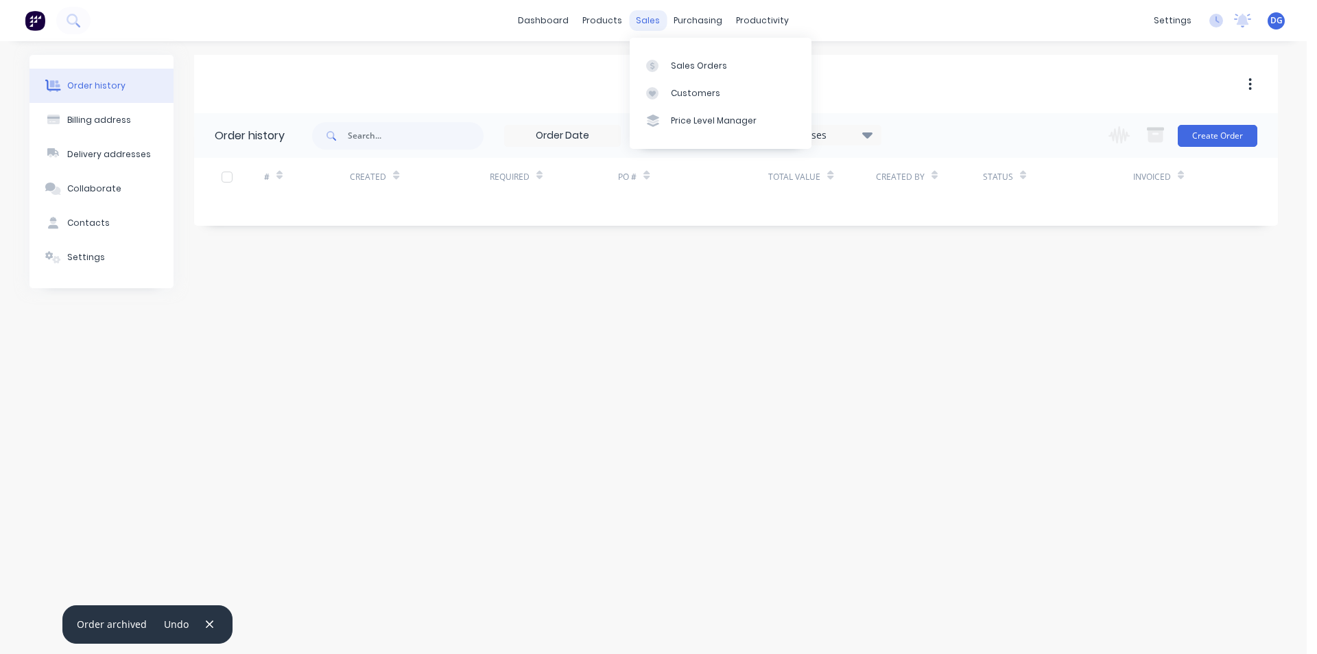
click at [646, 17] on div "sales" at bounding box center [648, 20] width 38 height 21
click at [690, 71] on div "Sales Orders" at bounding box center [699, 66] width 56 height 12
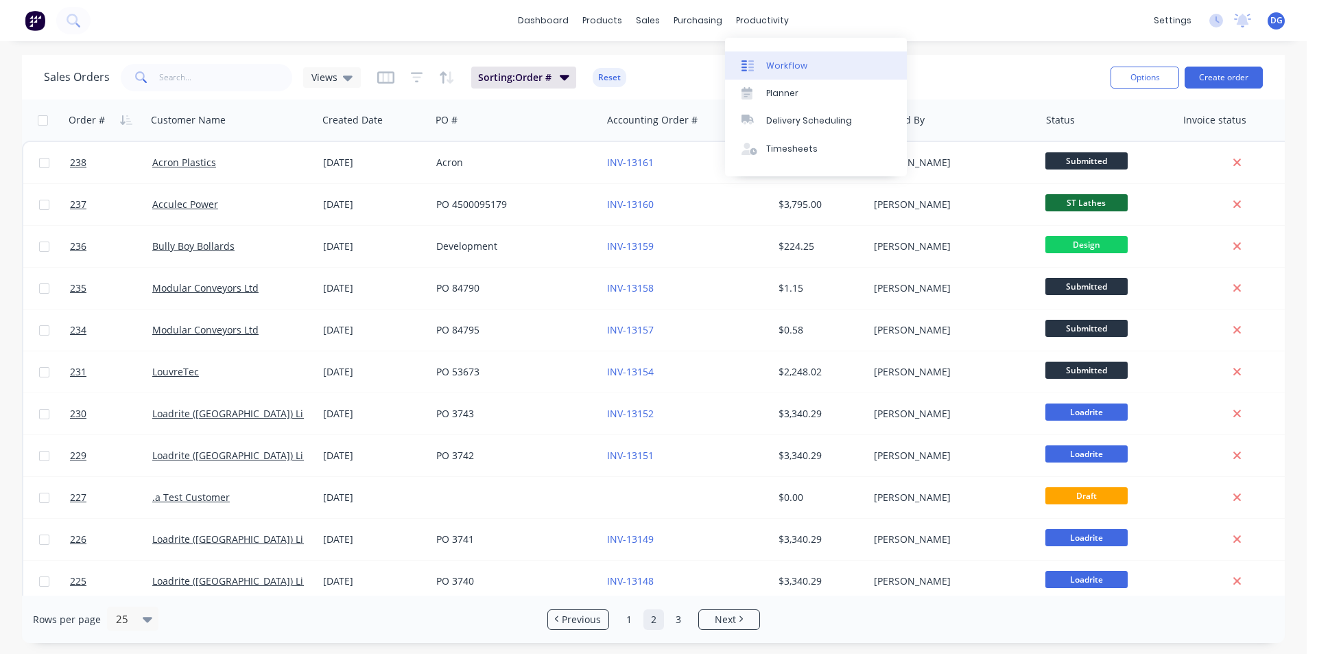
click at [783, 69] on div "Workflow" at bounding box center [786, 66] width 41 height 12
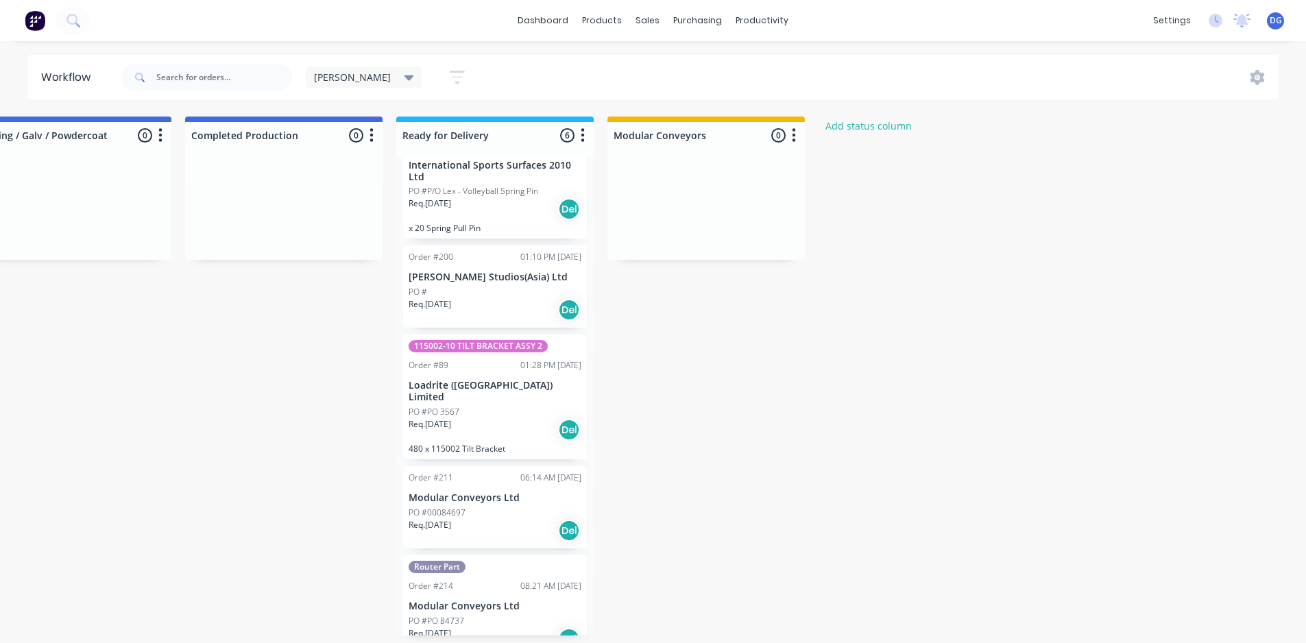
scroll to position [164, 0]
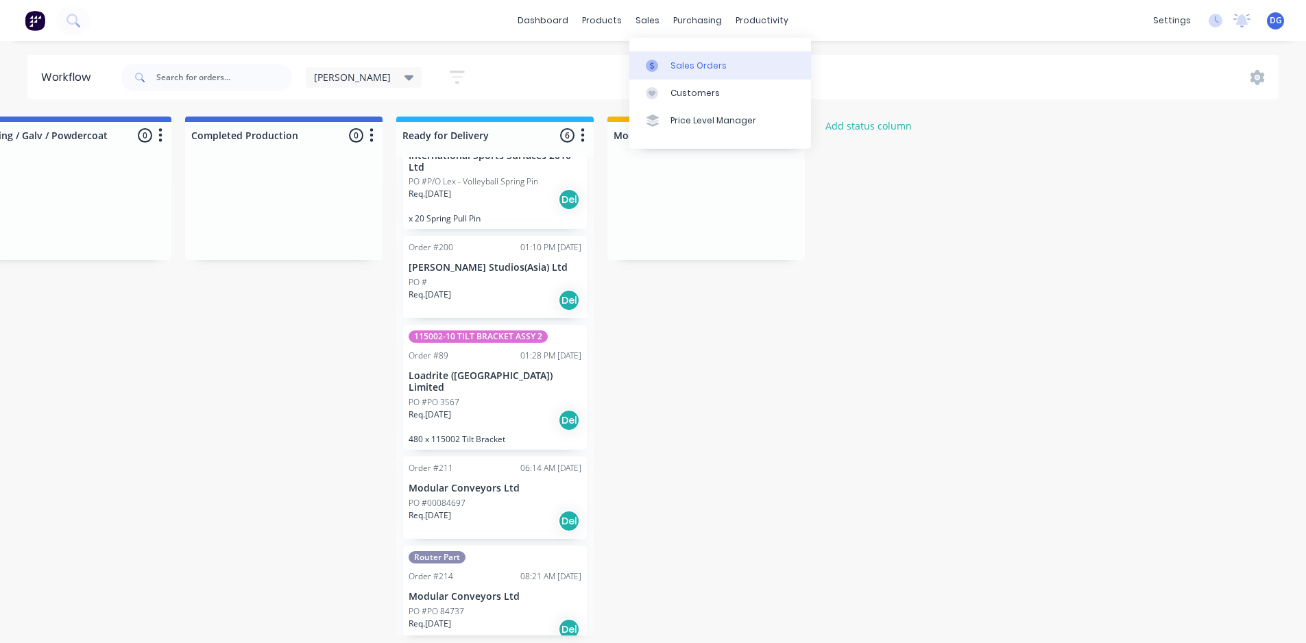
click at [705, 67] on div "Sales Orders" at bounding box center [699, 66] width 56 height 12
